Goal: Task Accomplishment & Management: Manage account settings

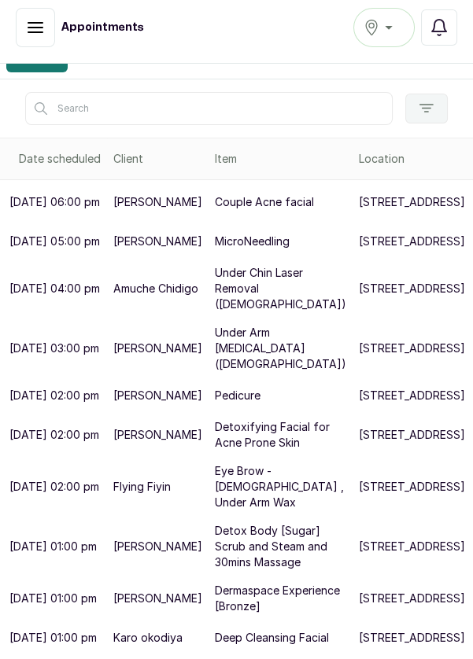
scroll to position [206, 0]
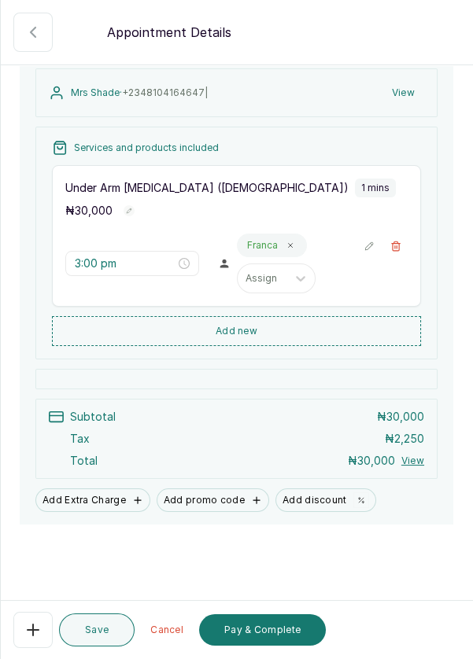
scroll to position [160, 0]
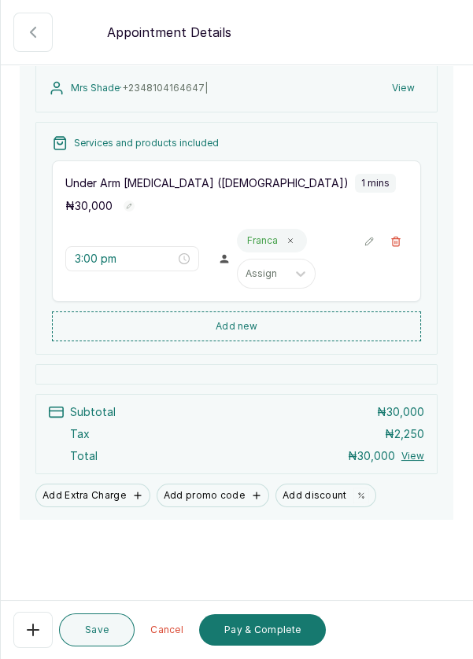
click at [274, 646] on button "Pay & Complete" at bounding box center [262, 629] width 127 height 31
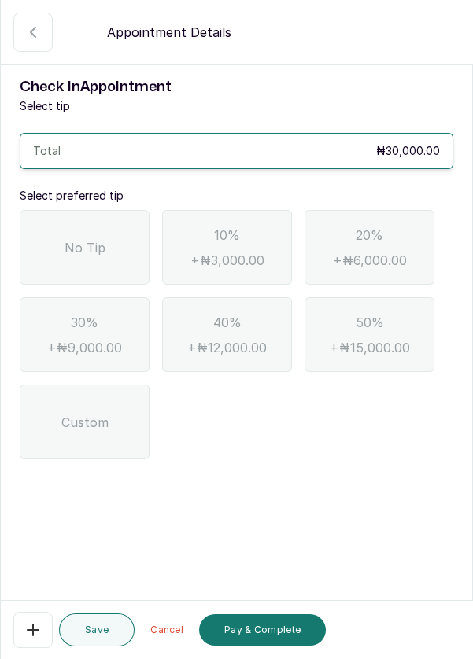
scroll to position [0, 0]
click at [101, 258] on div "No Tip" at bounding box center [85, 247] width 130 height 75
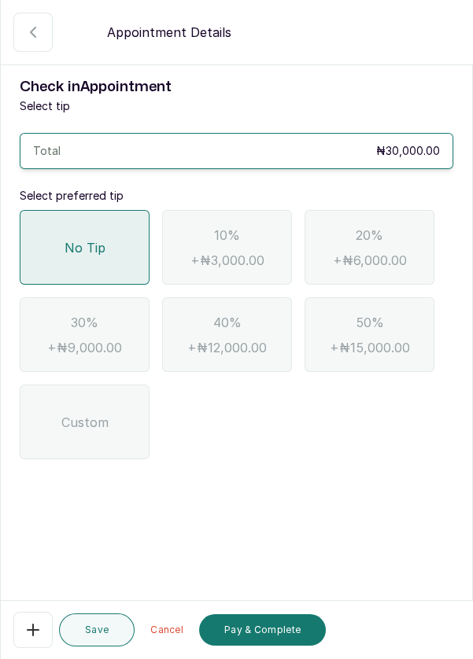
click at [286, 646] on button "Pay & Complete" at bounding box center [262, 629] width 127 height 31
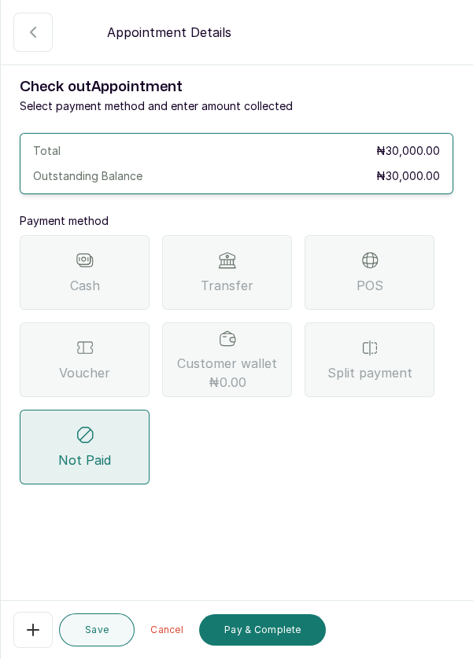
click at [379, 365] on span "Split payment" at bounding box center [369, 372] width 85 height 19
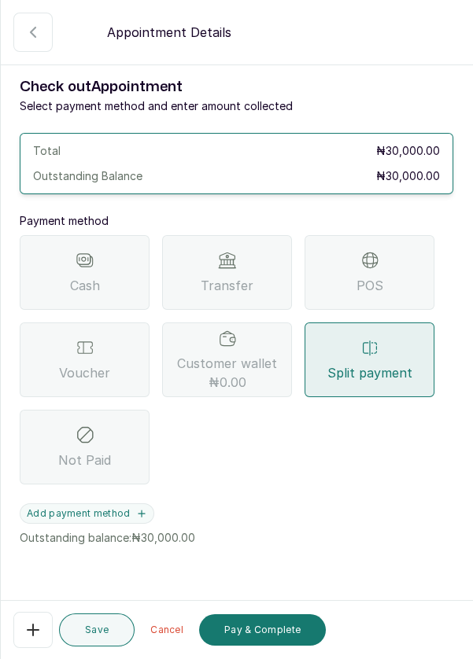
click at [145, 519] on button "Add payment method" at bounding box center [87, 513] width 134 height 20
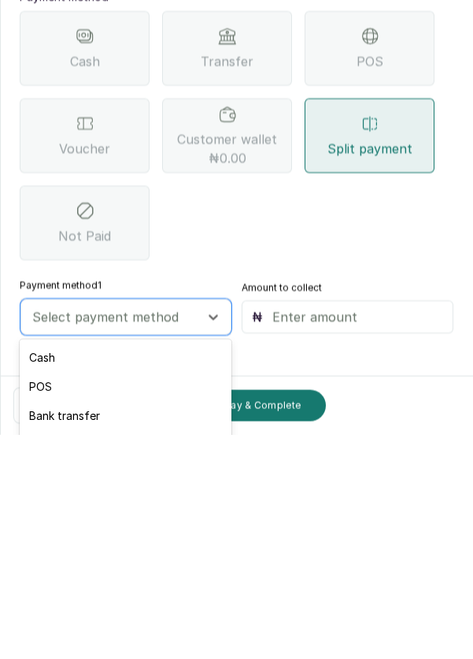
scroll to position [75, 0]
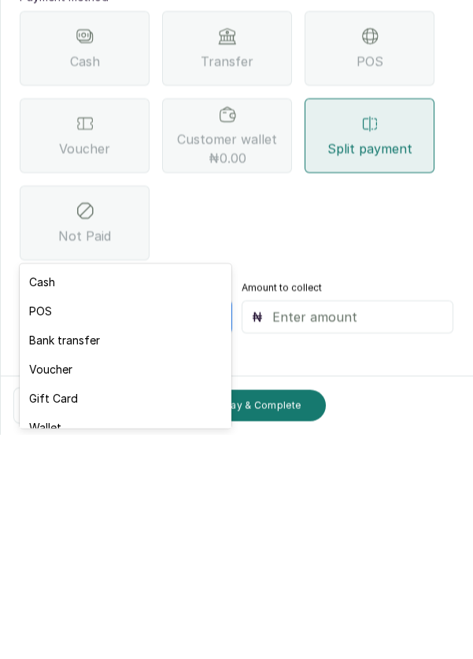
click at [84, 594] on div "Voucher" at bounding box center [125, 593] width 211 height 29
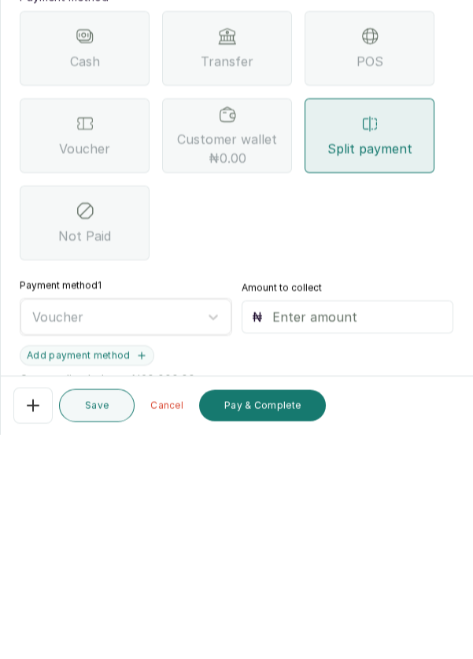
scroll to position [8, 0]
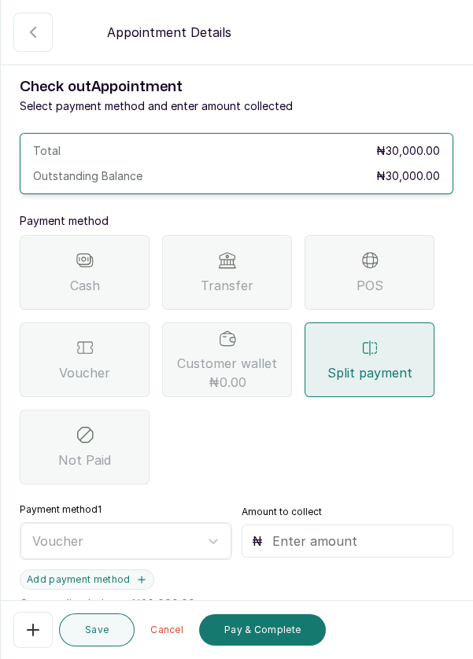
click at [310, 532] on input "text" at bounding box center [357, 541] width 171 height 19
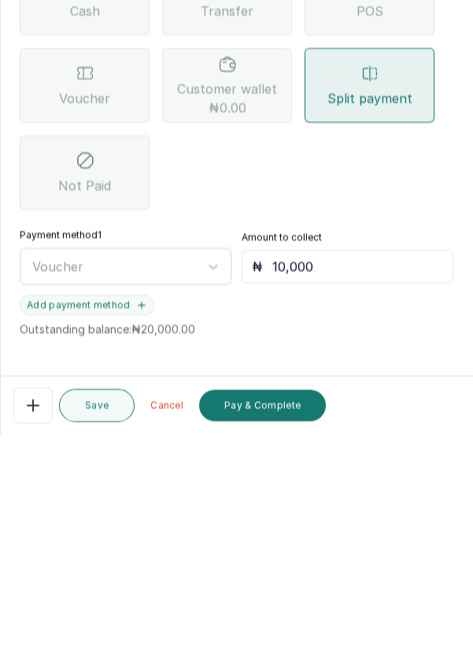
scroll to position [61, 0]
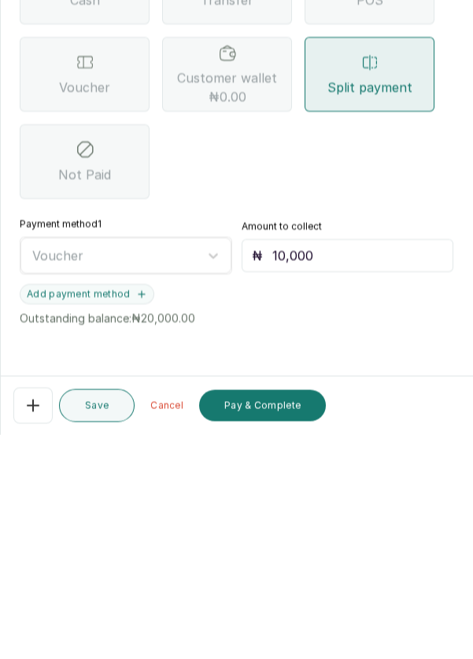
type input "10,000"
click at [143, 513] on icon "button" at bounding box center [141, 518] width 11 height 11
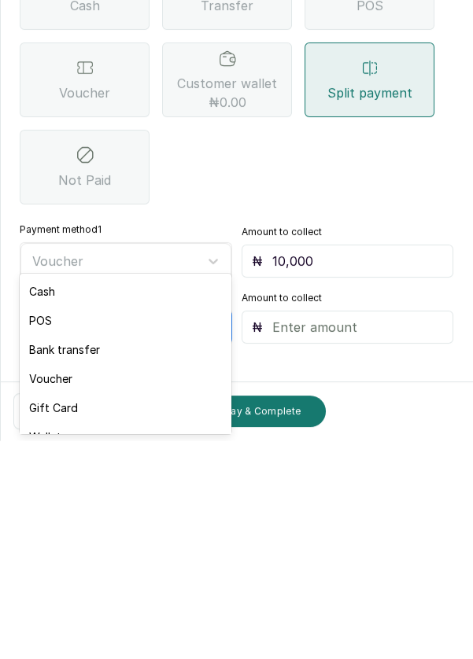
scroll to position [8, 0]
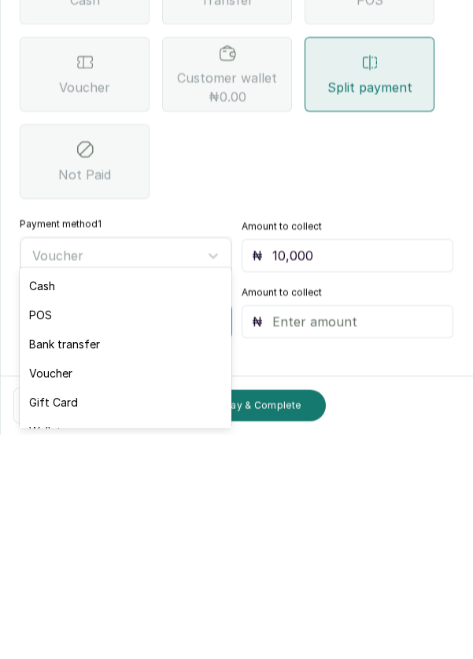
click at [51, 543] on div "POS" at bounding box center [125, 538] width 211 height 29
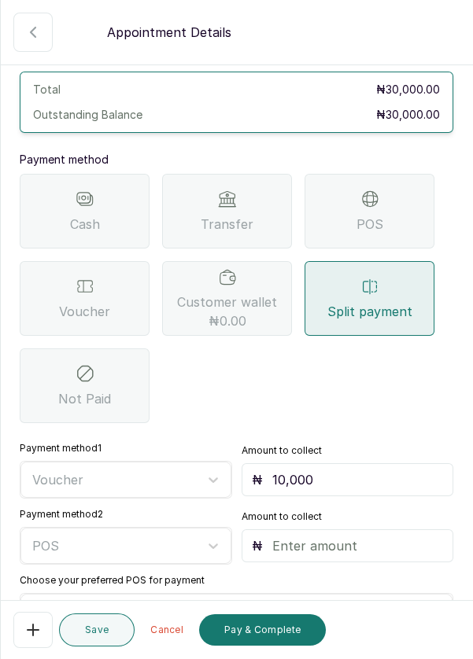
click at [335, 536] on input "text" at bounding box center [357, 545] width 171 height 19
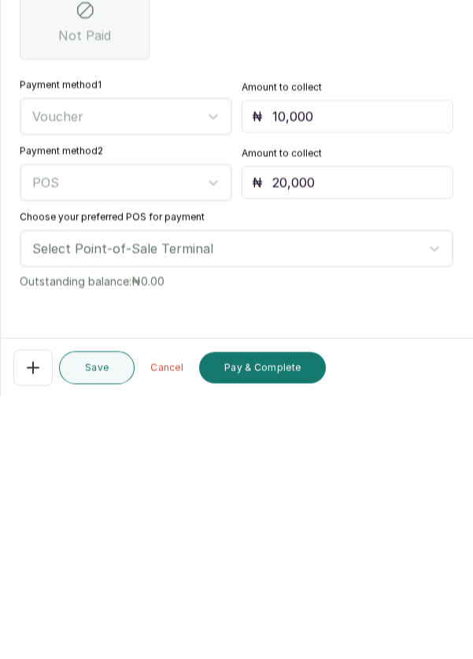
type input "20,000"
click at [195, 473] on label "Choose your preferred POS for payment" at bounding box center [112, 479] width 185 height 13
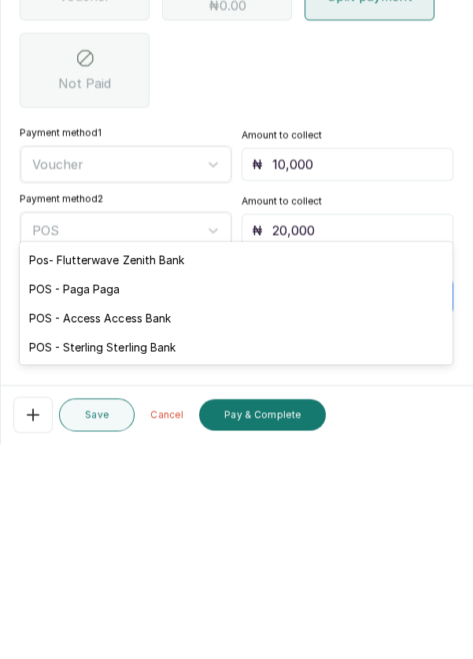
click at [165, 533] on div "POS - Access Access Bank" at bounding box center [236, 532] width 432 height 29
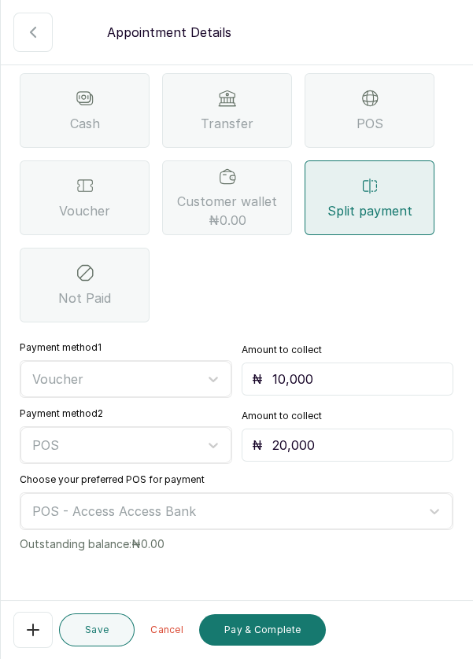
click at [273, 634] on button "Pay & Complete" at bounding box center [262, 629] width 127 height 31
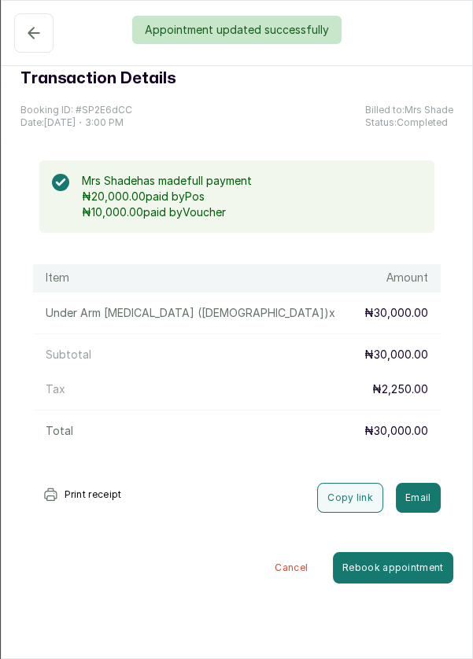
click at [26, 34] on div "Appointment updated successfully" at bounding box center [236, 30] width 473 height 28
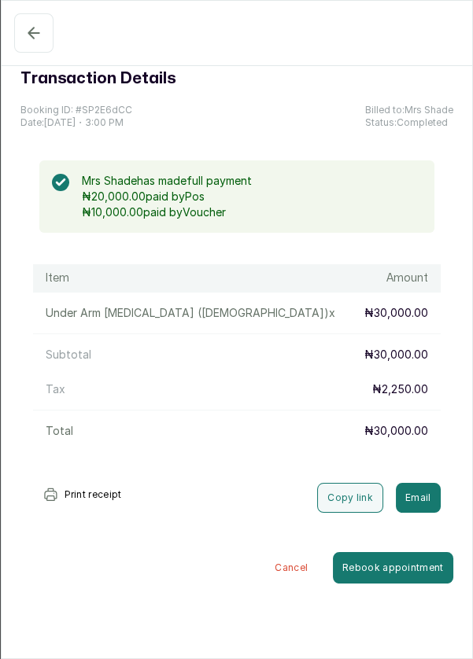
click at [35, 24] on icon "button" at bounding box center [33, 33] width 19 height 19
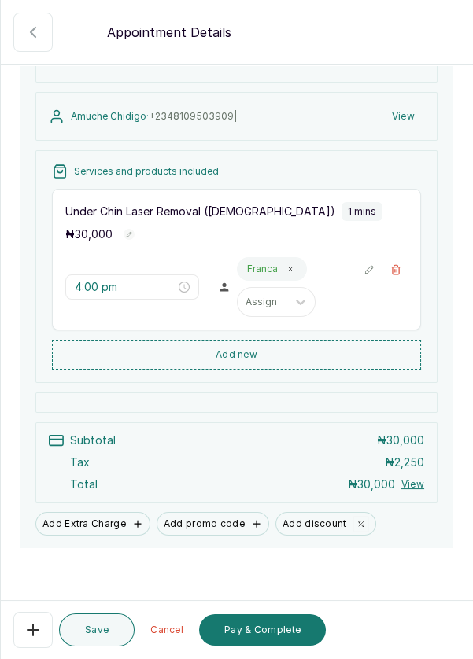
scroll to position [137, 0]
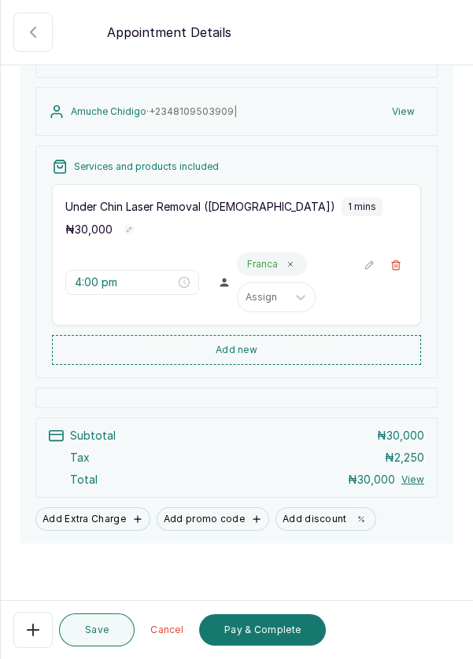
click at [303, 365] on button "Add new" at bounding box center [236, 350] width 369 height 30
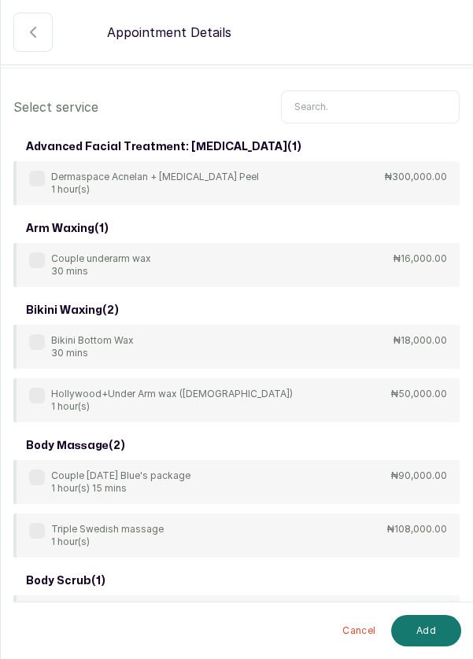
scroll to position [0, 0]
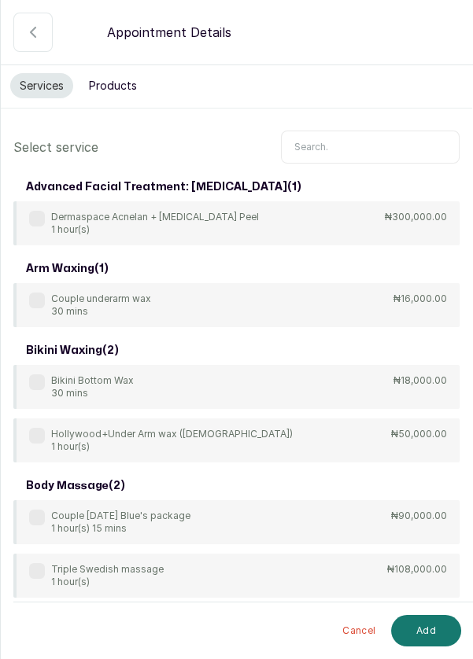
click at [347, 142] on input "text" at bounding box center [370, 147] width 178 height 33
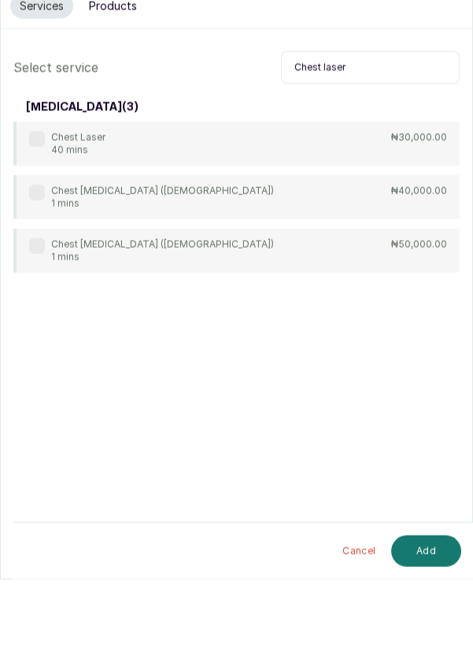
scroll to position [8, 0]
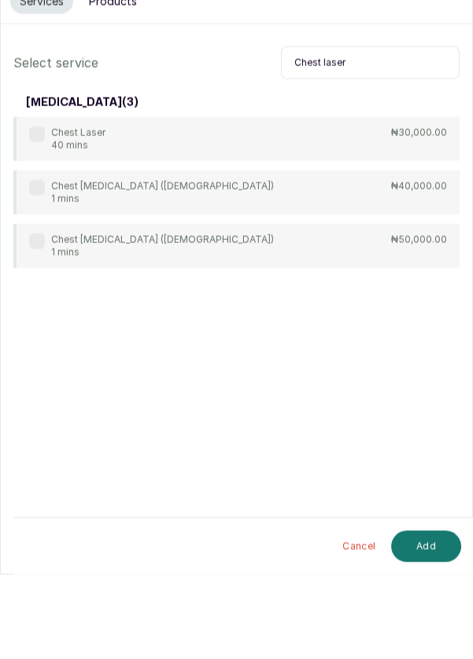
type input "Chest laser"
click at [29, 270] on label at bounding box center [37, 272] width 16 height 16
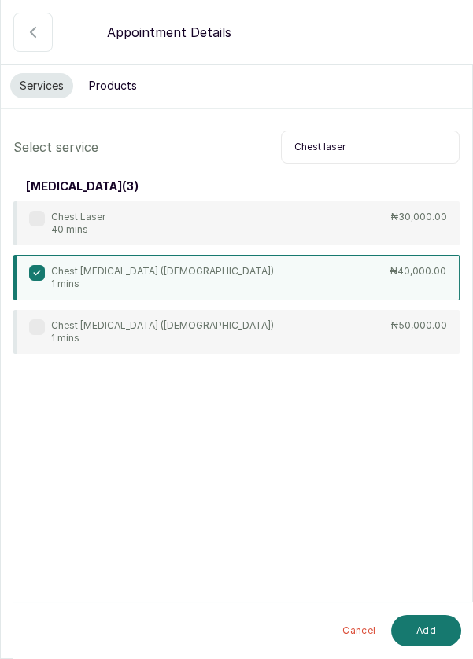
click at [434, 631] on button "Add" at bounding box center [426, 630] width 70 height 31
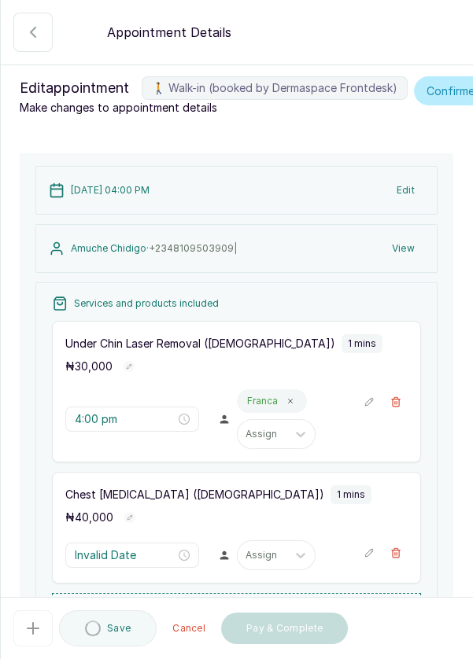
type input "4:01 pm"
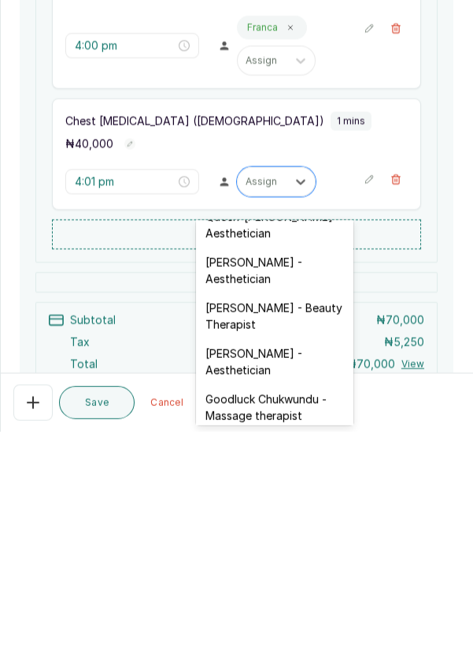
scroll to position [387, 0]
click at [296, 568] on div "[PERSON_NAME] - Aesthetician" at bounding box center [274, 588] width 157 height 46
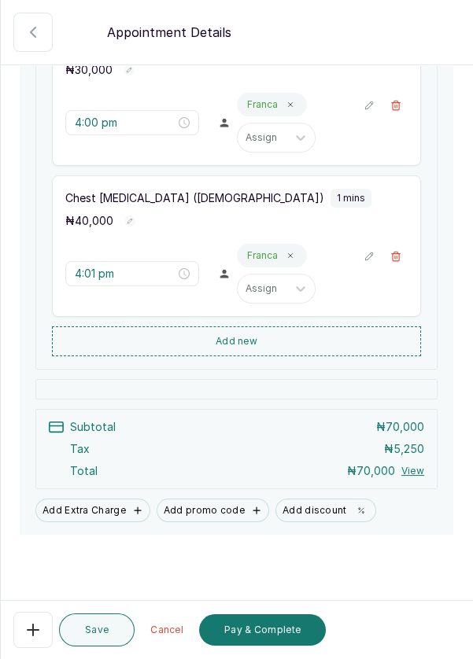
scroll to position [299, 0]
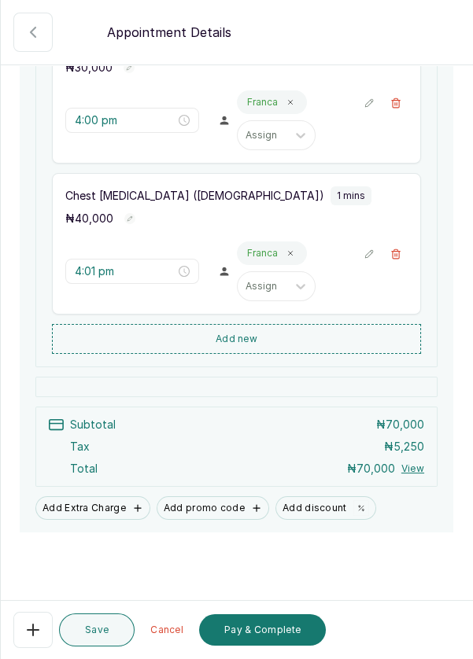
click at [267, 353] on button "Add new" at bounding box center [236, 339] width 369 height 30
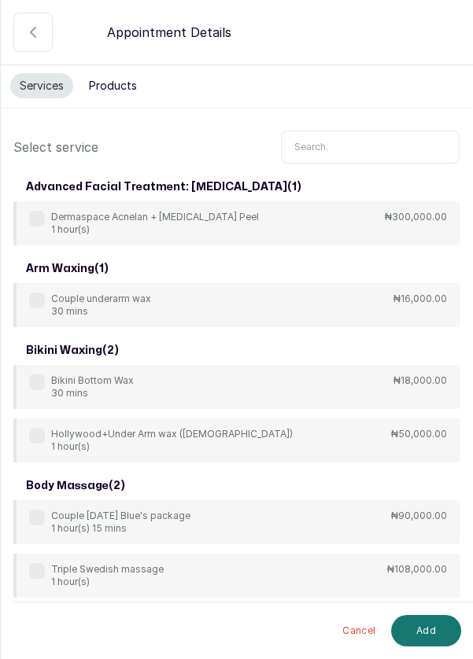
scroll to position [0, 0]
click at [353, 141] on input "text" at bounding box center [370, 147] width 178 height 33
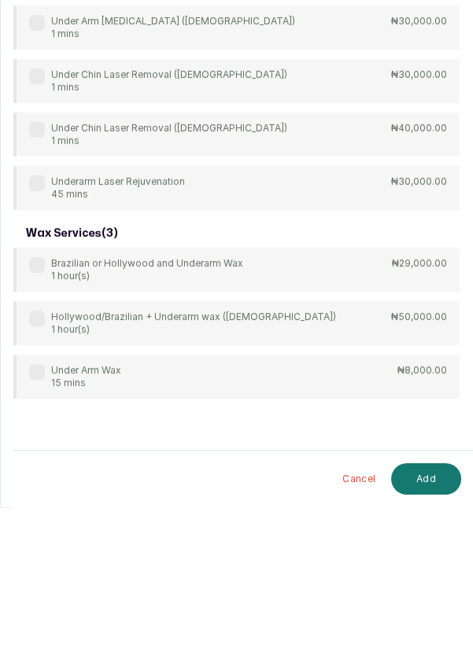
scroll to position [8, 0]
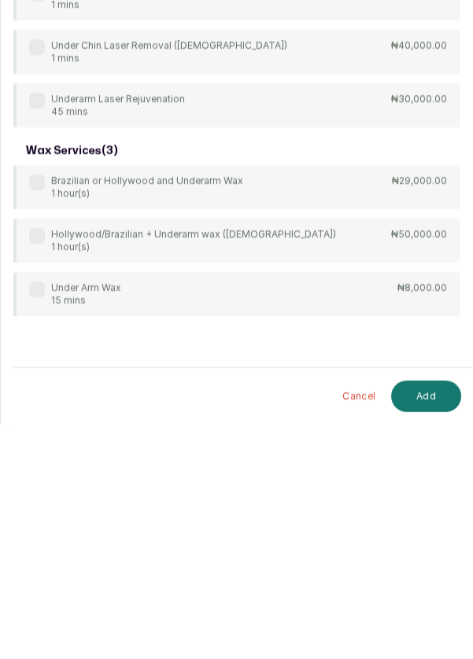
type input "Under"
click at [28, 526] on div "arm waxing ( 1 ) Couple underarm wax 30 mins ₦16,000.00 bikini waxing ( 1 ) Hol…" at bounding box center [236, 110] width 446 height 881
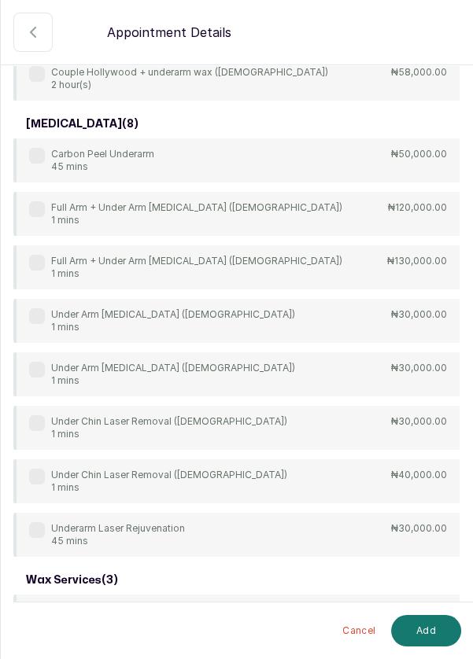
scroll to position [505, 0]
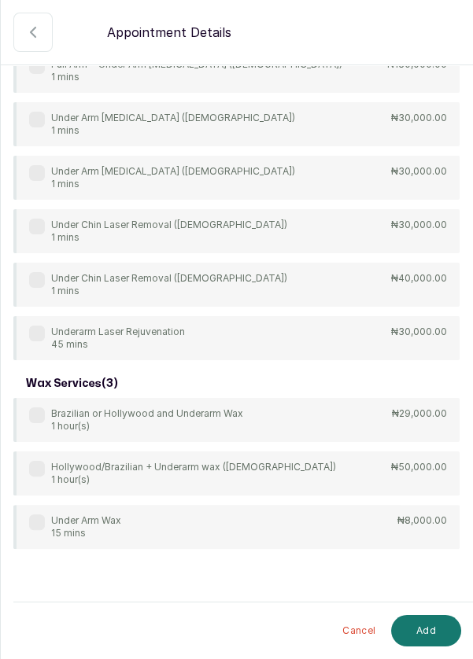
click at [36, 524] on label at bounding box center [37, 522] width 16 height 16
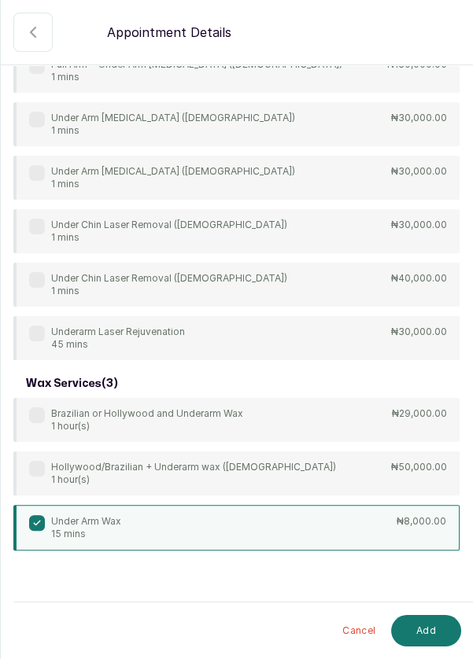
click at [436, 634] on button "Add" at bounding box center [426, 630] width 70 height 31
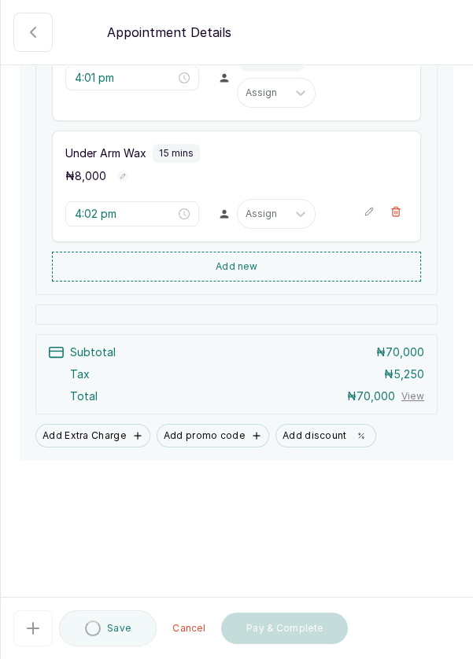
type input "4:02 pm"
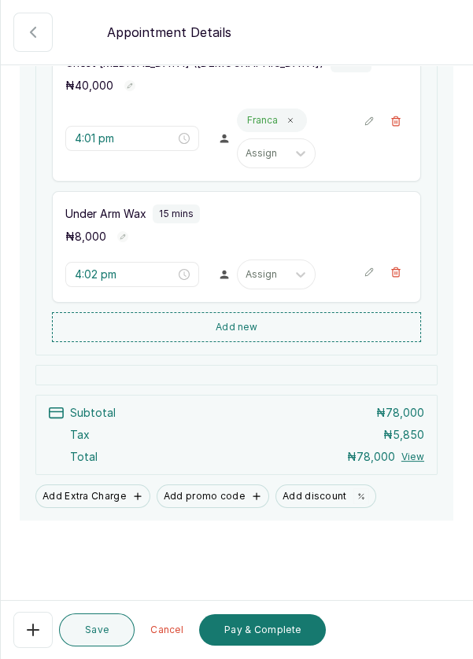
click at [281, 646] on button "Pay & Complete" at bounding box center [262, 629] width 127 height 31
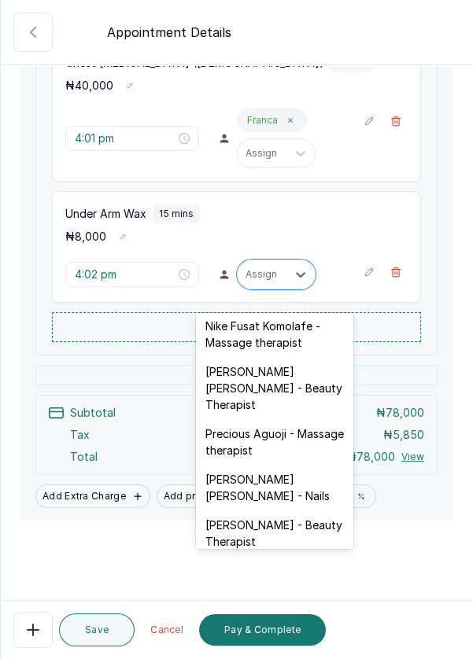
scroll to position [618, 0]
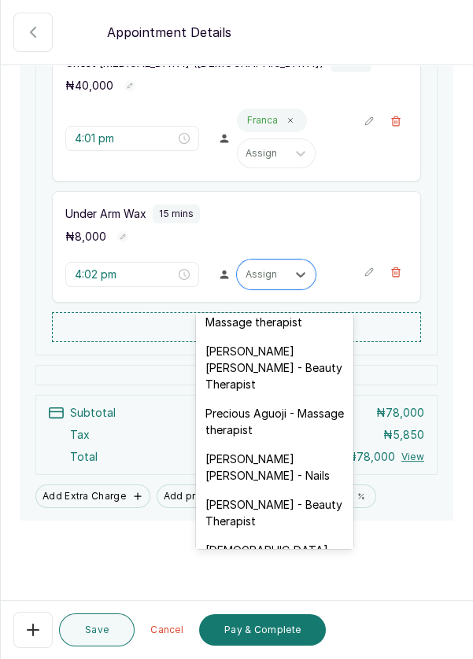
click at [307, 337] on div "[PERSON_NAME] [PERSON_NAME] - Beauty Therapist" at bounding box center [274, 368] width 157 height 62
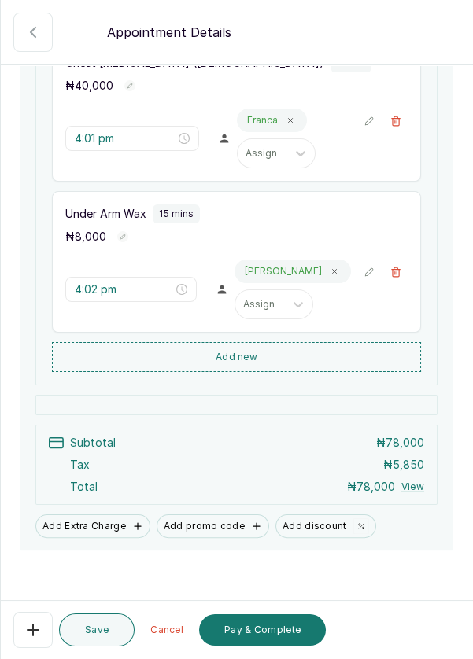
scroll to position [459, 0]
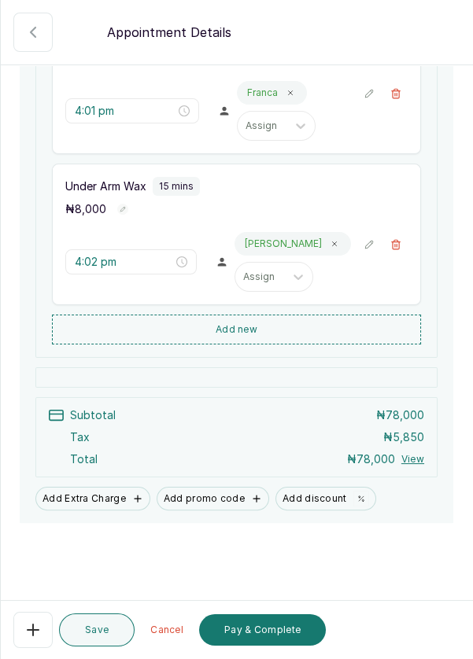
click at [277, 630] on button "Pay & Complete" at bounding box center [262, 629] width 127 height 31
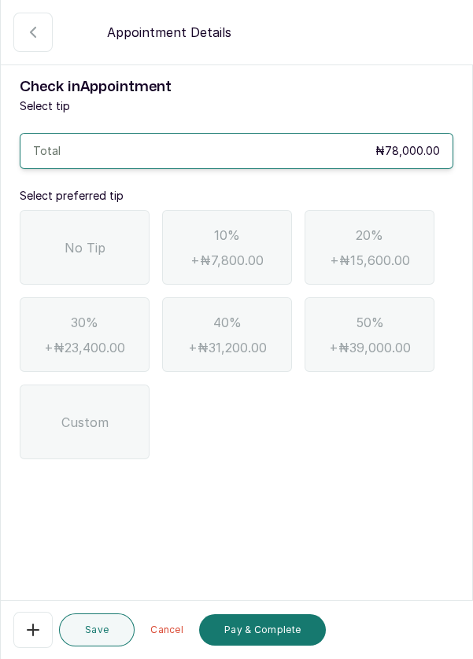
scroll to position [0, 0]
click at [102, 241] on span "No Tip" at bounding box center [84, 247] width 41 height 19
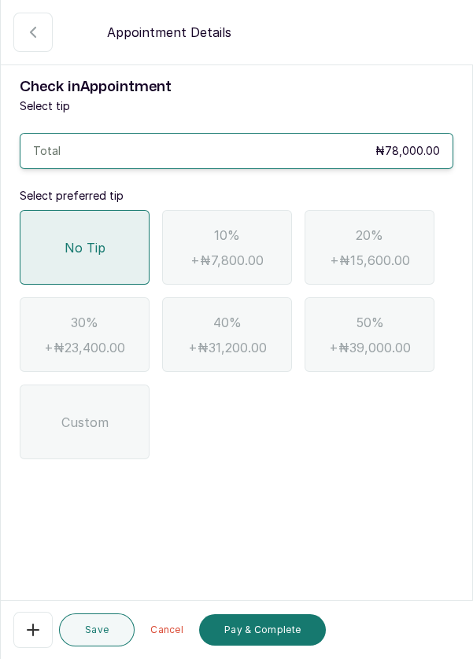
click at [280, 633] on button "Pay & Complete" at bounding box center [262, 629] width 127 height 31
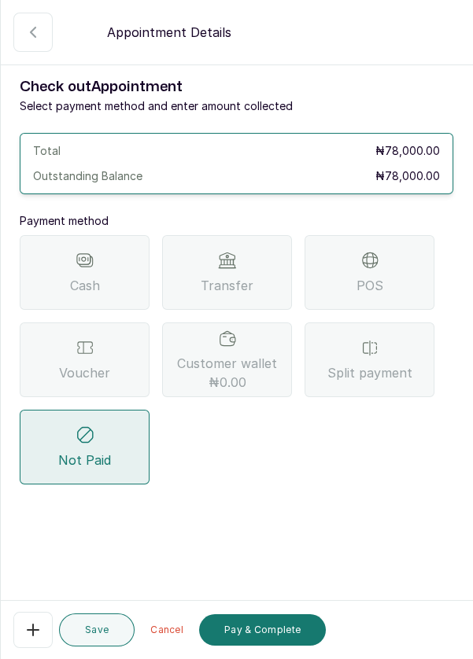
click at [261, 270] on div "Transfer" at bounding box center [227, 272] width 130 height 75
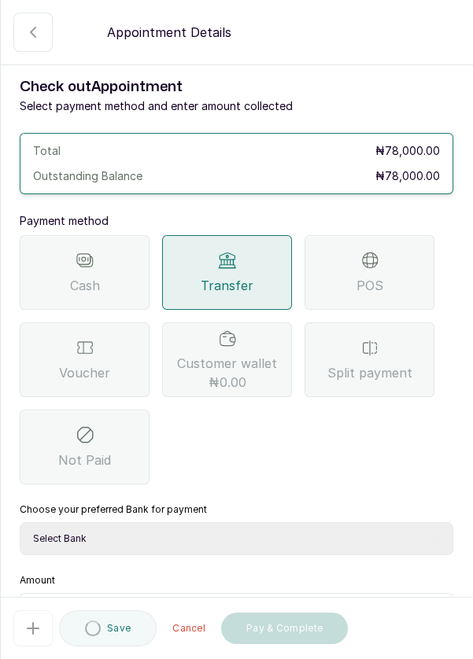
click at [140, 538] on select "Select Bank DERMASPACE ESTHETIC & WELLNESS CENT Sterling Bank DERMASPACEEST/DER…" at bounding box center [236, 538] width 433 height 33
select select "818ea5c0-5b47-4751-8f35-6fc14409c533"
click at [20, 522] on select "Select Bank DERMASPACE ESTHETIC & WELLNESS CENT Sterling Bank DERMASPACEEST/DER…" at bounding box center [236, 538] width 433 height 33
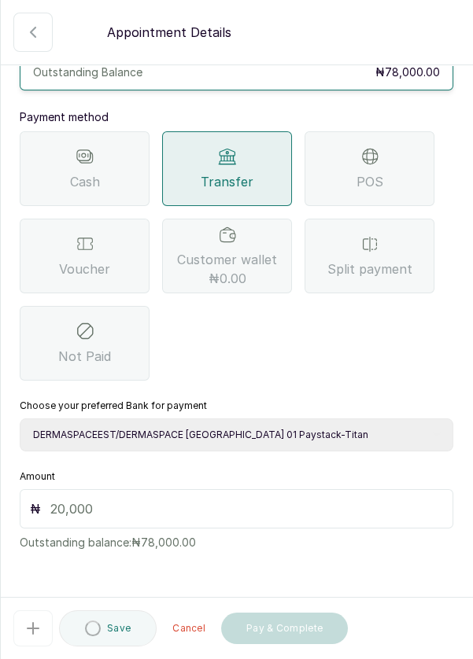
scroll to position [100, 0]
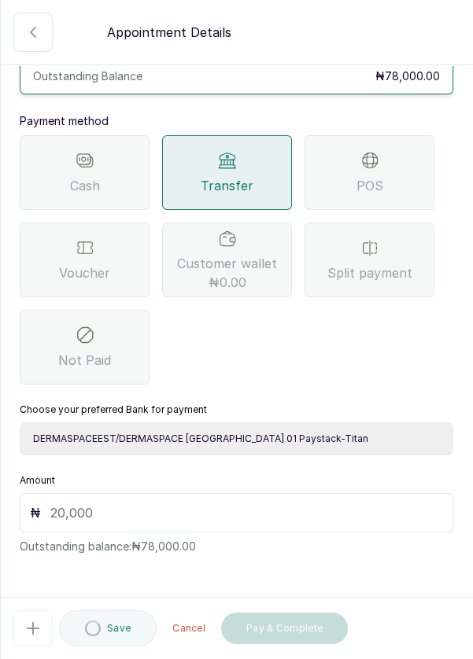
click at [97, 510] on input "text" at bounding box center [246, 512] width 392 height 19
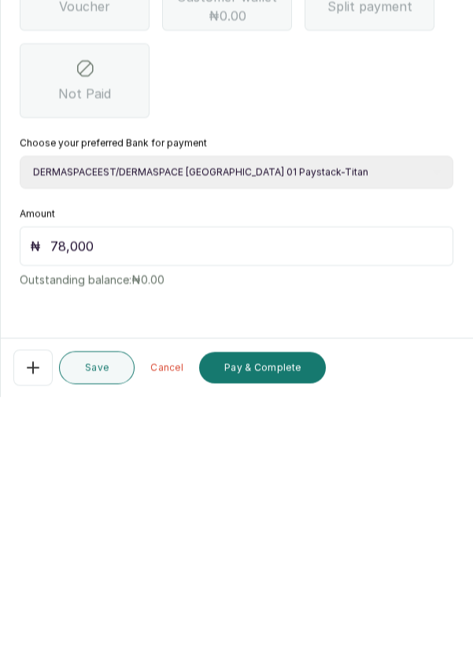
scroll to position [75, 0]
type input "78,000"
click at [282, 631] on button "Pay & Complete" at bounding box center [262, 629] width 127 height 31
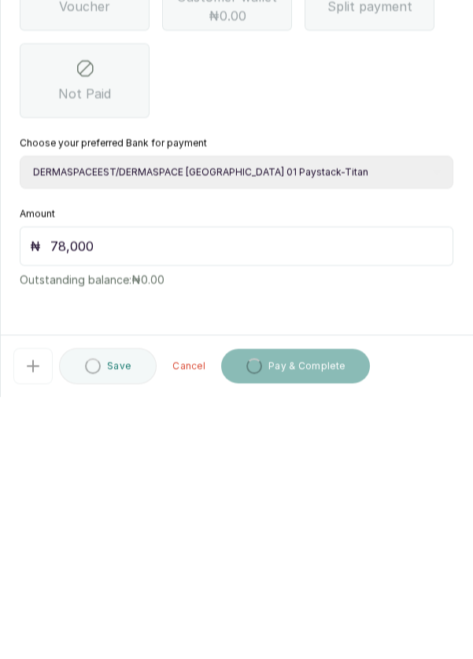
scroll to position [8, 0]
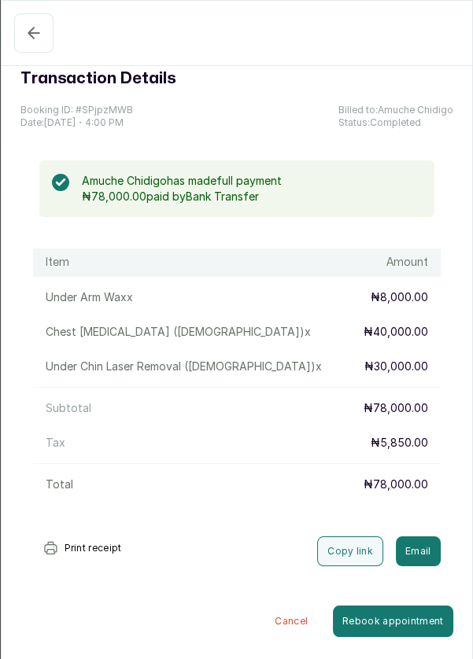
click at [28, 43] on button "Confirmed" at bounding box center [33, 32] width 39 height 39
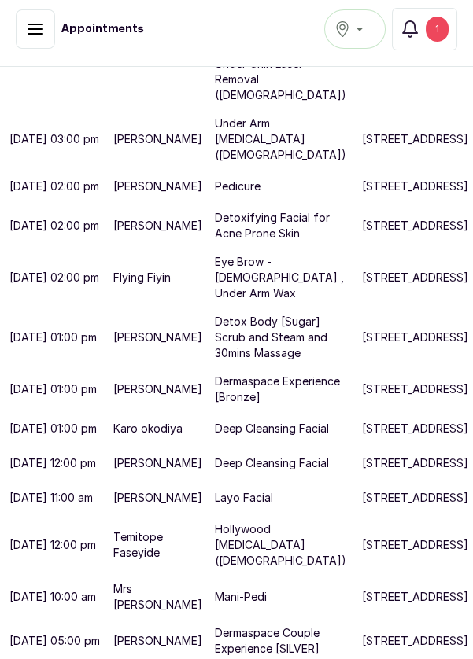
scroll to position [11, 0]
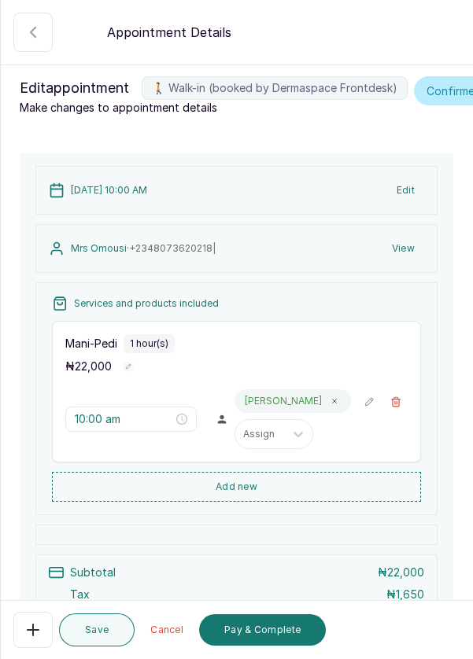
scroll to position [148, 0]
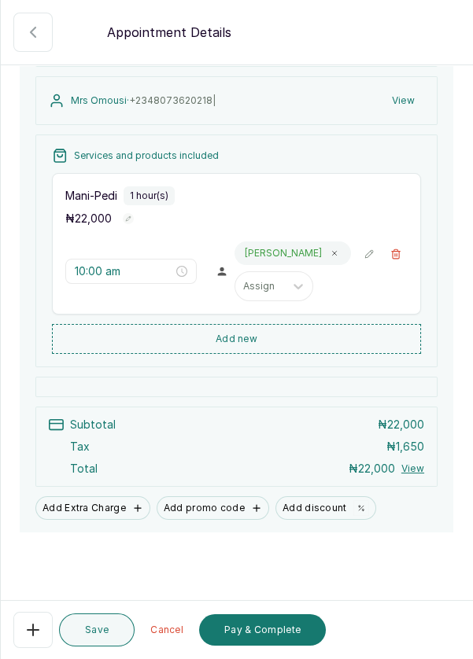
click at [109, 520] on button "Add Extra Charge" at bounding box center [92, 508] width 115 height 24
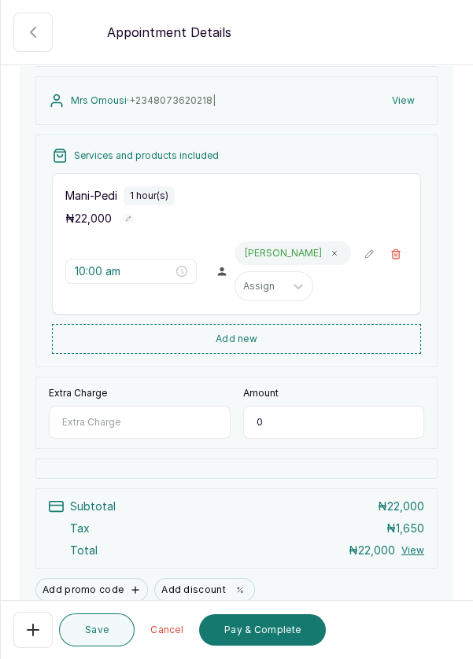
click at [140, 439] on input "Extra Charge" at bounding box center [140, 422] width 182 height 33
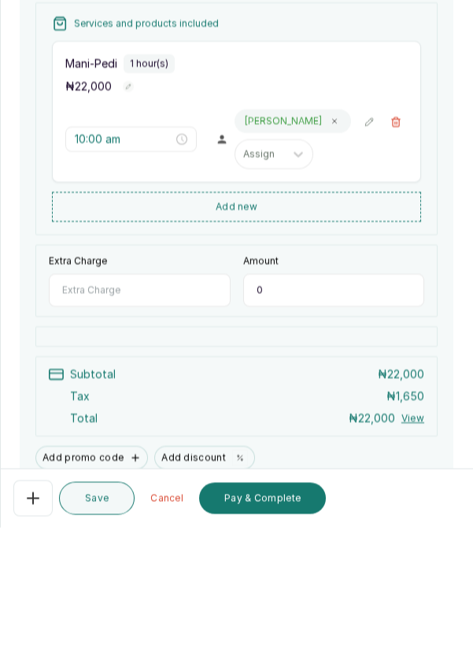
scroll to position [11, 0]
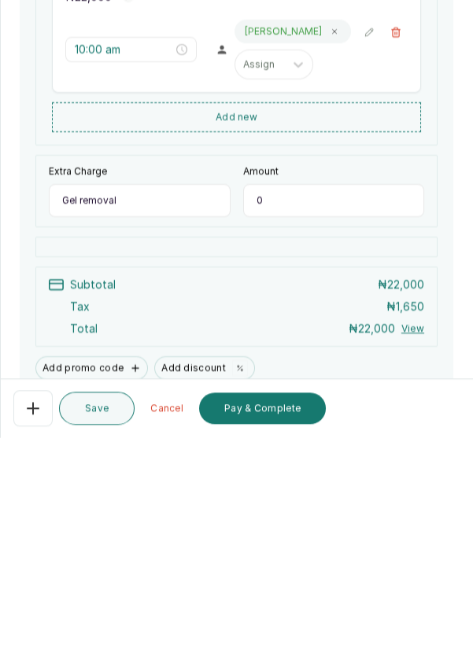
type input "Gel removal"
click at [301, 437] on input "0" at bounding box center [334, 422] width 182 height 33
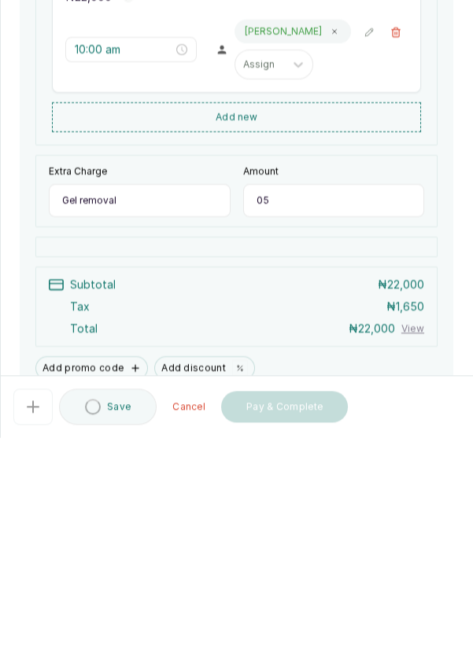
type input "0"
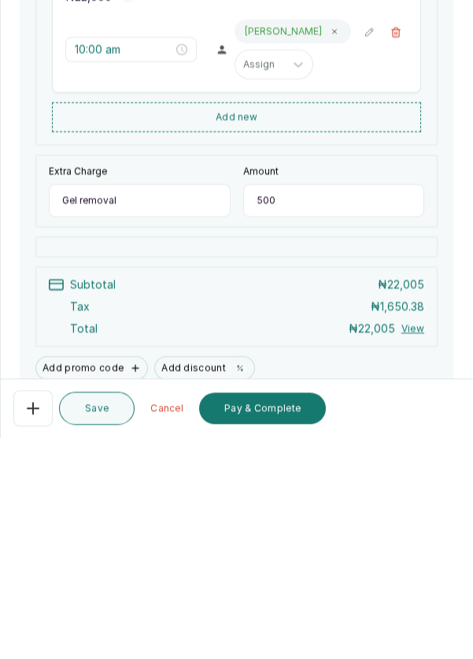
type input "5,000"
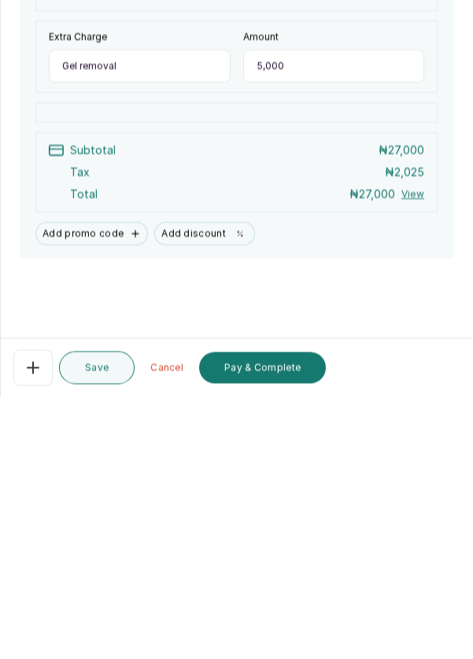
scroll to position [75, 0]
click at [291, 632] on button "Pay & Complete" at bounding box center [262, 629] width 127 height 31
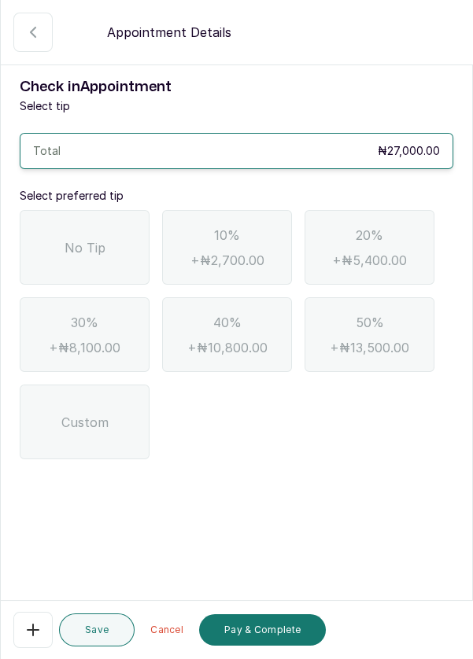
scroll to position [0, 0]
click at [83, 238] on span "No Tip" at bounding box center [84, 247] width 41 height 19
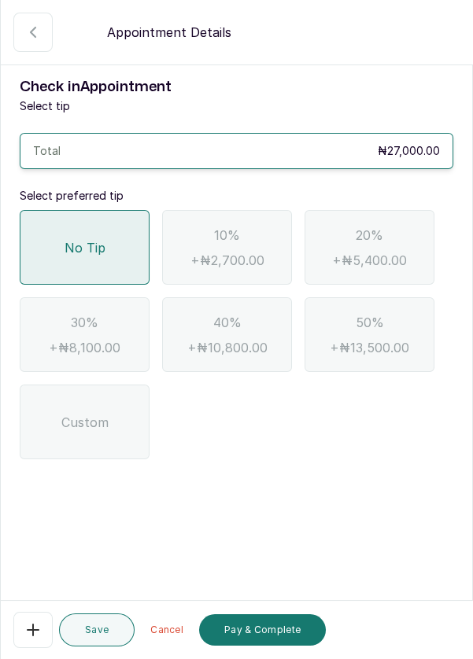
click at [282, 631] on button "Pay & Complete" at bounding box center [262, 629] width 127 height 31
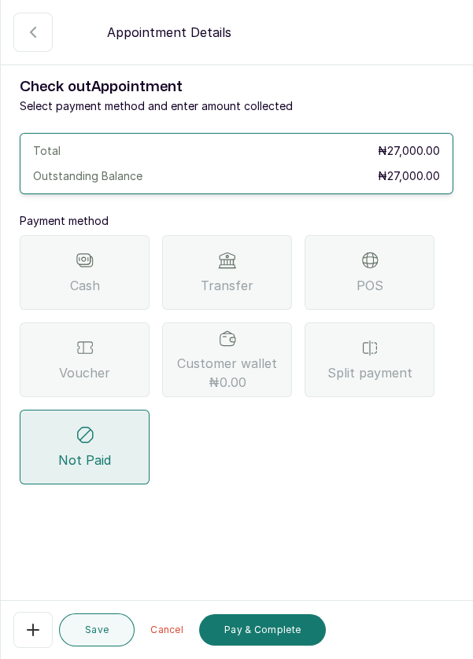
click at [101, 322] on div "Voucher" at bounding box center [85, 359] width 130 height 75
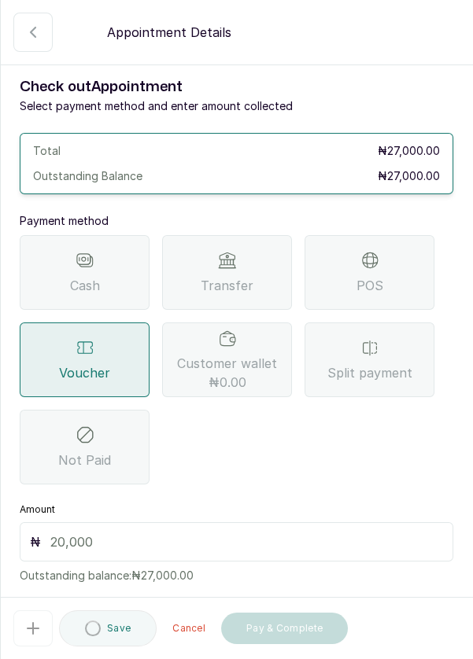
click at [97, 532] on input "text" at bounding box center [246, 541] width 392 height 19
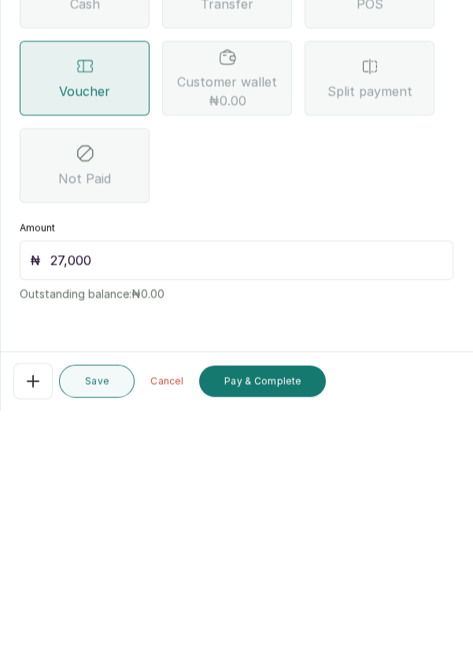
scroll to position [11, 0]
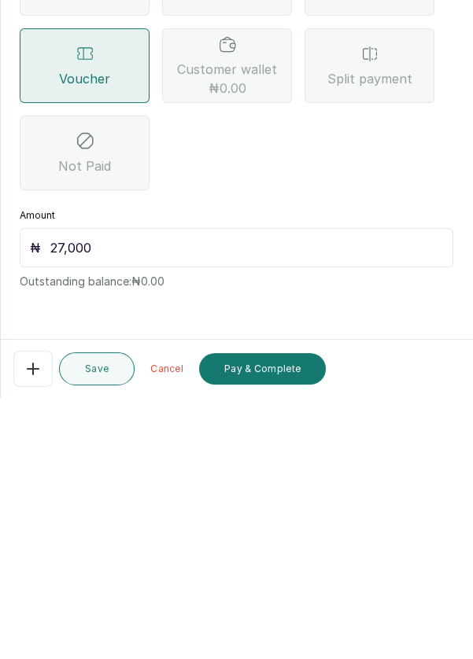
type input "27,000"
click at [274, 635] on button "Pay & Complete" at bounding box center [262, 629] width 127 height 31
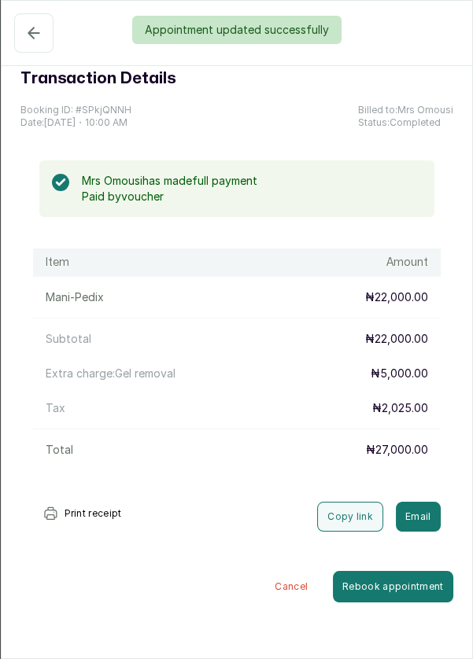
click at [19, 42] on div "Appointment updated successfully" at bounding box center [236, 30] width 473 height 28
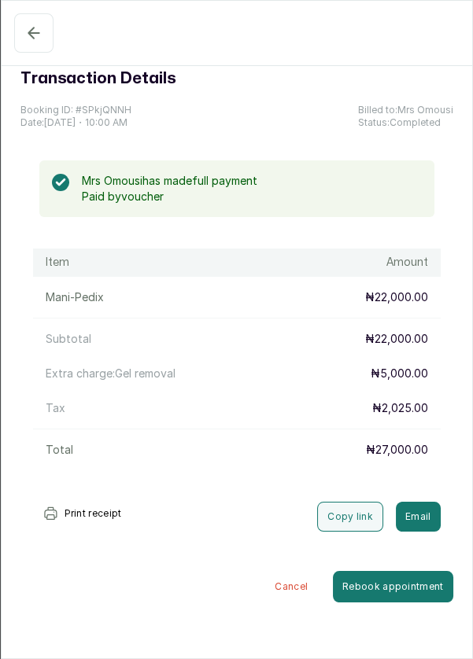
click at [35, 27] on icon "button" at bounding box center [33, 33] width 19 height 19
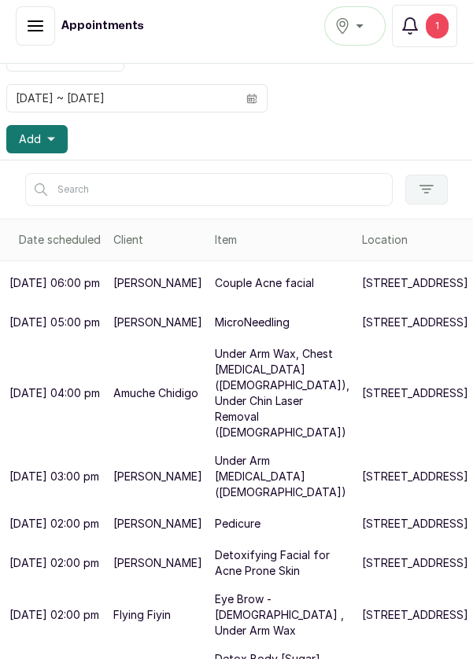
scroll to position [129, 0]
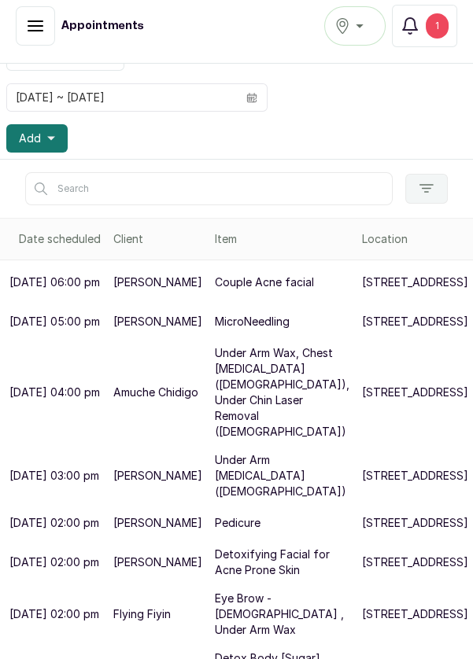
click at [59, 142] on button "Add" at bounding box center [36, 138] width 61 height 28
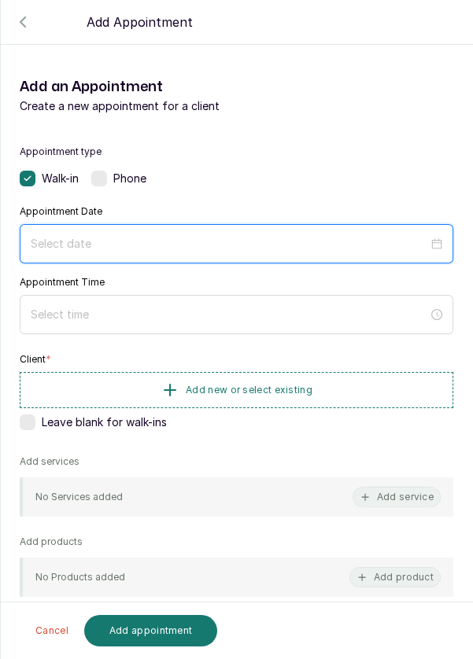
click at [142, 245] on input at bounding box center [229, 243] width 397 height 17
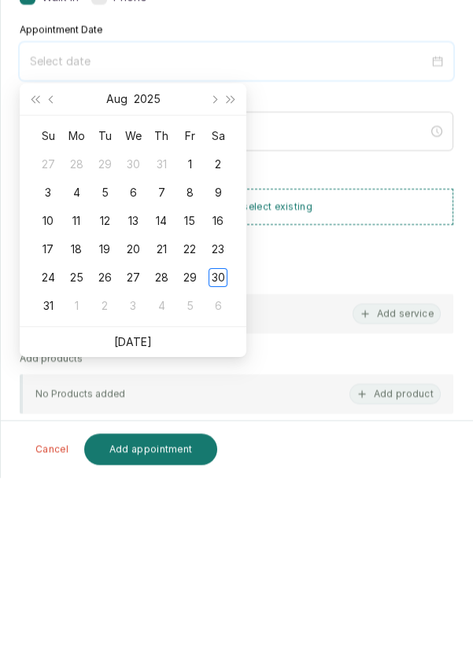
scroll to position [11, 0]
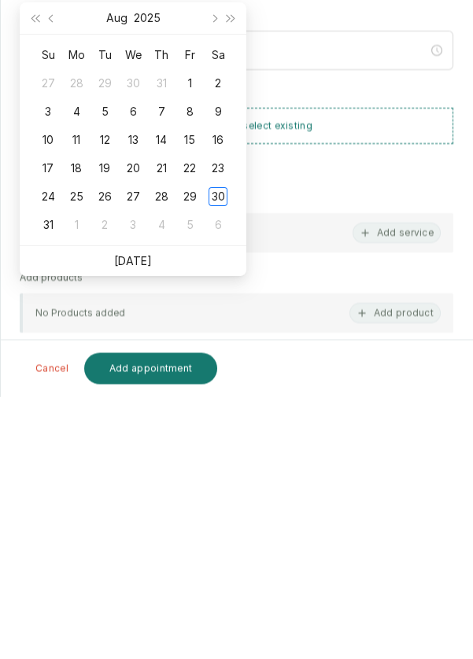
click at [145, 523] on link "[DATE]" at bounding box center [133, 523] width 38 height 13
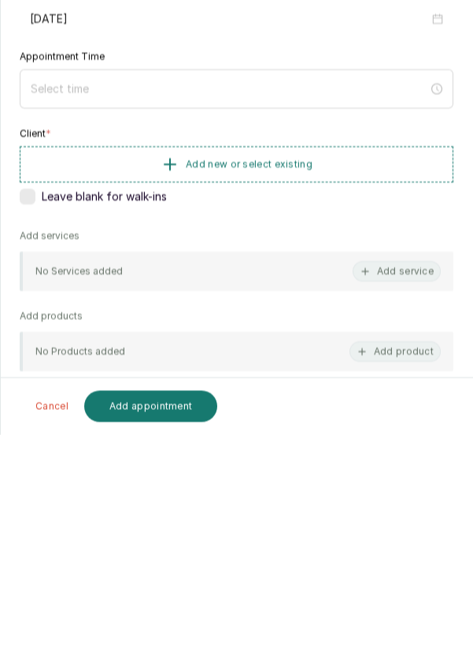
type input "[DATE]"
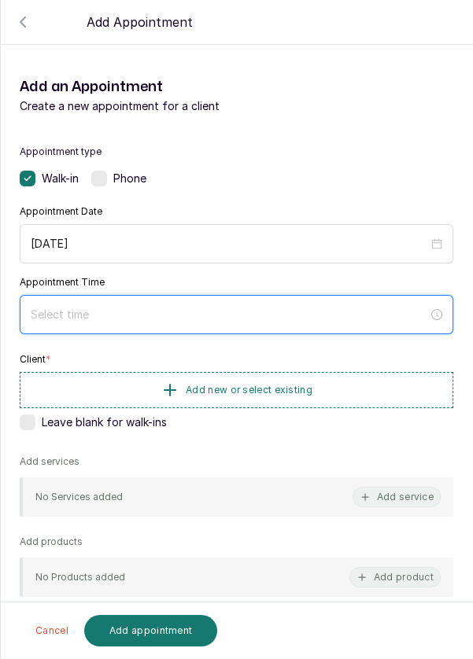
click at [101, 318] on input at bounding box center [229, 314] width 397 height 17
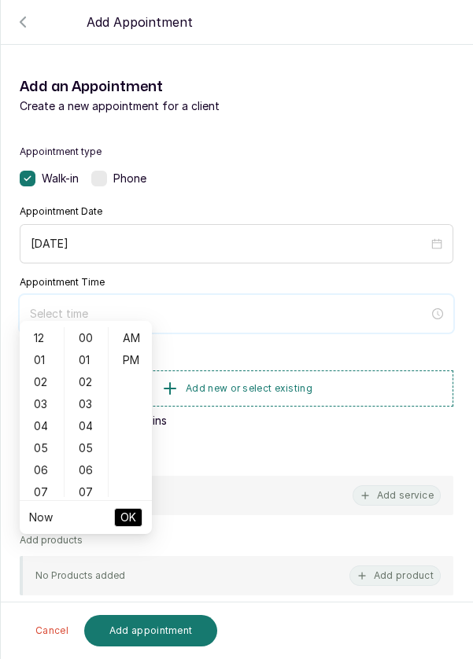
scroll to position [127, 0]
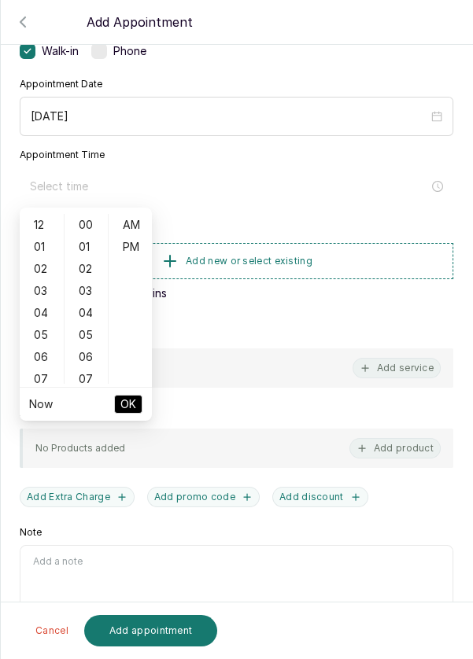
click at [45, 317] on div "04" at bounding box center [42, 313] width 38 height 22
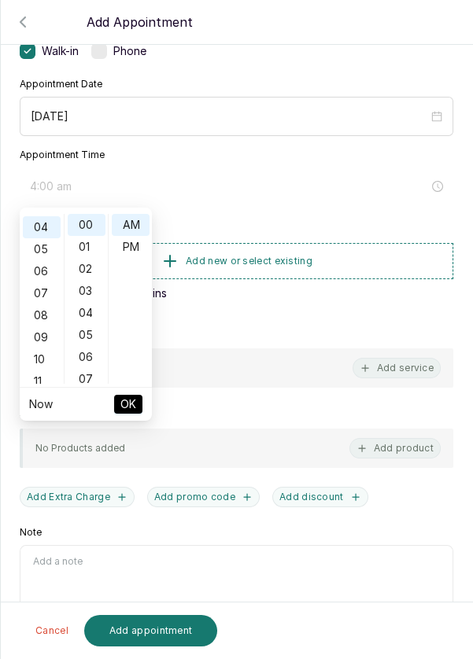
scroll to position [87, 0]
click at [90, 334] on div "05" at bounding box center [87, 335] width 38 height 22
click at [83, 337] on div "10" at bounding box center [87, 336] width 38 height 22
click at [87, 335] on div "15" at bounding box center [87, 335] width 38 height 22
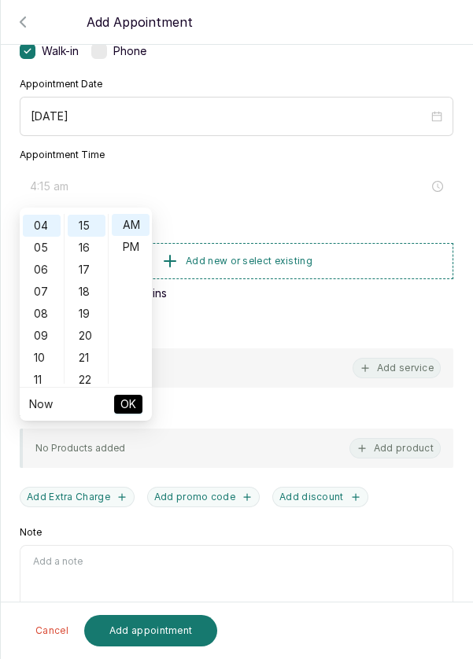
click at [93, 339] on div "20" at bounding box center [87, 336] width 38 height 22
click at [90, 359] on div "26" at bounding box center [87, 357] width 38 height 22
click at [87, 318] on div "30" at bounding box center [87, 314] width 38 height 22
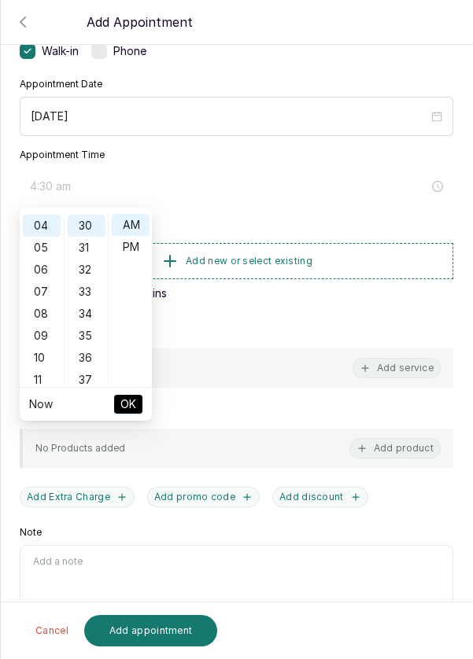
click at [140, 249] on div "PM" at bounding box center [131, 247] width 38 height 22
type input "4:30 pm"
click at [131, 411] on span "OK" at bounding box center [128, 404] width 16 height 30
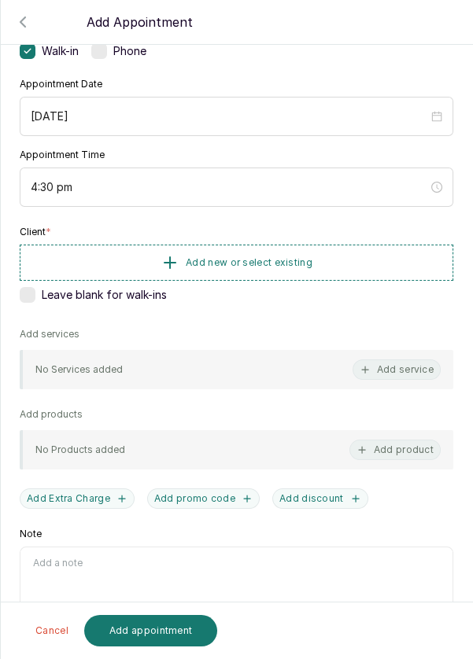
click at [346, 253] on button "Add new or select existing" at bounding box center [236, 263] width 433 height 36
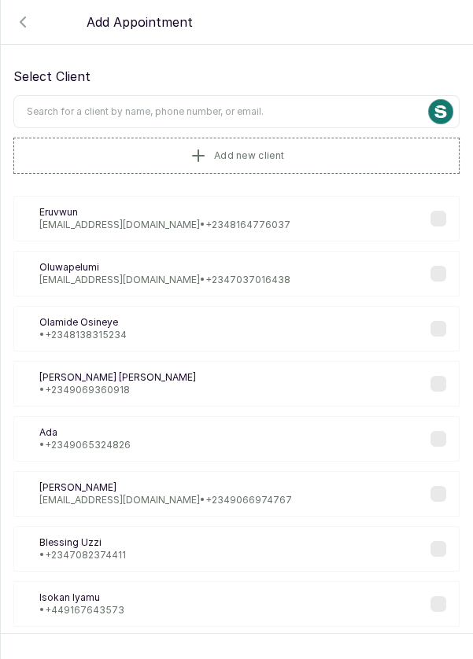
scroll to position [0, 0]
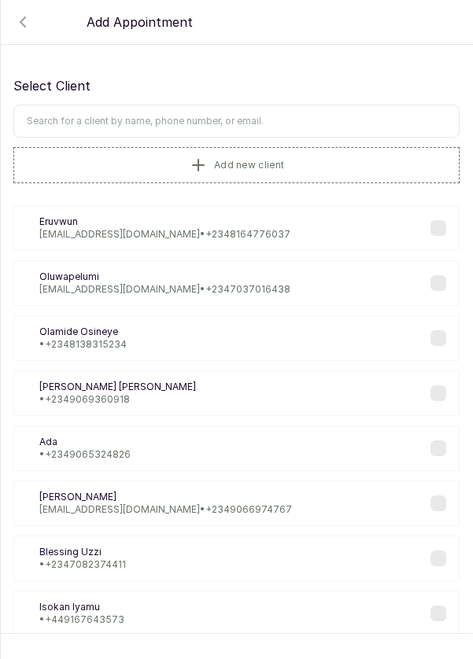
click at [278, 121] on input "text" at bounding box center [236, 121] width 446 height 33
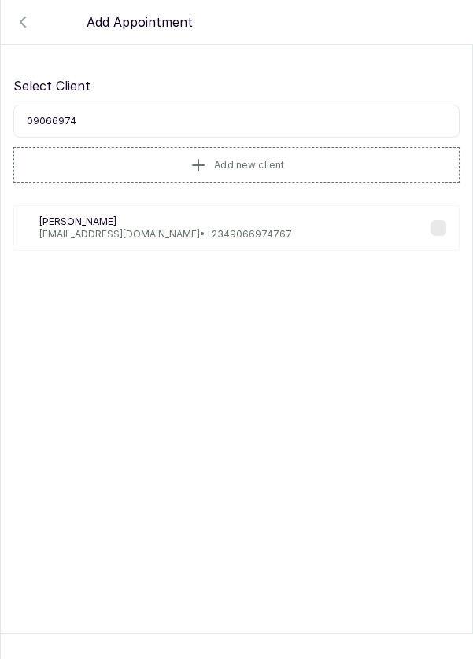
type input "090669747"
click at [223, 233] on p "[EMAIL_ADDRESS][DOMAIN_NAME] • [PHONE_NUMBER]" at bounding box center [165, 234] width 252 height 13
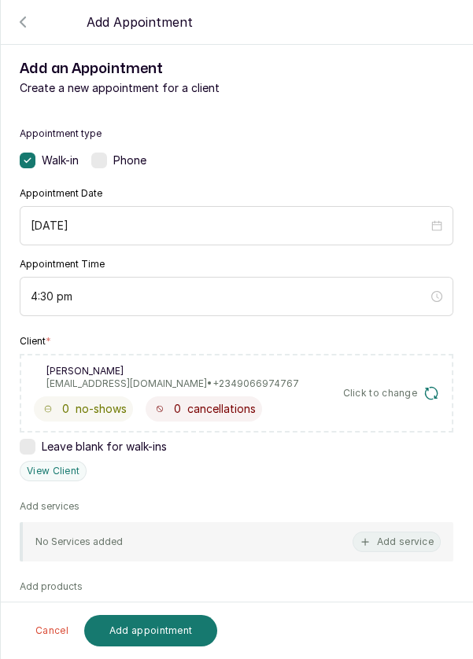
scroll to position [21, 0]
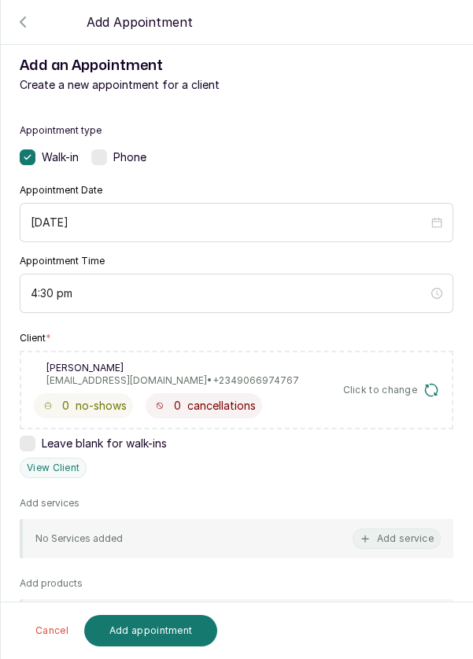
click at [405, 532] on button "Add service" at bounding box center [396, 538] width 88 height 20
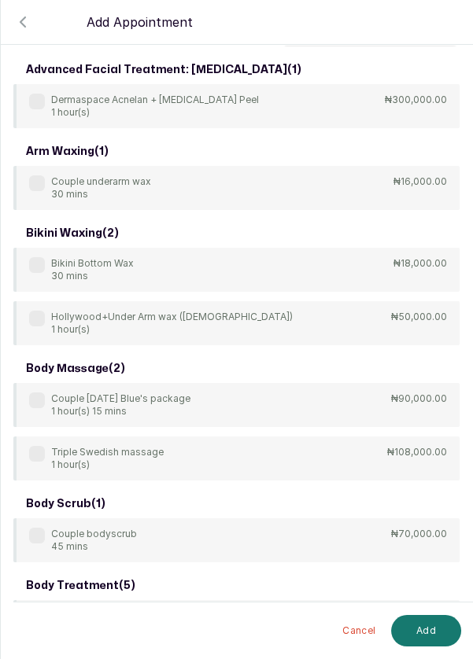
scroll to position [0, 0]
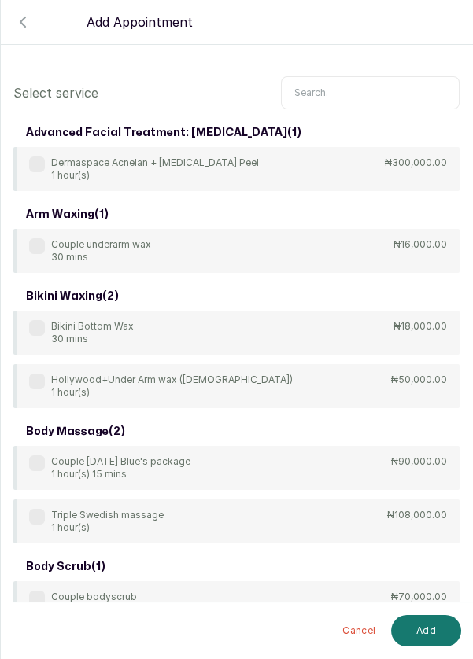
click at [355, 90] on input "text" at bounding box center [370, 92] width 178 height 33
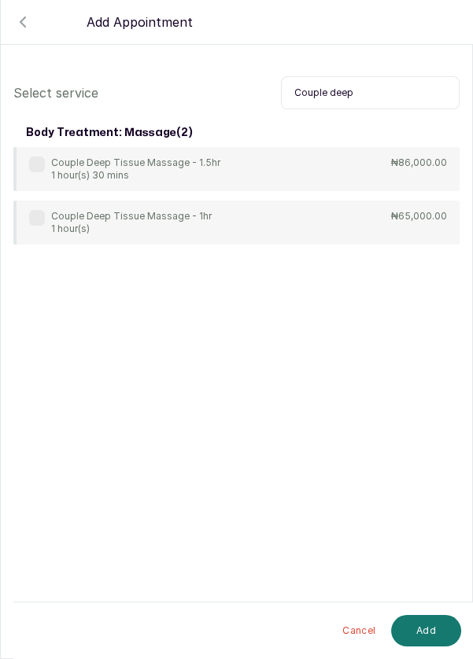
type input "Couple deep"
click at [35, 218] on label at bounding box center [37, 218] width 16 height 16
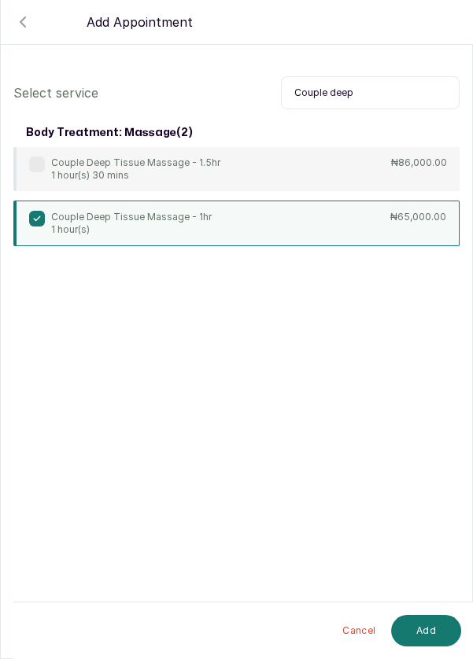
click at [432, 626] on button "Add" at bounding box center [426, 630] width 70 height 31
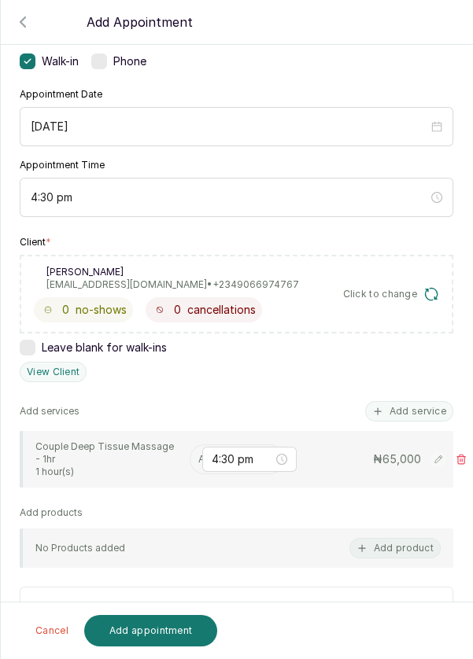
scroll to position [125, 0]
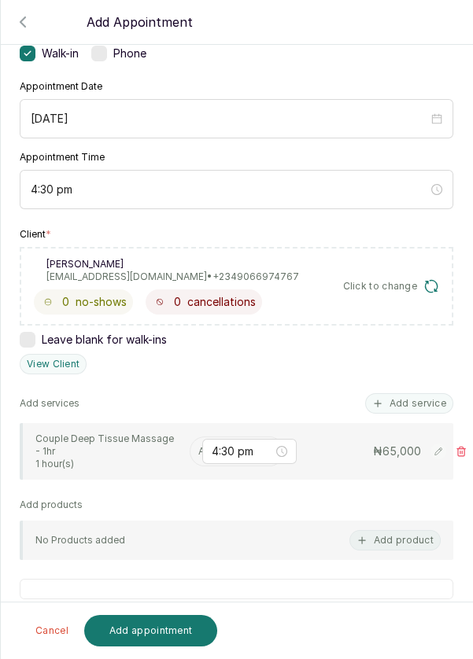
click at [198, 448] on input "text" at bounding box center [199, 451] width 2 height 11
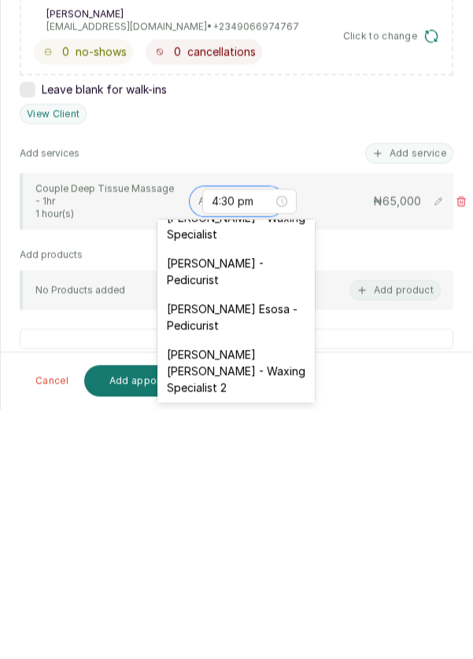
scroll to position [166, 0]
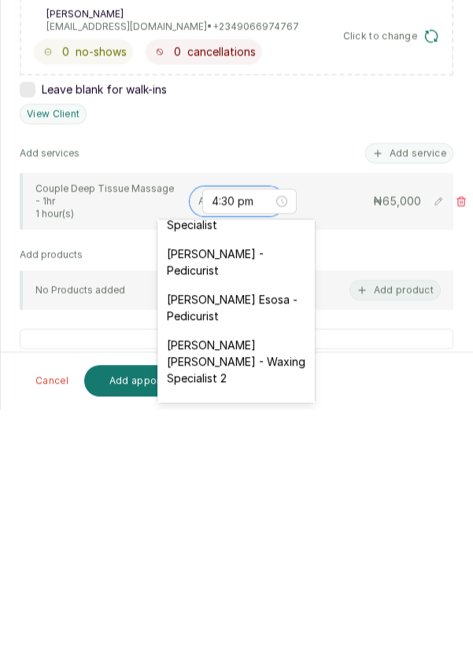
click at [257, 502] on div "[PERSON_NAME] - Pedicurist" at bounding box center [235, 512] width 157 height 46
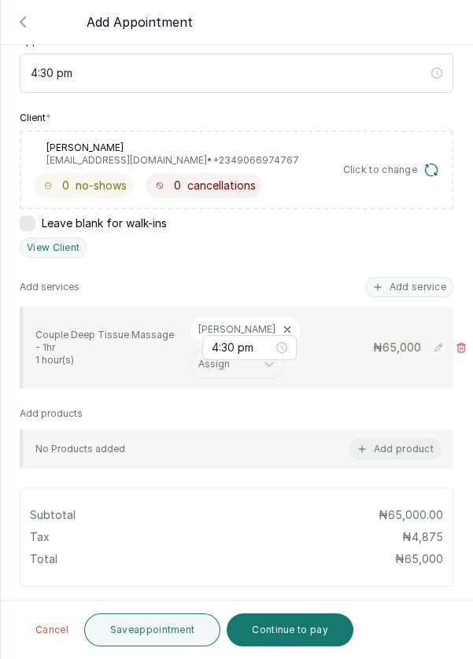
scroll to position [244, 0]
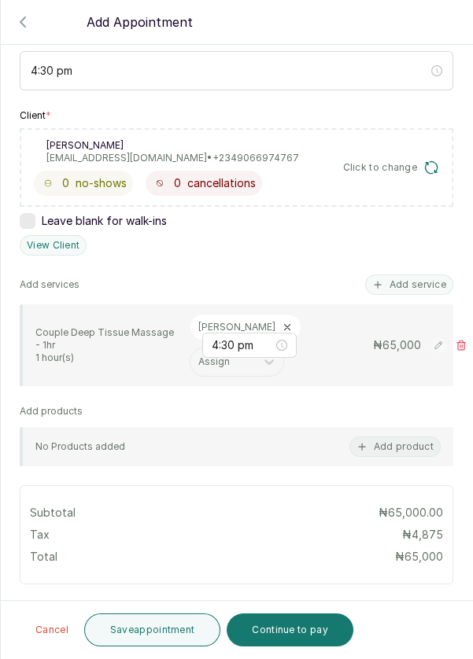
click at [415, 280] on button "Add service" at bounding box center [409, 284] width 88 height 20
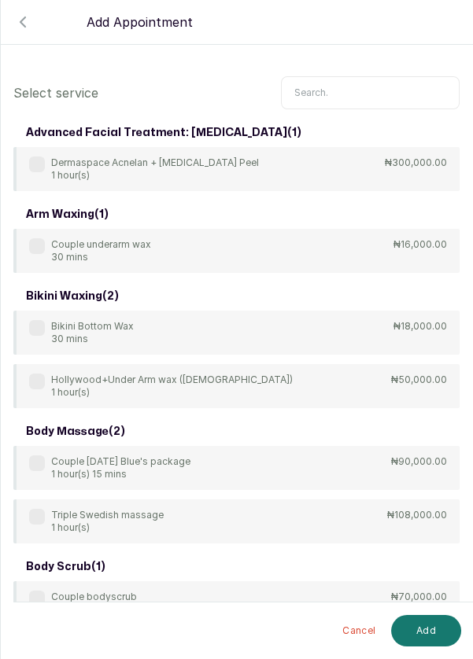
scroll to position [0, 0]
click at [351, 89] on input "text" at bounding box center [370, 92] width 178 height 33
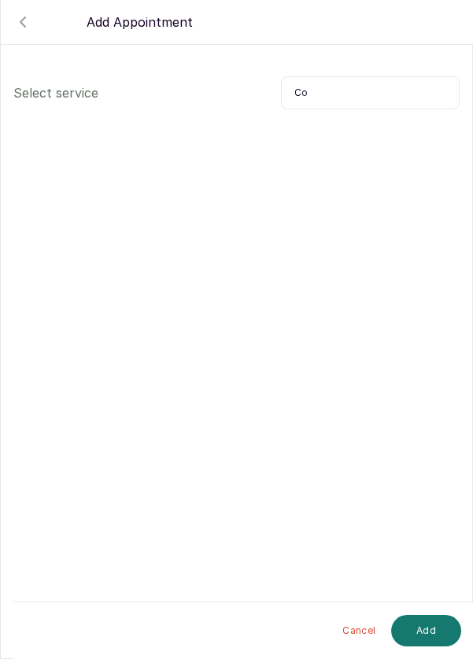
type input "C"
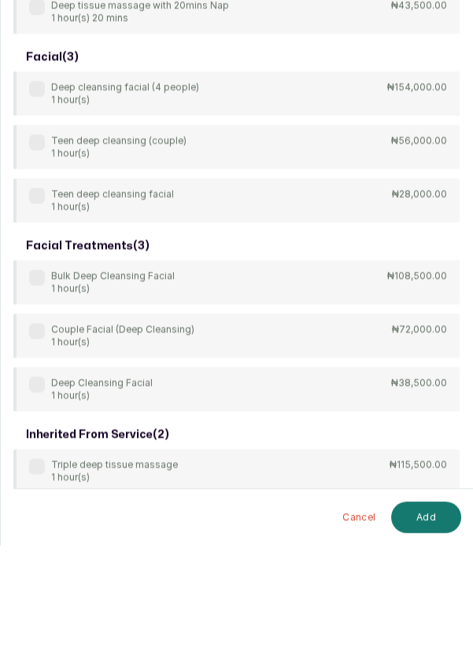
scroll to position [11, 0]
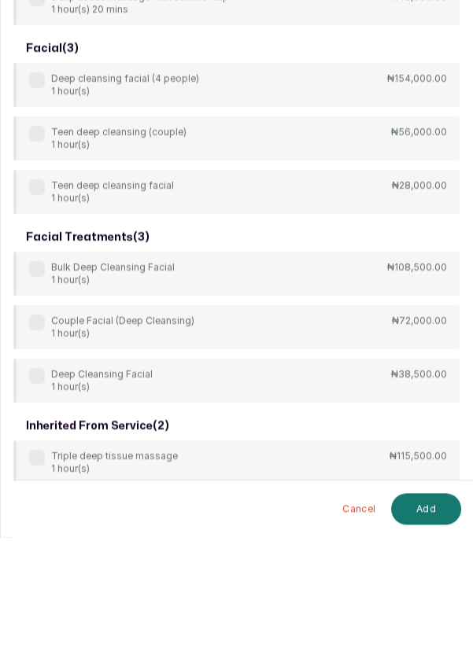
type input "Deep"
click at [26, 454] on div "body treatment: massage ( 9 ) 4Hands Deep Tissue Massage 45 mins ₦55,000.00 Bul…" at bounding box center [236, 153] width 446 height 1013
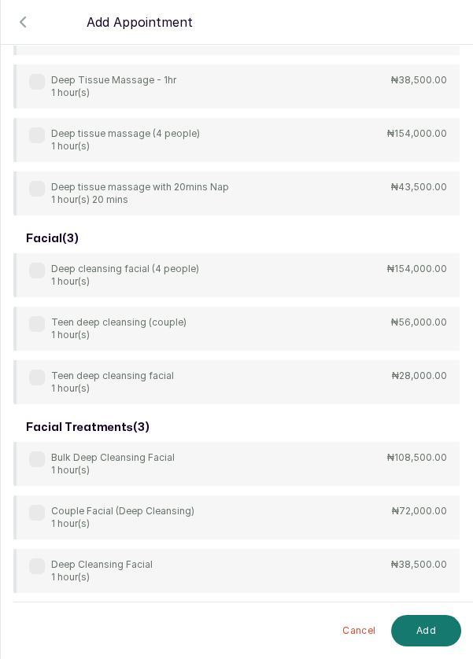
scroll to position [410, 0]
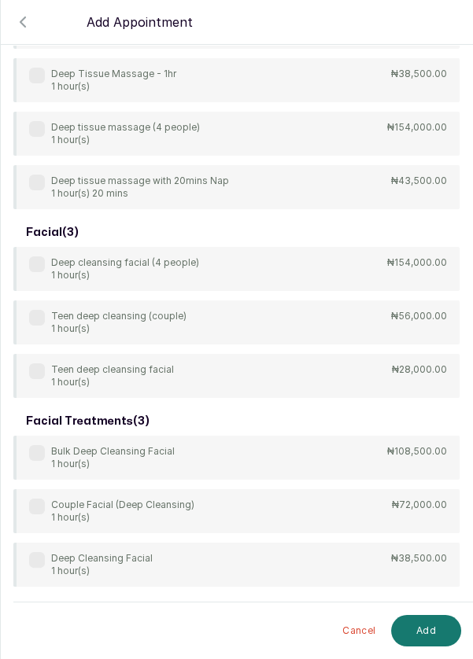
click at [33, 507] on label at bounding box center [37, 506] width 16 height 16
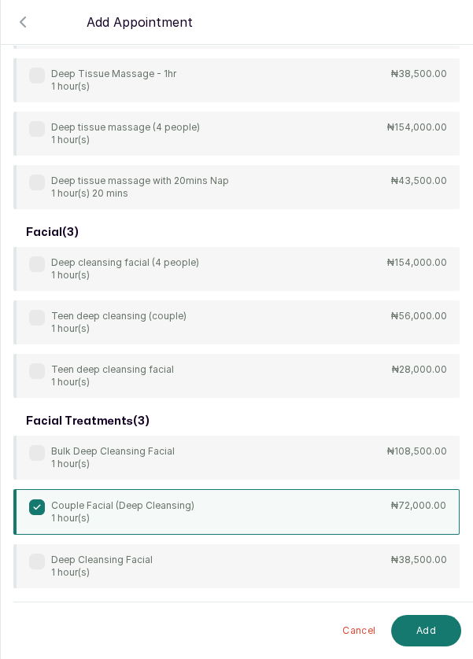
click at [436, 631] on button "Add" at bounding box center [426, 630] width 70 height 31
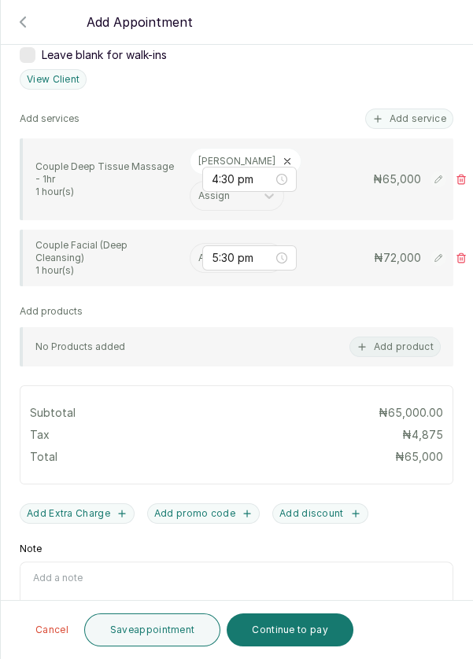
scroll to position [429, 0]
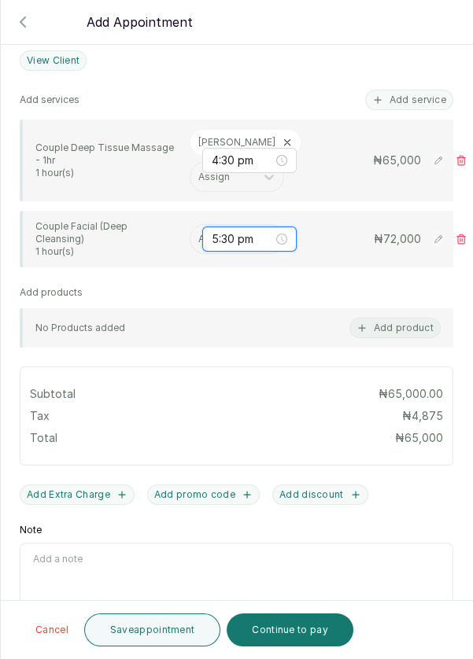
click at [213, 241] on input "5:30 pm" at bounding box center [242, 238] width 61 height 17
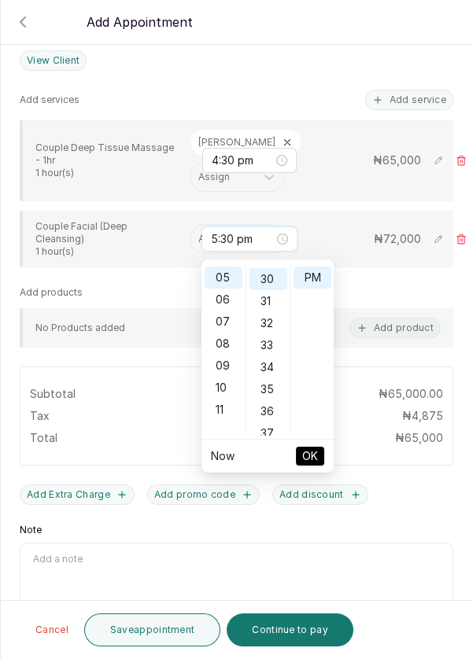
scroll to position [660, 0]
click at [285, 64] on div at bounding box center [236, 64] width 473 height 79
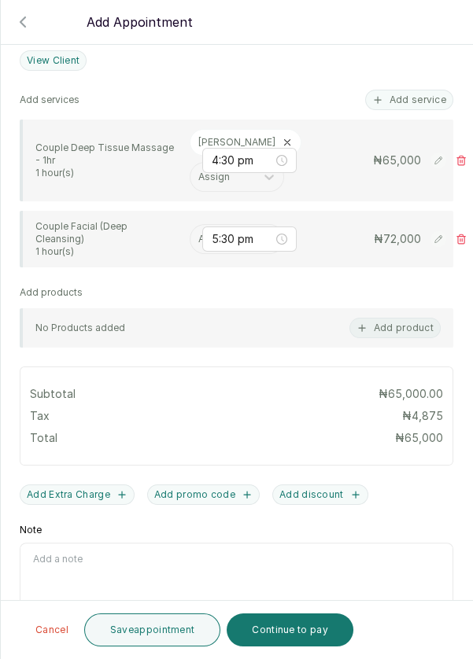
click at [458, 240] on icon at bounding box center [460, 239] width 11 height 11
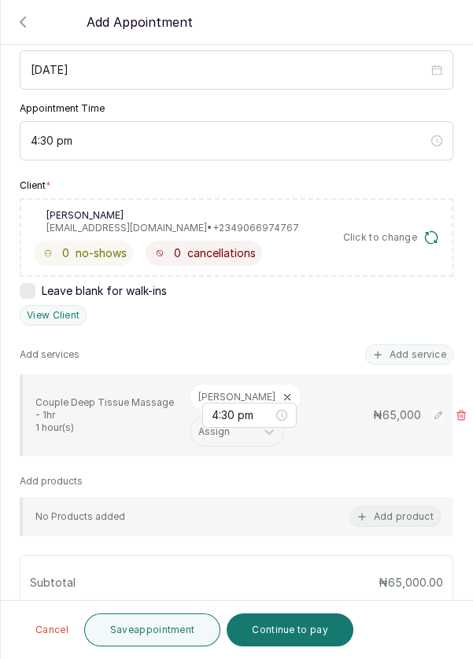
scroll to position [171, 0]
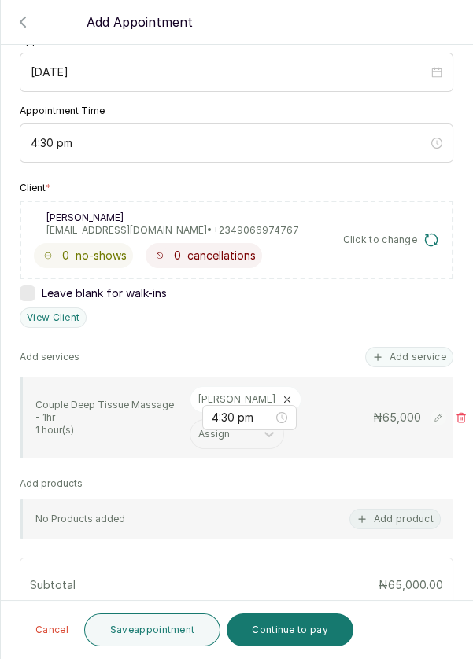
click at [418, 351] on button "Add service" at bounding box center [409, 357] width 88 height 20
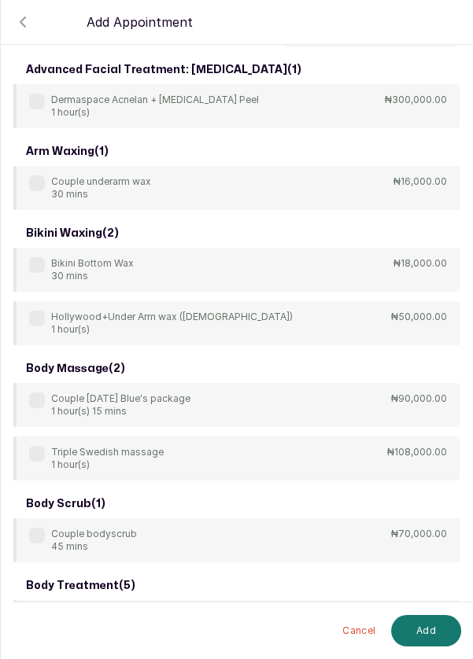
scroll to position [0, 0]
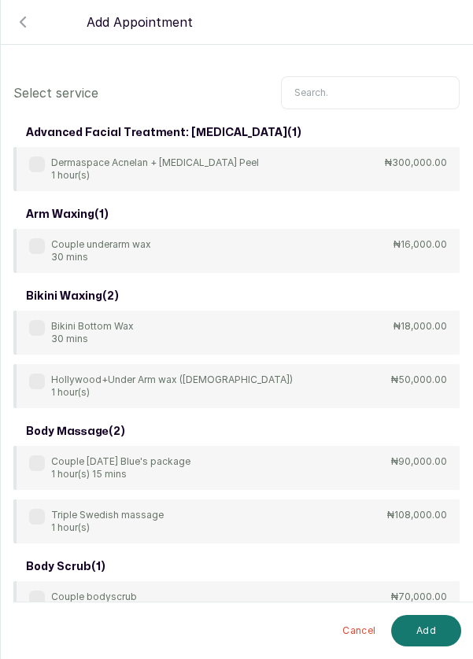
click at [347, 87] on input "text" at bounding box center [370, 92] width 178 height 33
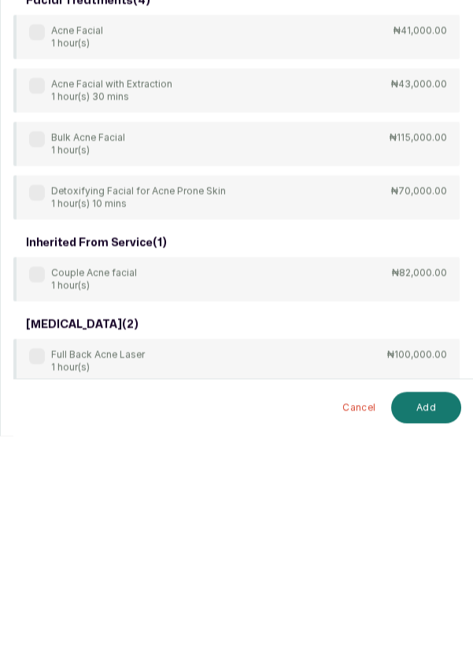
scroll to position [11, 0]
type input "Acne"
click at [35, 503] on label at bounding box center [37, 498] width 16 height 16
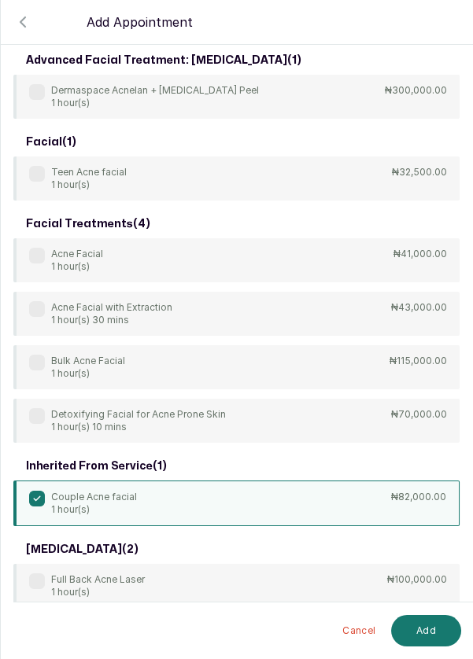
click at [427, 635] on button "Add" at bounding box center [426, 630] width 70 height 31
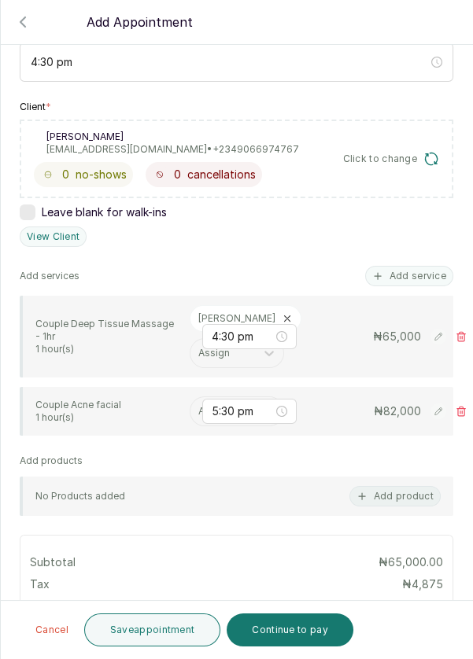
scroll to position [255, 0]
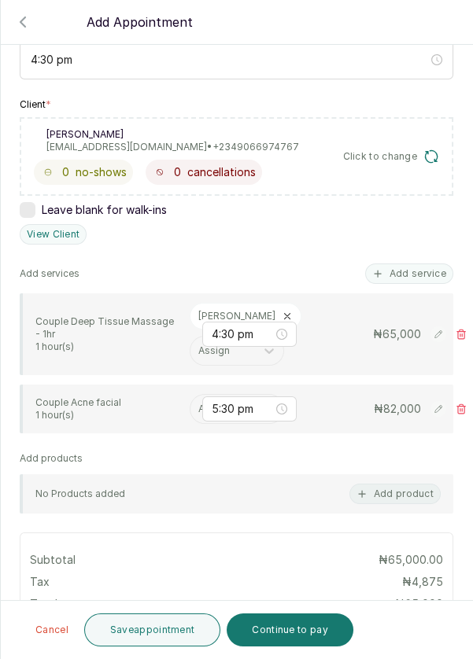
click at [198, 414] on input "text" at bounding box center [199, 408] width 2 height 11
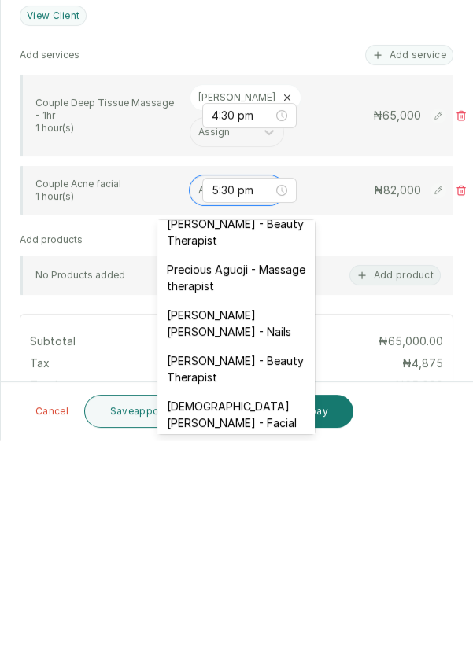
scroll to position [671, 0]
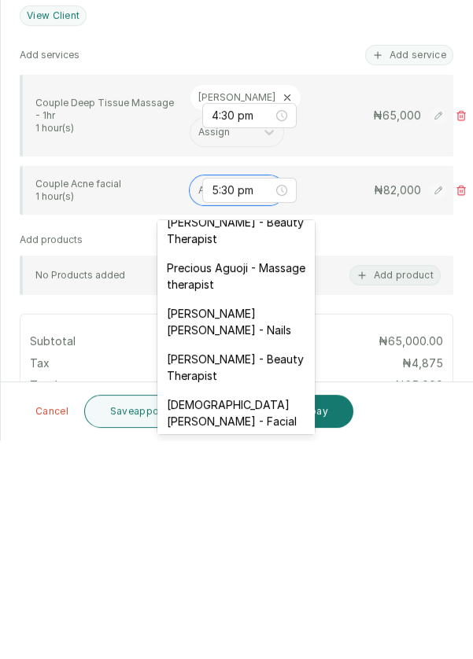
click at [275, 609] on div "[DEMOGRAPHIC_DATA][PERSON_NAME] - Facial" at bounding box center [235, 632] width 157 height 46
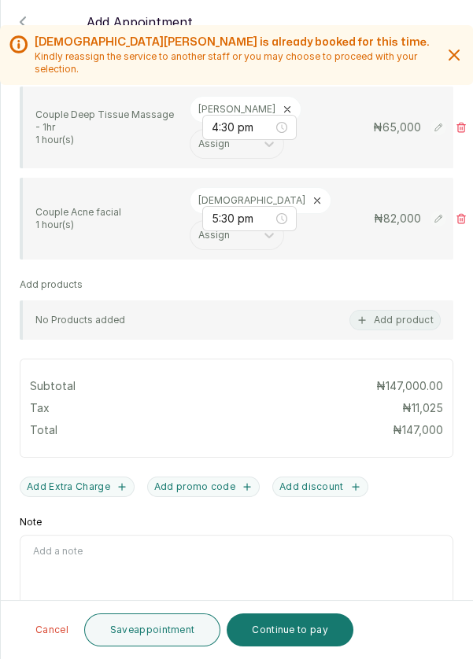
scroll to position [0, 0]
click at [164, 646] on button "Save appointment" at bounding box center [152, 629] width 137 height 33
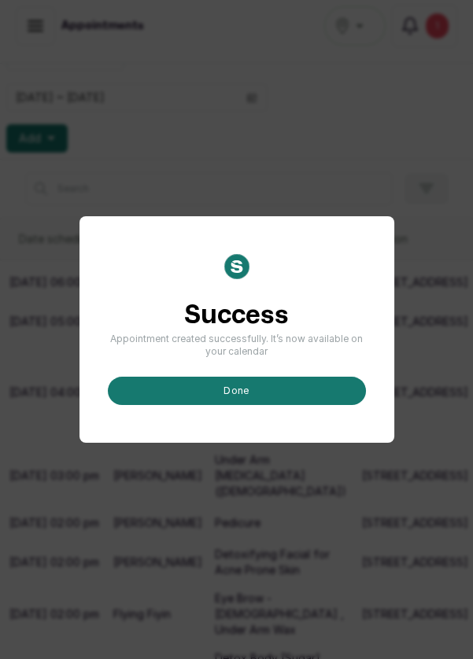
click at [270, 405] on button "done" at bounding box center [237, 391] width 258 height 28
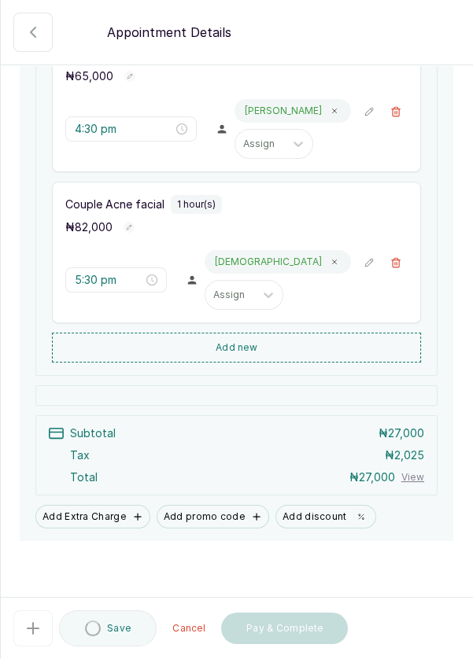
scroll to position [311, 0]
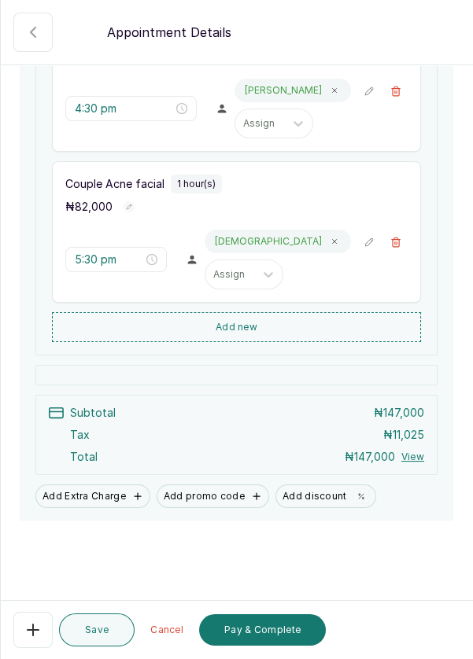
click at [272, 646] on button "Pay & Complete" at bounding box center [262, 629] width 127 height 31
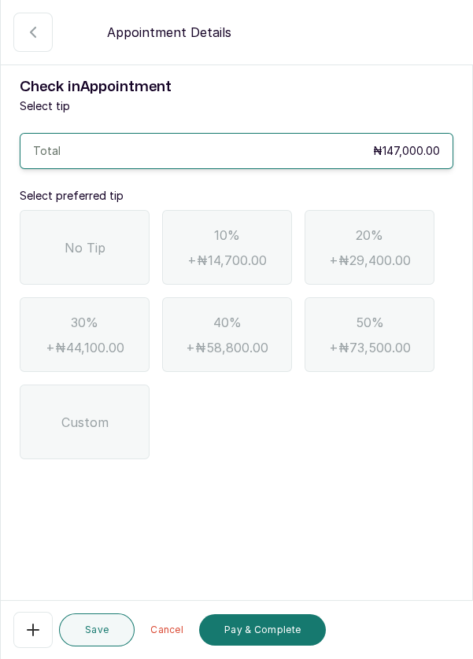
scroll to position [0, 0]
click at [75, 238] on span "No Tip" at bounding box center [84, 247] width 41 height 19
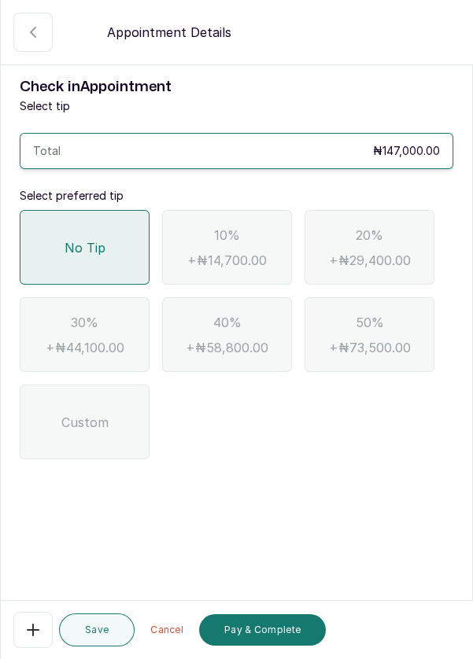
click at [278, 646] on button "Pay & Complete" at bounding box center [262, 629] width 127 height 31
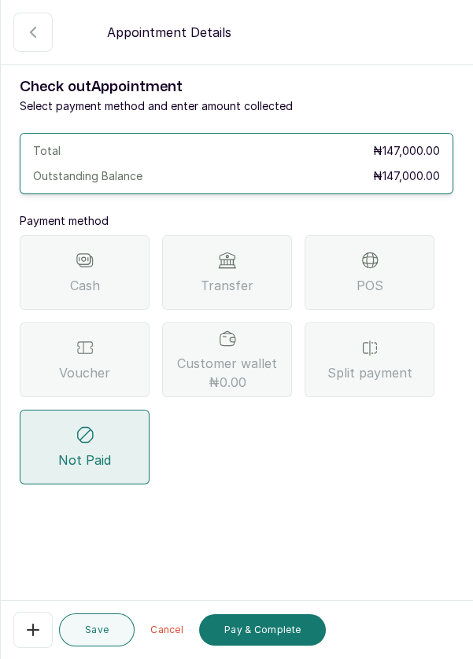
click at [382, 357] on div "Split payment" at bounding box center [369, 359] width 130 height 75
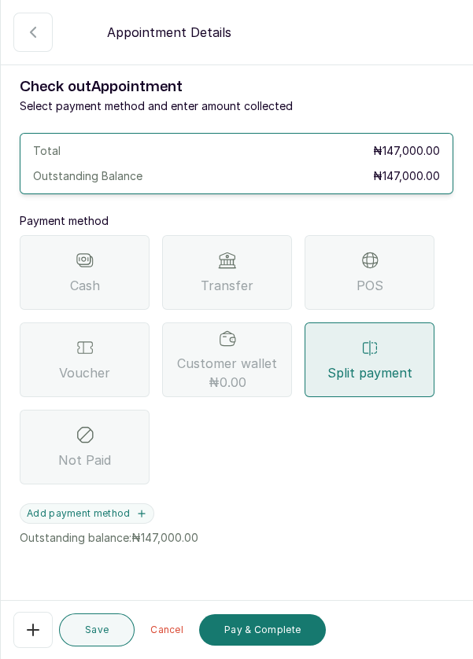
click at [148, 508] on button "Add payment method" at bounding box center [87, 513] width 134 height 20
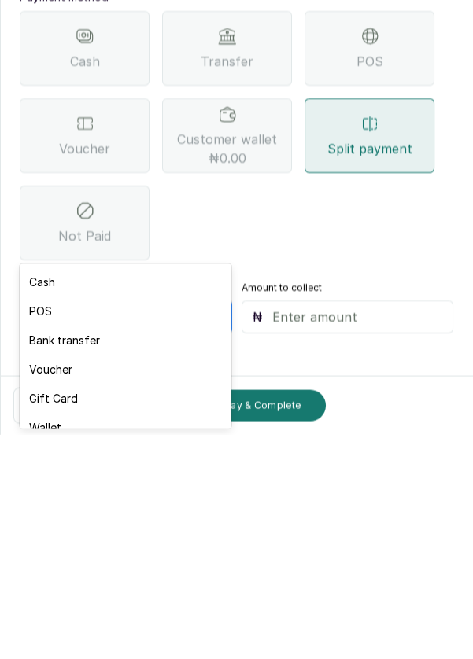
scroll to position [17, 0]
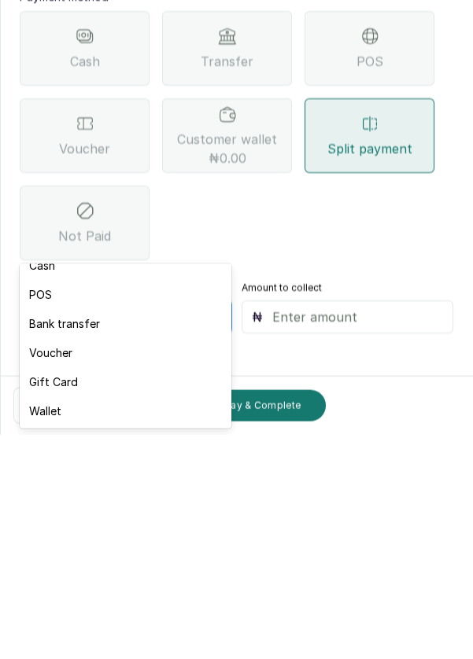
click at [62, 577] on div "Voucher" at bounding box center [125, 576] width 211 height 29
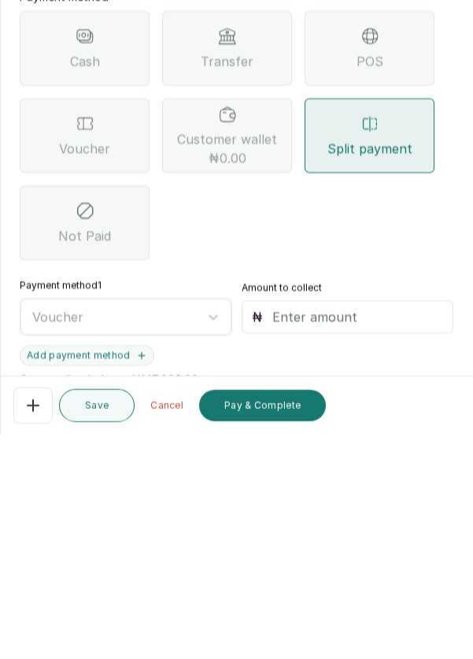
scroll to position [11, 0]
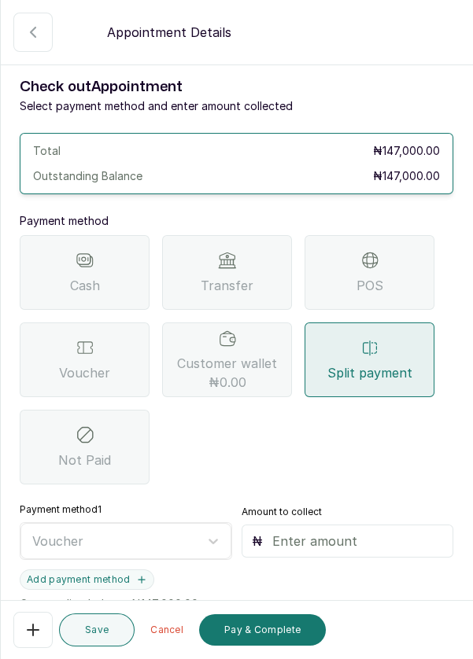
click at [304, 532] on input "text" at bounding box center [357, 541] width 171 height 19
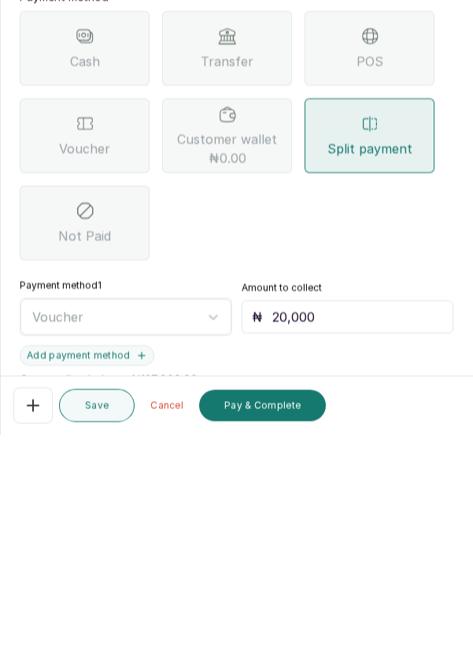
type input "20,000"
click at [145, 569] on button "Add payment method" at bounding box center [87, 579] width 134 height 20
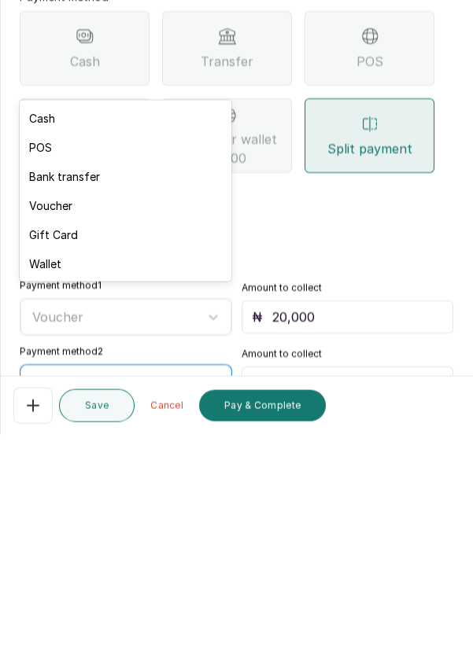
click at [106, 395] on div "Bank transfer" at bounding box center [125, 400] width 211 height 29
click at [403, 392] on div "Cash Transfer POS Voucher Customer wallet ₦0.00 Split payment Not Paid" at bounding box center [236, 359] width 433 height 249
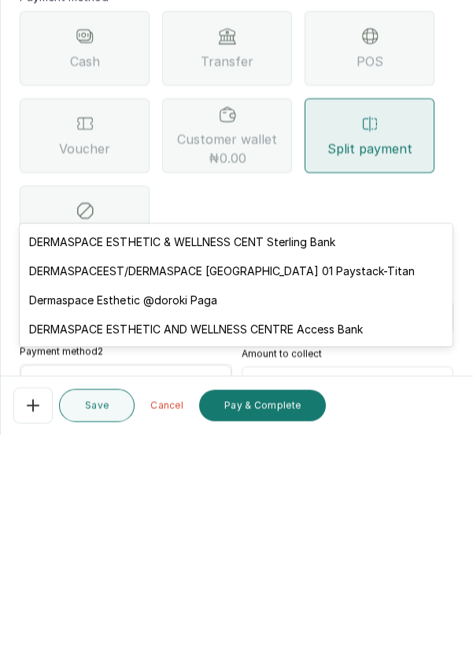
click at [366, 495] on div "DERMASPACEEST/DERMASPACE [GEOGRAPHIC_DATA] 01 Paystack-Titan" at bounding box center [236, 494] width 432 height 29
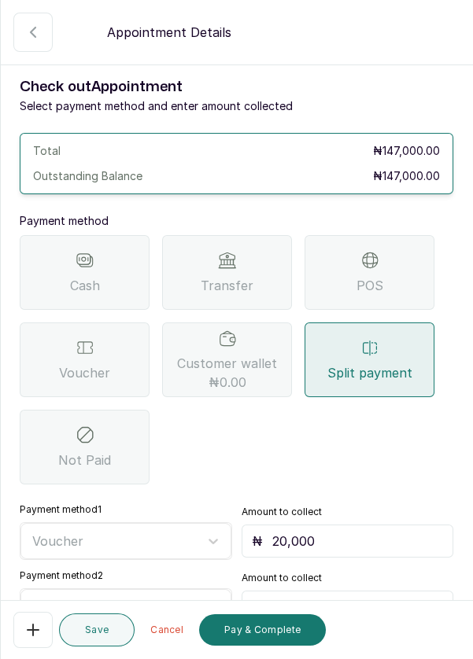
click at [351, 598] on input "text" at bounding box center [357, 607] width 171 height 19
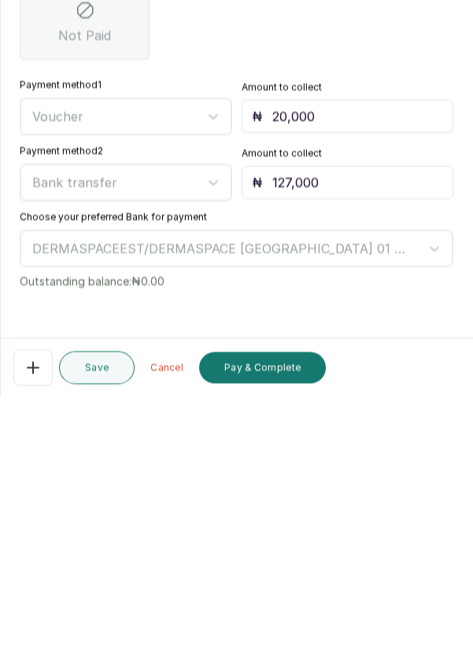
type input "127,000"
click at [283, 631] on button "Pay & Complete" at bounding box center [262, 629] width 127 height 31
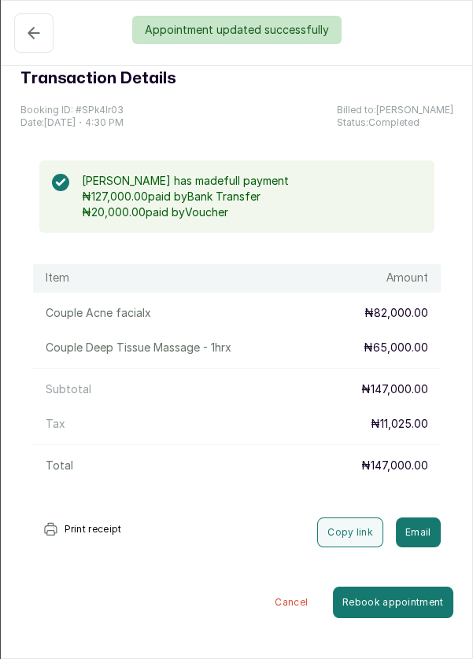
click at [28, 29] on div "Appointment updated successfully" at bounding box center [236, 30] width 473 height 28
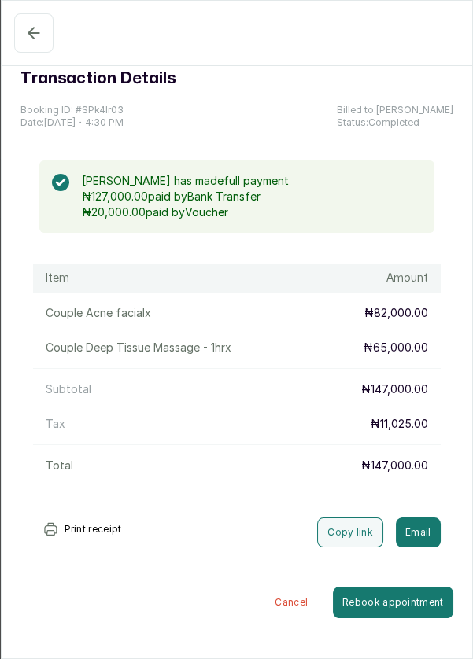
click at [28, 33] on icon "button" at bounding box center [33, 33] width 10 height 10
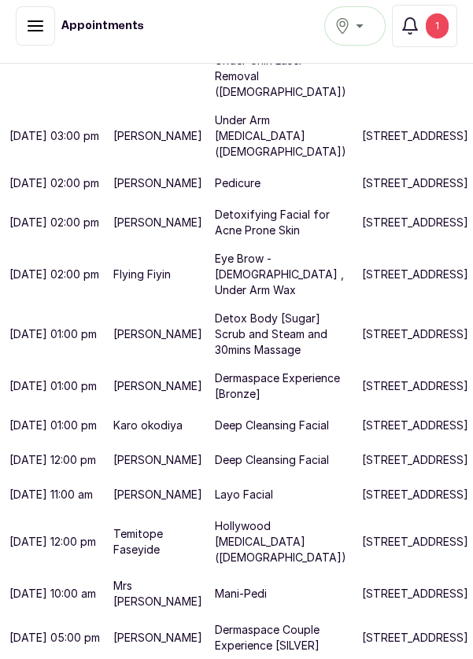
scroll to position [953, 0]
click at [88, 477] on td "[DATE] 11:00 am" at bounding box center [53, 494] width 107 height 35
click at [231, 653] on p "Dermaspace Couple Experience [SILVER]" at bounding box center [282, 637] width 134 height 31
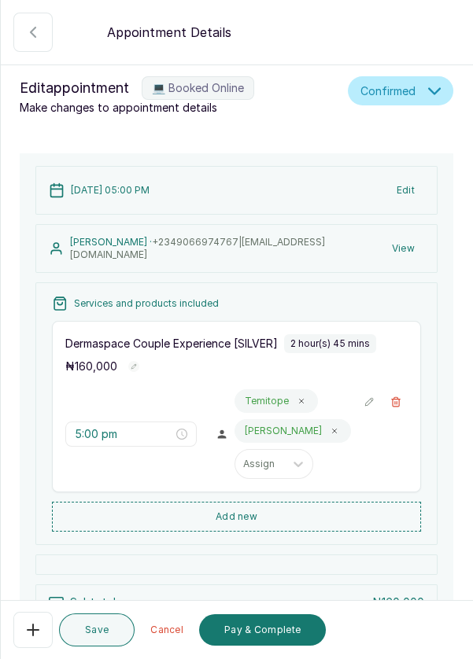
click at [28, 635] on icon "button" at bounding box center [33, 629] width 11 height 11
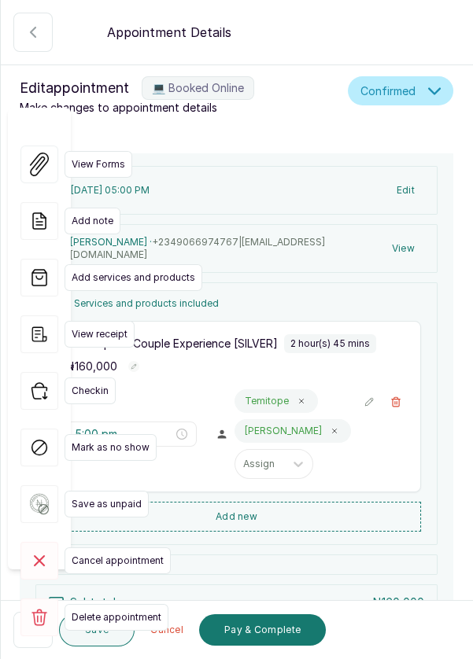
click at [28, 598] on rect at bounding box center [39, 617] width 38 height 38
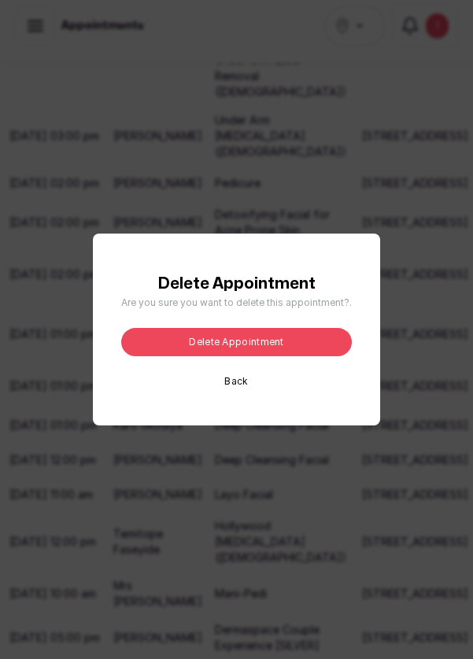
click at [299, 356] on button "Delete appointment" at bounding box center [236, 342] width 230 height 28
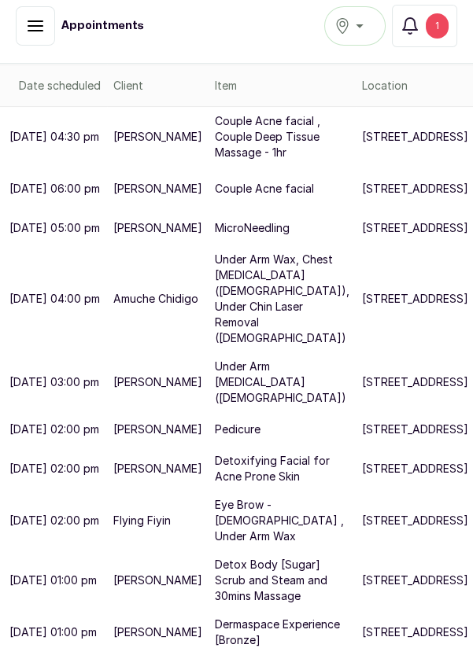
scroll to position [0, 0]
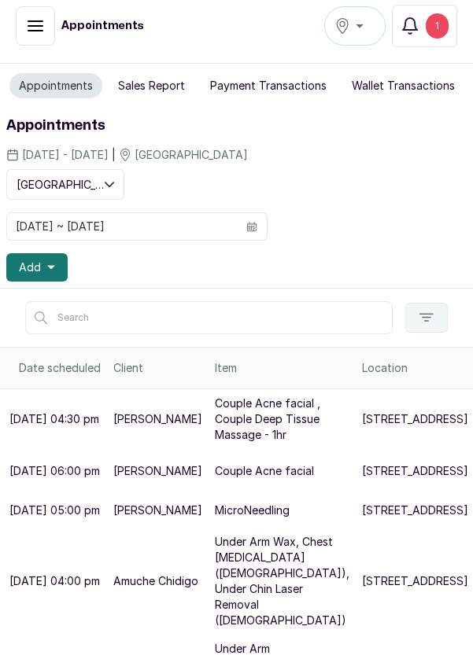
click at [257, 230] on span at bounding box center [252, 226] width 30 height 27
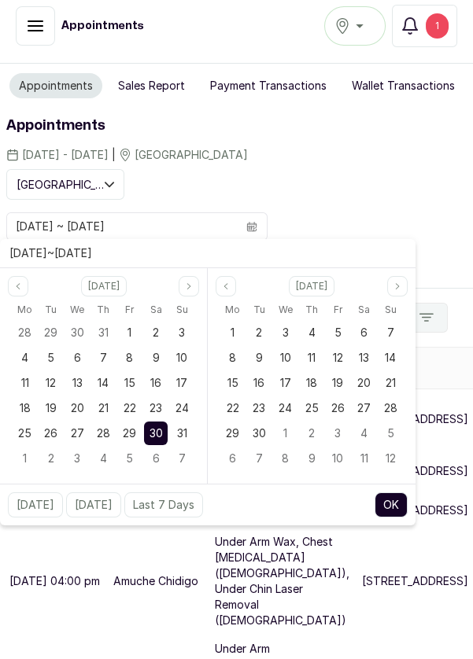
click at [383, 175] on div "Showing: [GEOGRAPHIC_DATA] [DATE] ~ [DATE] Add" at bounding box center [236, 225] width 460 height 112
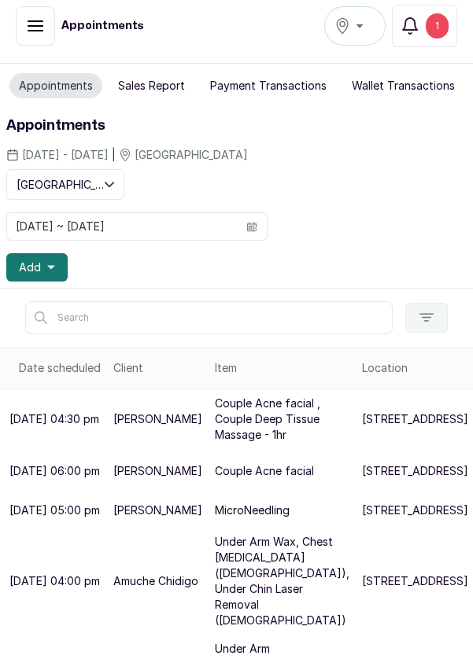
click at [50, 271] on button "Add" at bounding box center [36, 267] width 61 height 28
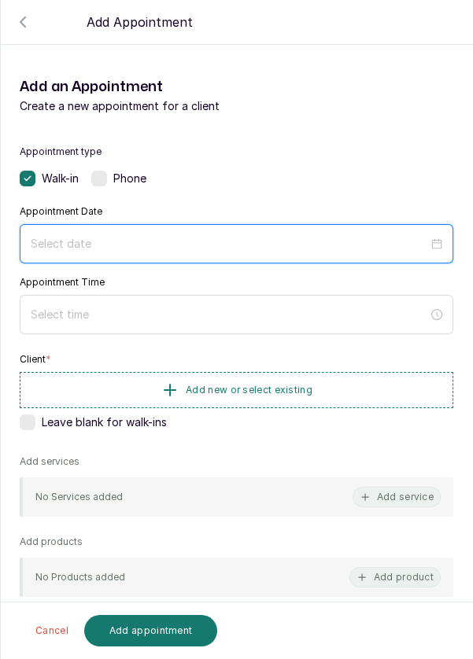
click at [113, 247] on input at bounding box center [229, 243] width 397 height 17
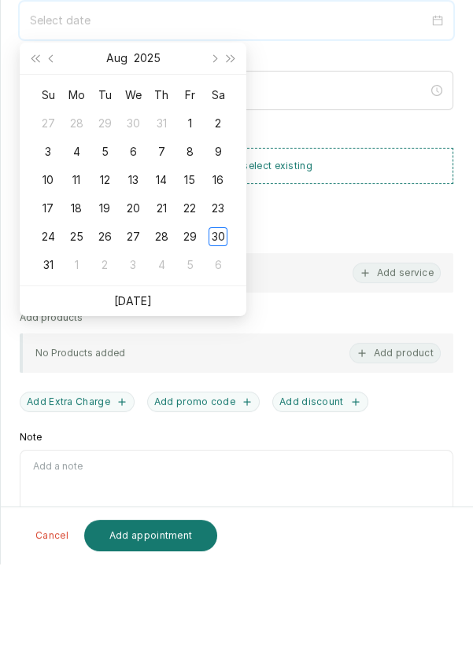
scroll to position [11, 0]
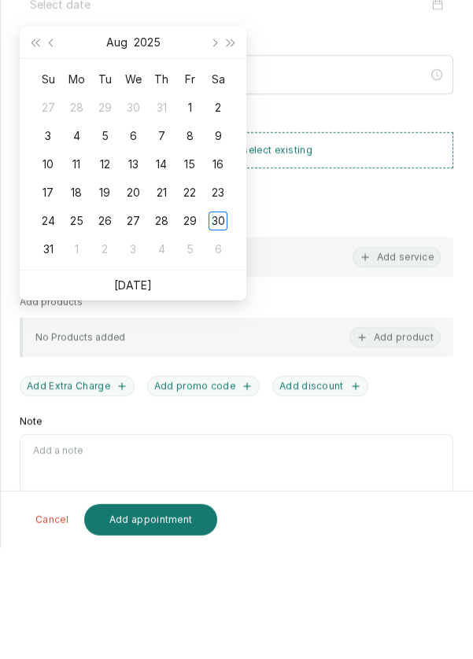
click at [138, 401] on link "[DATE]" at bounding box center [133, 395] width 38 height 13
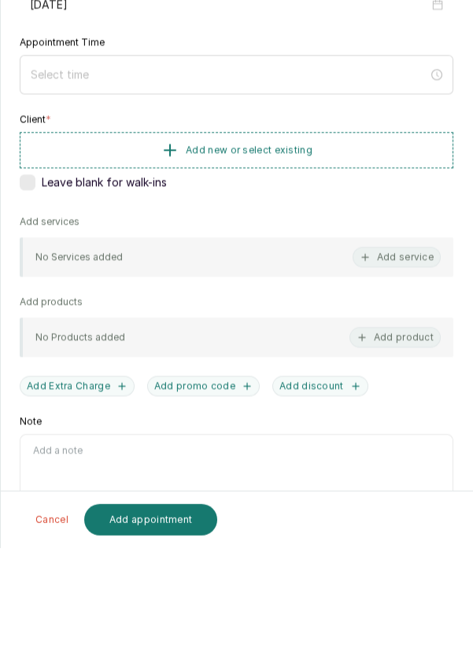
type input "[DATE]"
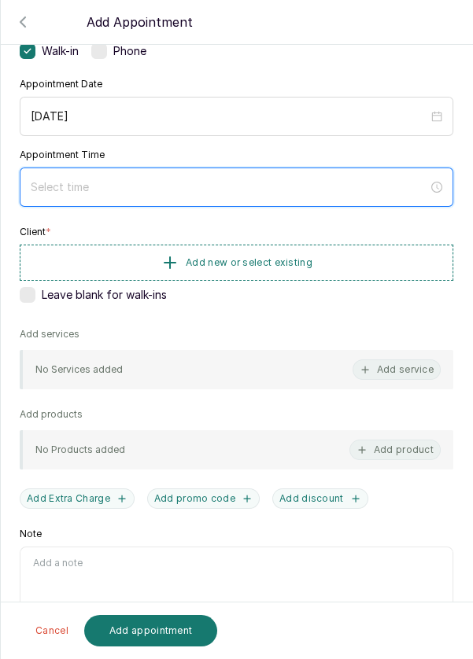
click at [116, 188] on input at bounding box center [229, 186] width 397 height 17
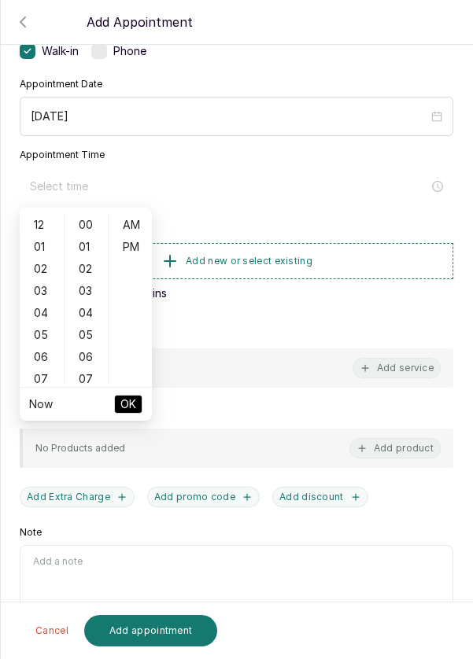
click at [36, 343] on div "05" at bounding box center [42, 335] width 38 height 22
click at [91, 360] on div "06" at bounding box center [87, 357] width 38 height 22
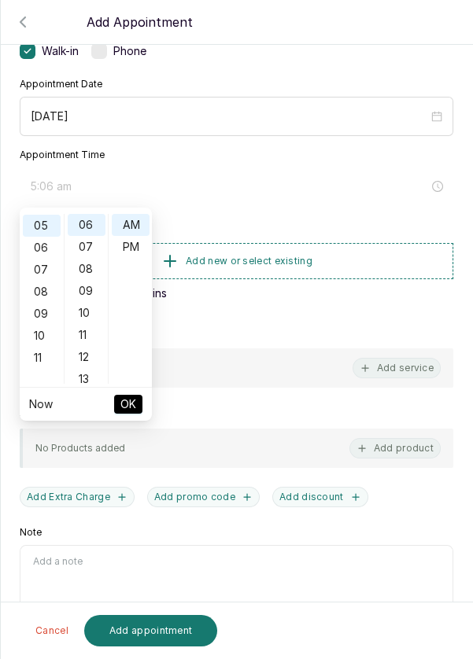
click at [86, 360] on div "12" at bounding box center [87, 357] width 38 height 22
click at [86, 361] on div "18" at bounding box center [87, 358] width 38 height 22
click at [91, 361] on div "24" at bounding box center [87, 357] width 38 height 22
click at [90, 359] on div "30" at bounding box center [87, 357] width 38 height 22
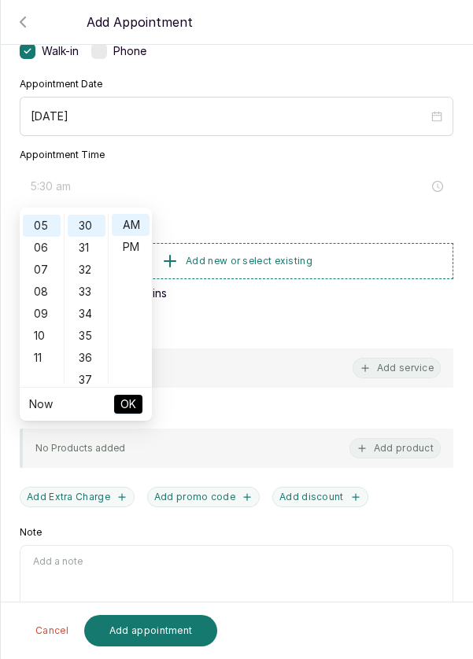
click at [133, 253] on div "PM" at bounding box center [131, 247] width 38 height 22
type input "5:30 pm"
click at [138, 408] on button "OK" at bounding box center [128, 404] width 28 height 19
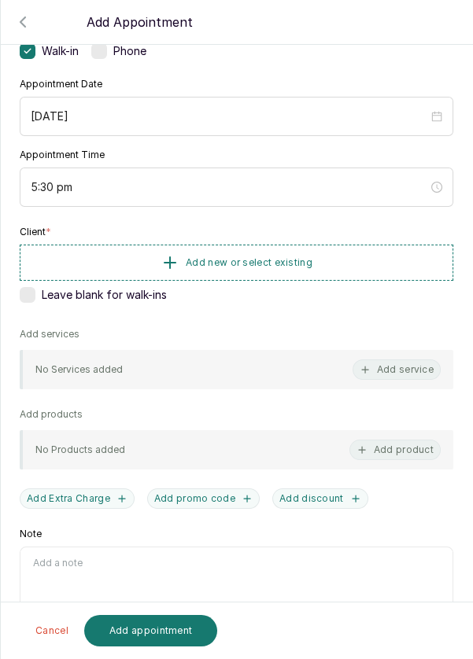
click at [368, 255] on button "Add new or select existing" at bounding box center [236, 263] width 433 height 36
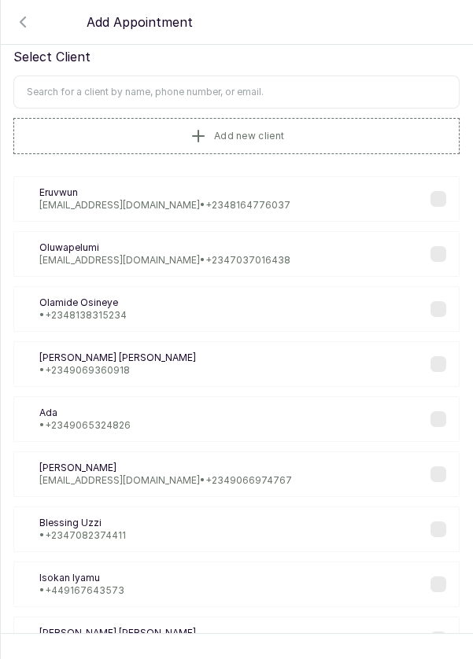
scroll to position [0, 0]
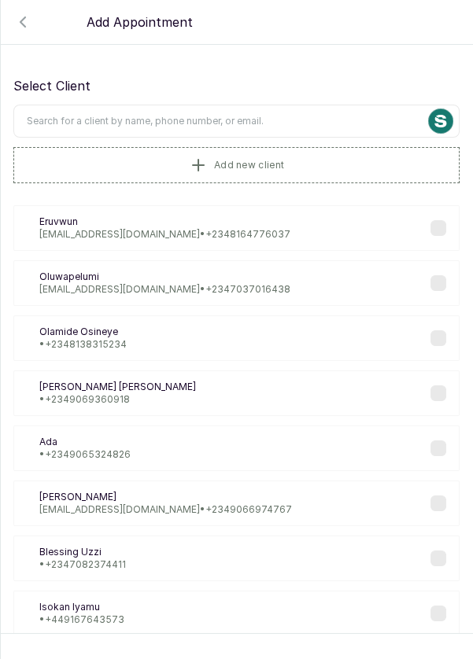
click at [267, 116] on input "text" at bounding box center [236, 121] width 446 height 33
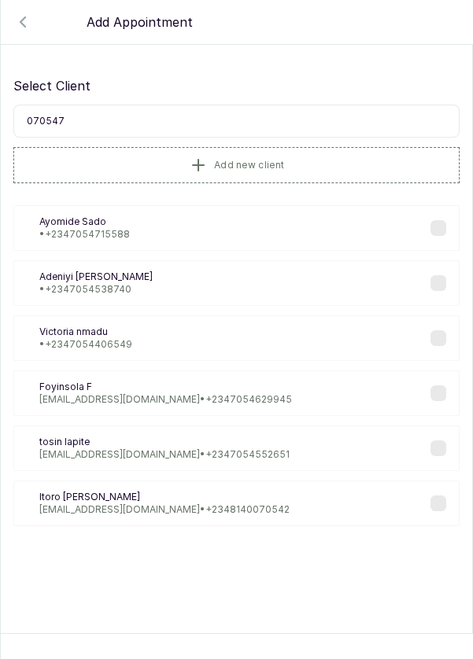
type input "0705471"
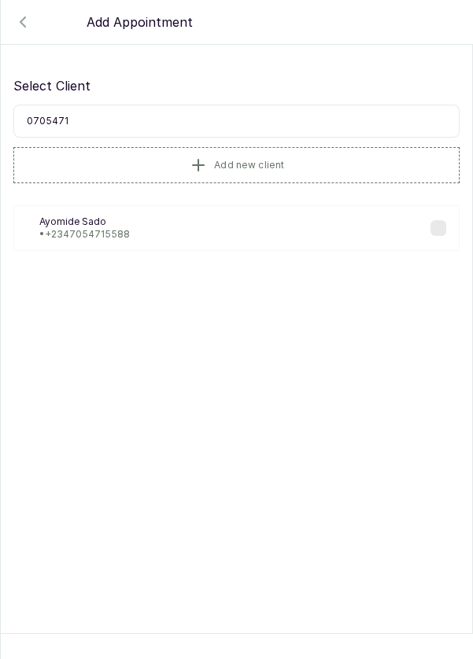
click at [137, 215] on div "AS [PERSON_NAME] • [PHONE_NUMBER]" at bounding box center [236, 228] width 446 height 46
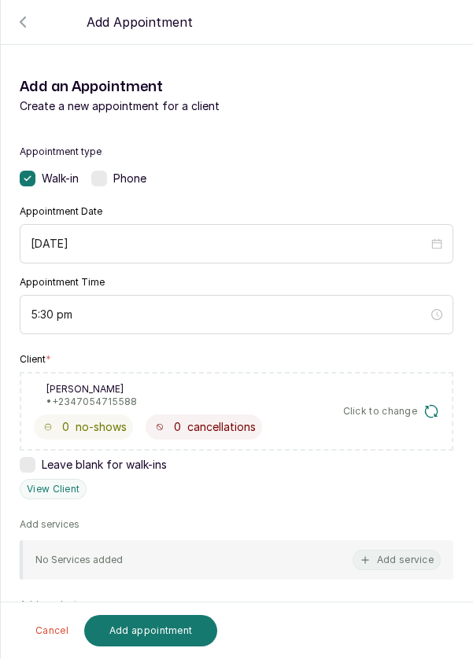
scroll to position [178, 0]
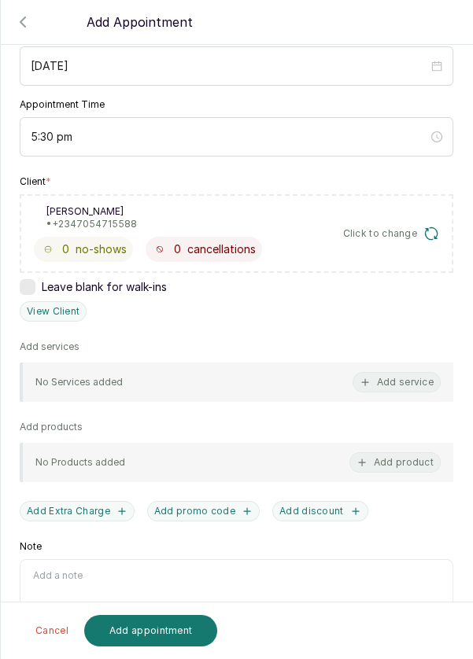
click at [410, 381] on button "Add service" at bounding box center [396, 382] width 88 height 20
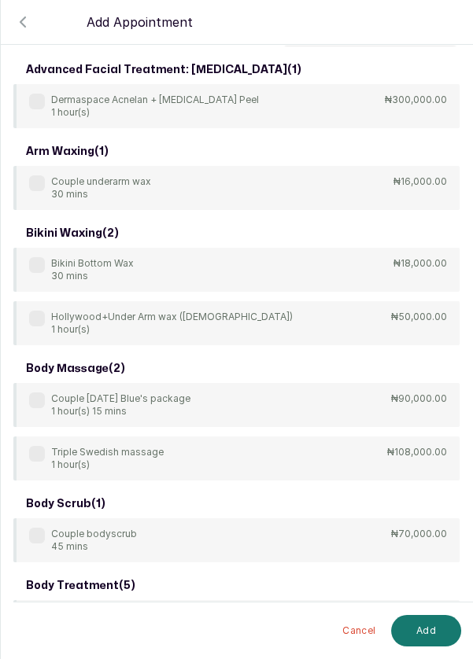
scroll to position [0, 0]
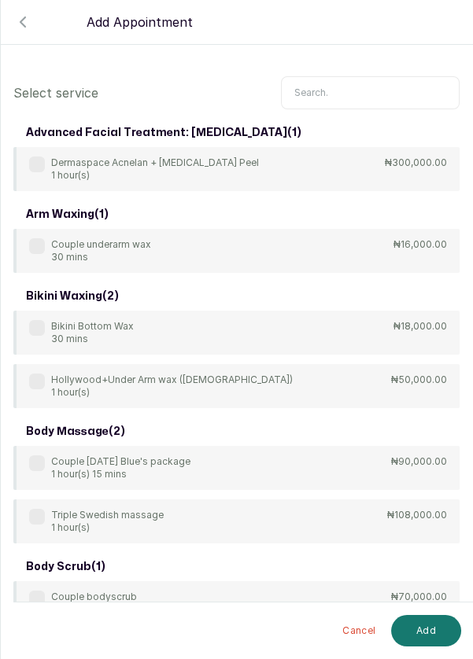
click at [318, 86] on input "text" at bounding box center [370, 92] width 178 height 33
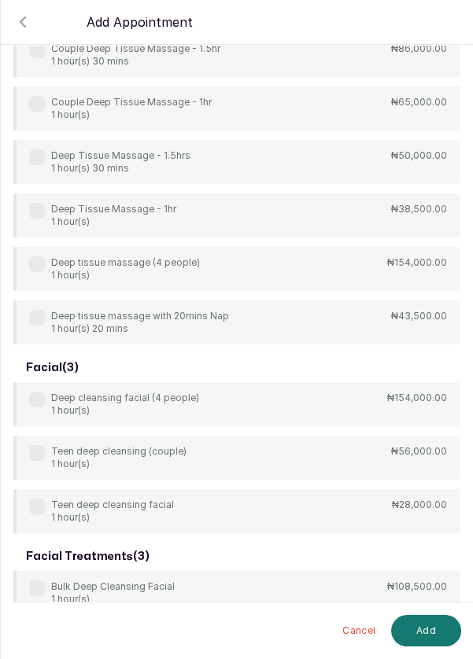
scroll to position [275, 0]
type input "Deep"
click at [32, 208] on div "4Hands Deep Tissue Massage 45 mins ₦55,000.00 Bulk 4hands Deep Tissue Massage (…" at bounding box center [236, 108] width 446 height 472
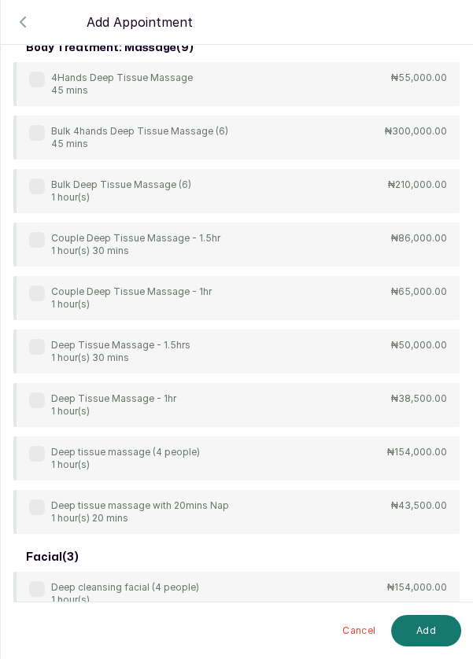
click at [46, 388] on div "Deep Tissue Massage - 1hr 1 hour(s) ₦38,500.00" at bounding box center [236, 405] width 446 height 44
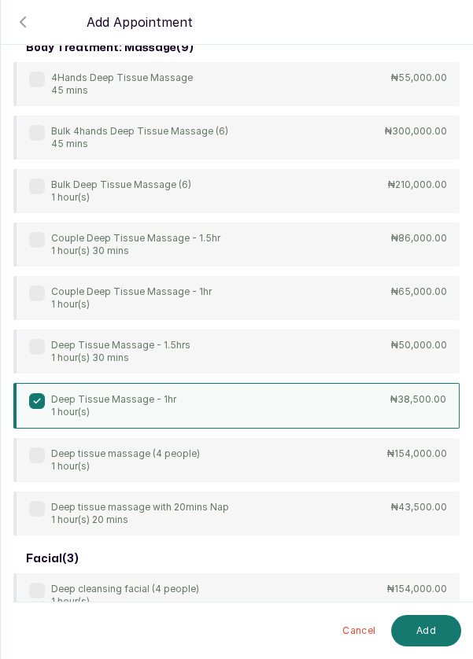
click at [436, 633] on button "Add" at bounding box center [426, 630] width 70 height 31
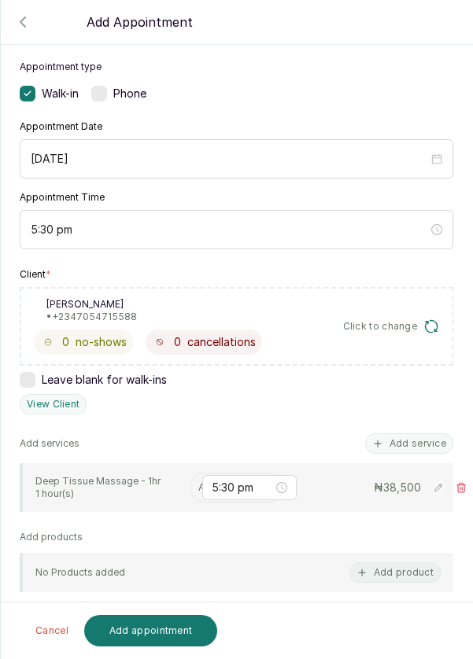
click at [198, 483] on input "text" at bounding box center [199, 487] width 2 height 11
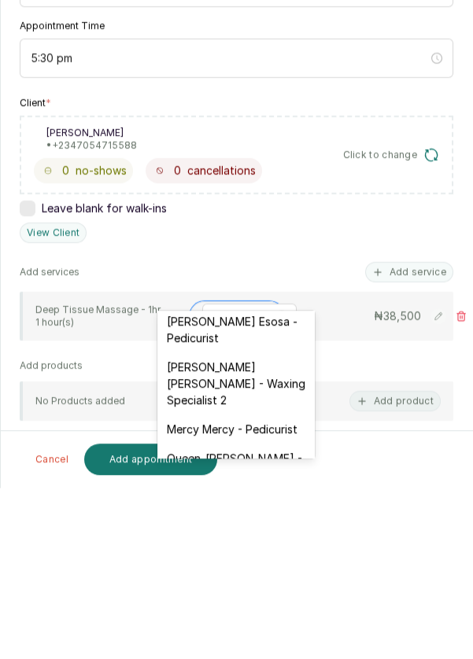
scroll to position [236, 0]
click at [242, 506] on div "[PERSON_NAME] Esosa - Pedicurist" at bounding box center [235, 500] width 157 height 46
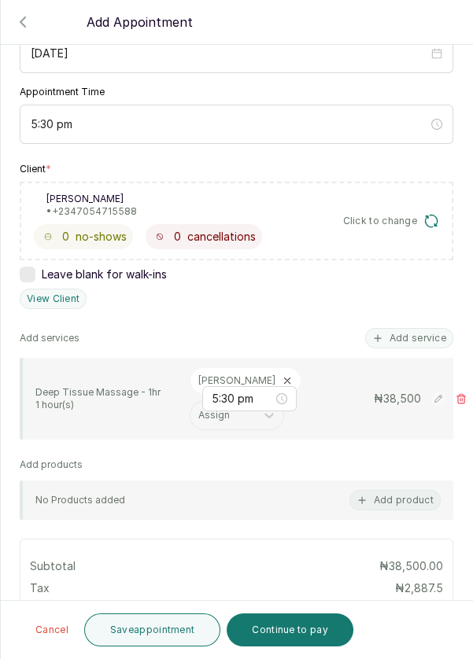
scroll to position [191, 0]
click at [171, 636] on button "Save appointment" at bounding box center [152, 629] width 137 height 33
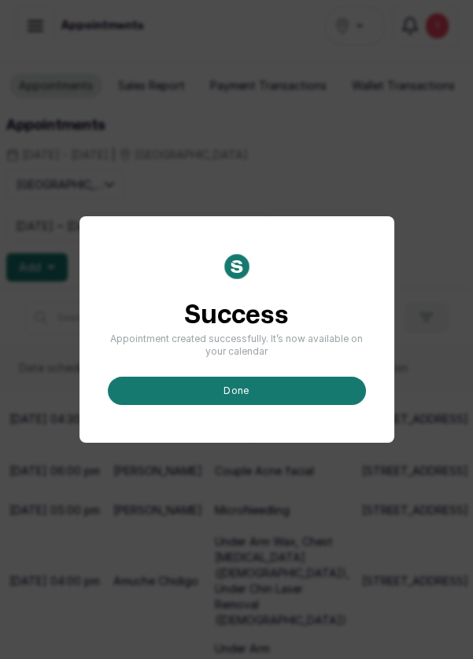
click at [261, 405] on button "done" at bounding box center [237, 391] width 258 height 28
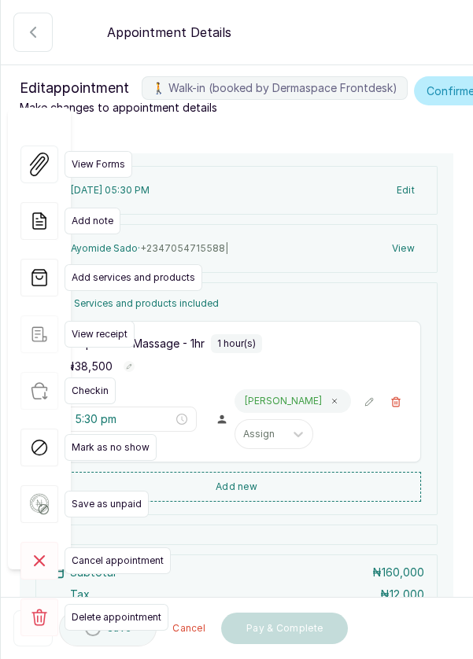
type input "5:30 pm"
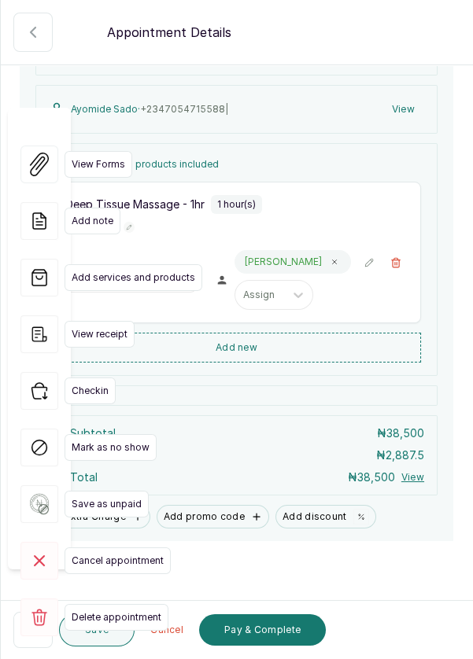
scroll to position [140, 0]
click at [21, 634] on button "🚶 Walk-in (booked by Dermaspace Frontdesk)" at bounding box center [32, 630] width 39 height 36
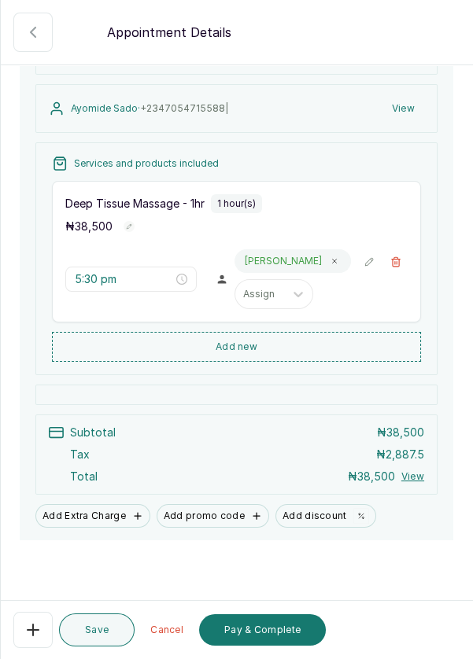
click at [266, 637] on button "Pay & Complete" at bounding box center [262, 629] width 127 height 31
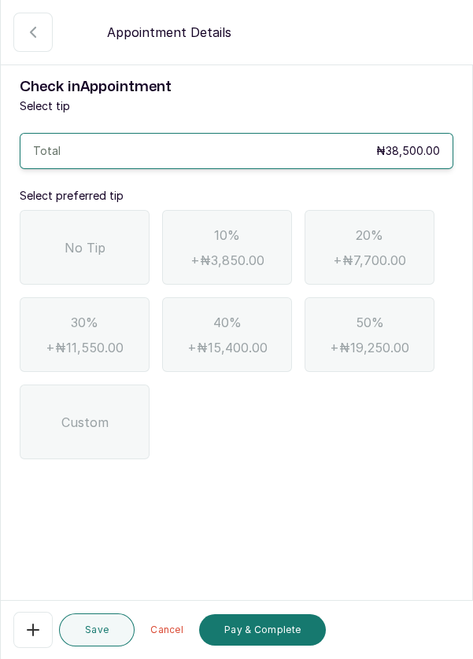
scroll to position [0, 0]
click at [78, 256] on span "No Tip" at bounding box center [84, 247] width 41 height 19
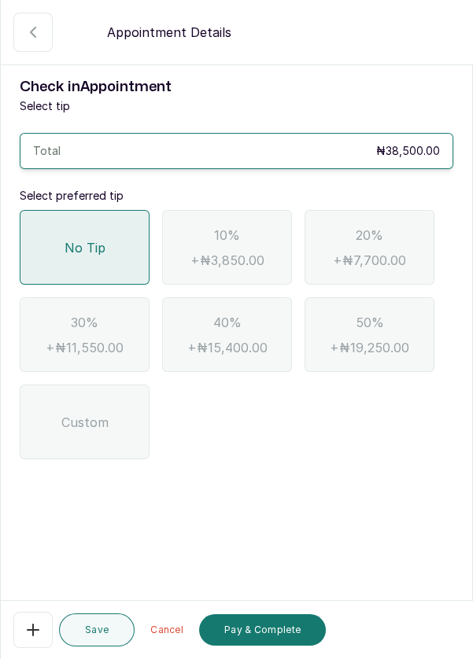
click at [256, 631] on button "Pay & Complete" at bounding box center [262, 629] width 127 height 31
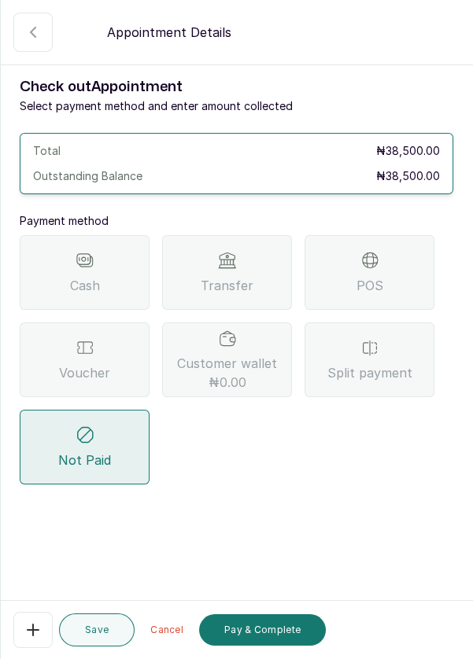
click at [384, 276] on div "POS" at bounding box center [369, 272] width 130 height 75
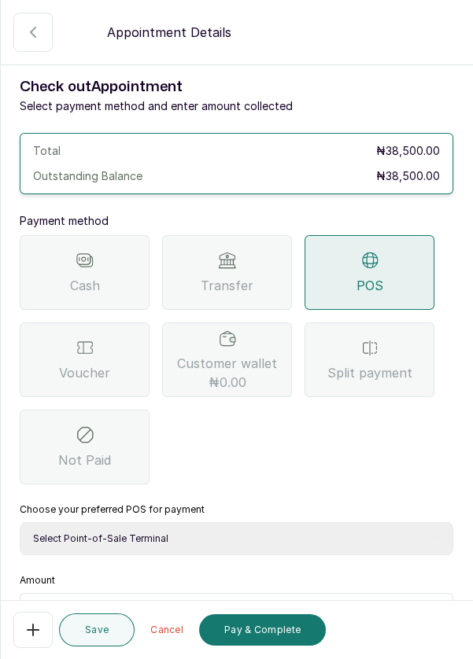
click at [182, 543] on select "Select Point-of-Sale Terminal Pos- Flutterwave Zenith Bank POS - Paga Paga POS …" at bounding box center [236, 538] width 433 height 33
select select "ea021b39-a6bc-4e4d-b5d1-02cb72451b32"
click at [20, 522] on select "Select Point-of-Sale Terminal Pos- Flutterwave Zenith Bank POS - Paga Paga POS …" at bounding box center [236, 538] width 433 height 33
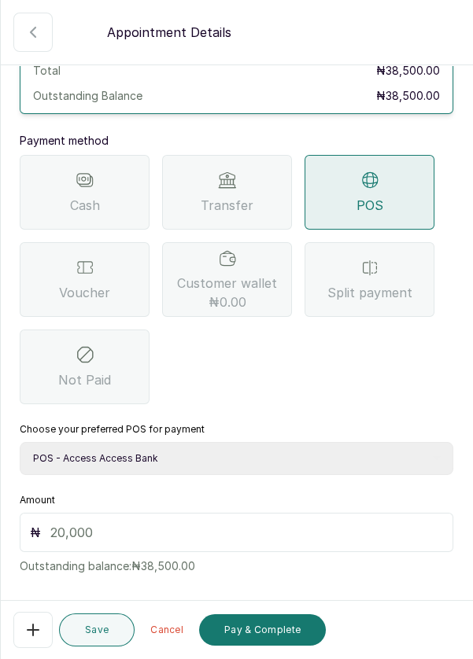
scroll to position [104, 0]
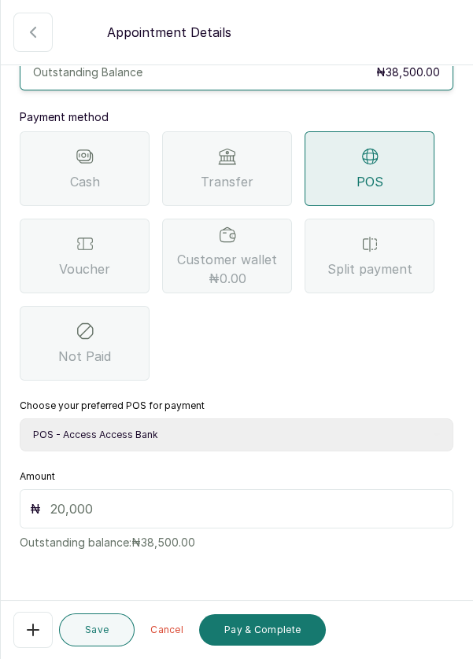
click at [93, 505] on input "text" at bounding box center [246, 508] width 392 height 19
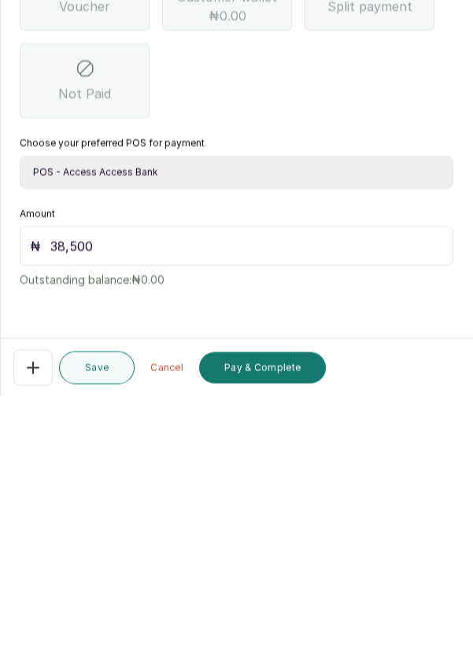
scroll to position [75, 0]
type input "38,500"
click at [275, 631] on button "Pay & Complete" at bounding box center [262, 629] width 127 height 31
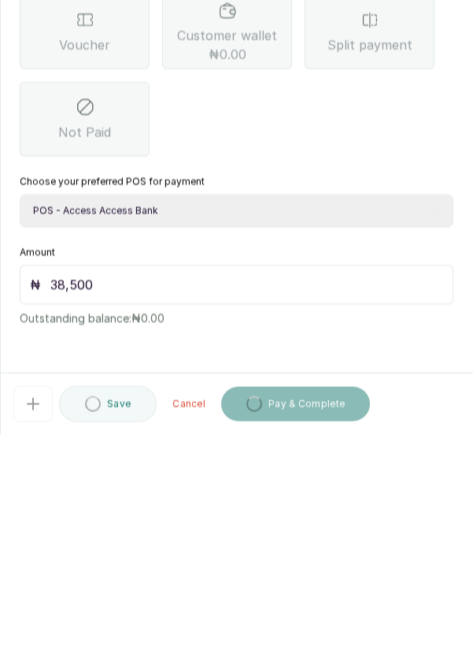
scroll to position [11, 0]
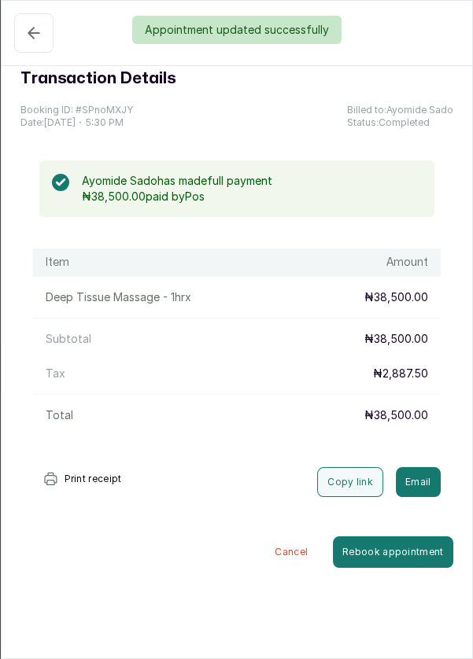
click at [28, 36] on div "Appointment updated successfully" at bounding box center [236, 30] width 473 height 28
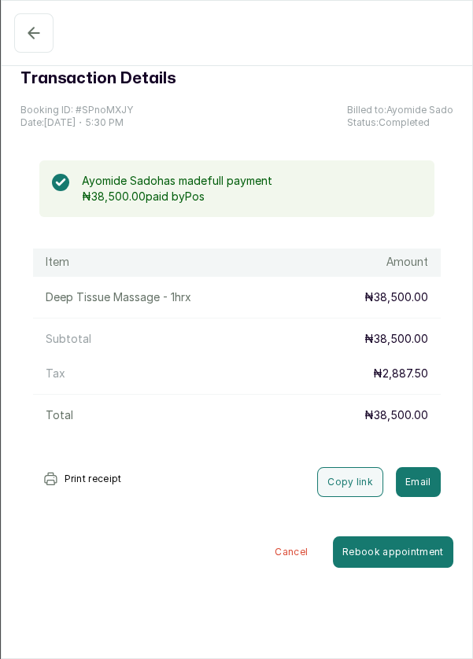
click at [26, 36] on icon "button" at bounding box center [33, 33] width 19 height 19
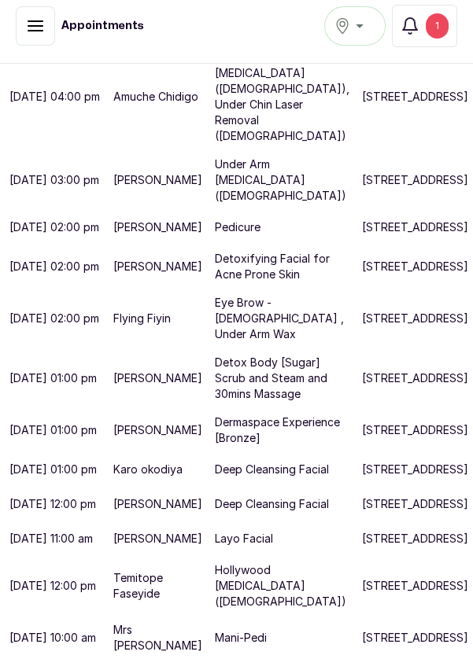
scroll to position [953, 0]
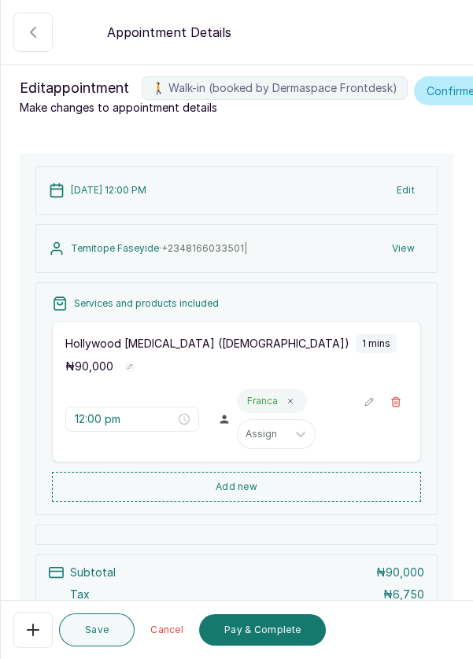
click at [48, 648] on button "🚶 Walk-in (booked by Dermaspace Frontdesk)" at bounding box center [32, 630] width 39 height 36
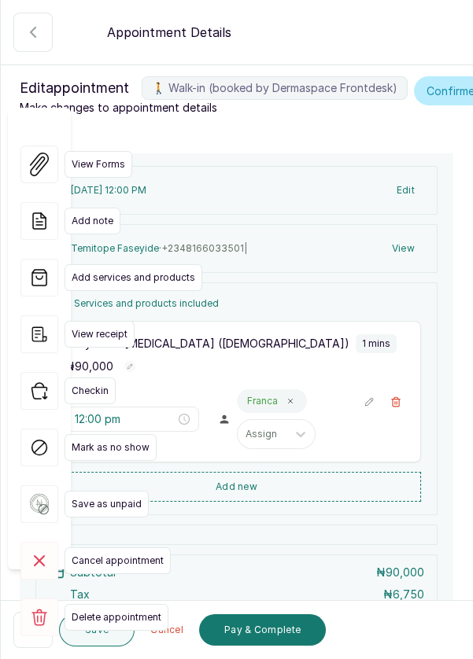
click at [139, 547] on span "Cancel appointment" at bounding box center [117, 560] width 106 height 27
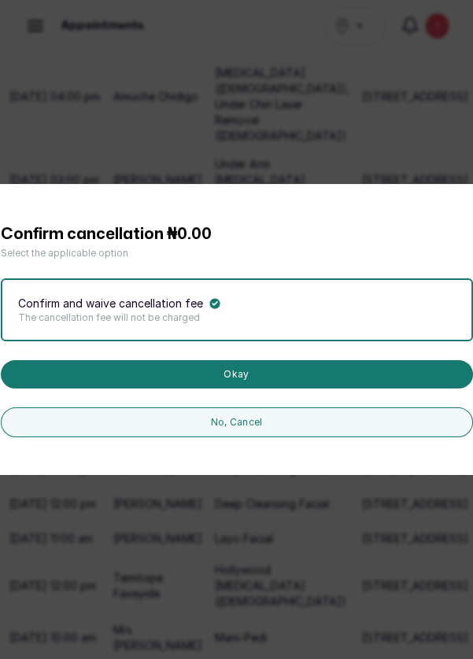
click at [361, 388] on button "Okay" at bounding box center [237, 374] width 472 height 28
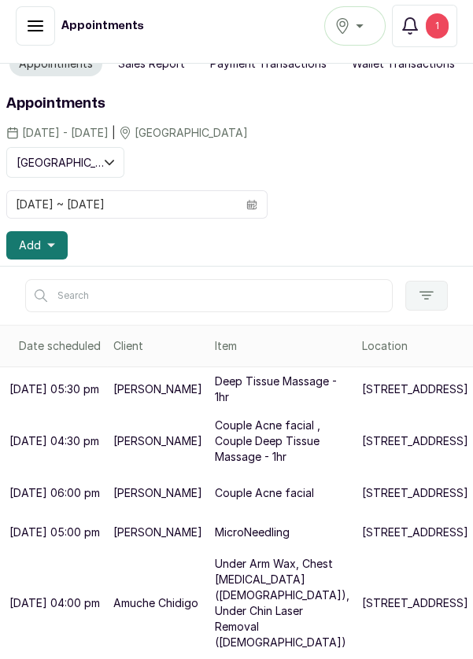
scroll to position [0, 0]
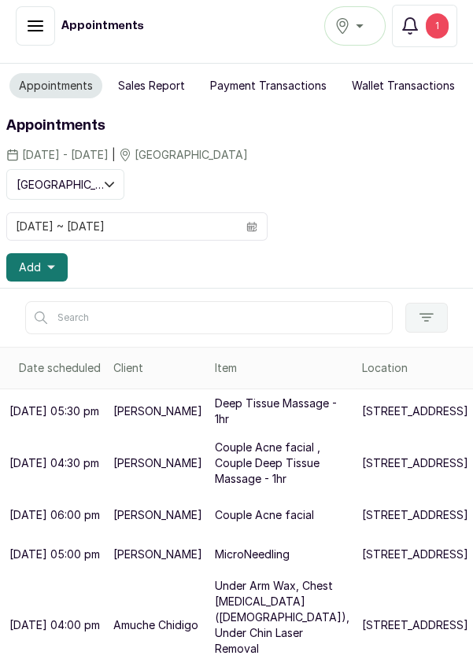
click at [54, 263] on button "Add" at bounding box center [36, 267] width 61 height 28
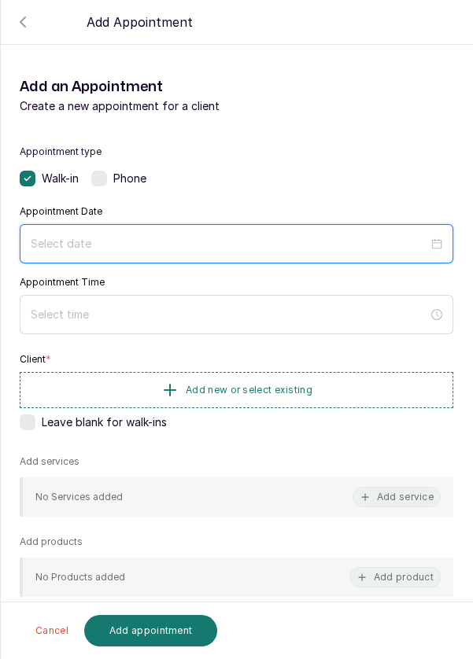
click at [256, 237] on input at bounding box center [229, 243] width 397 height 17
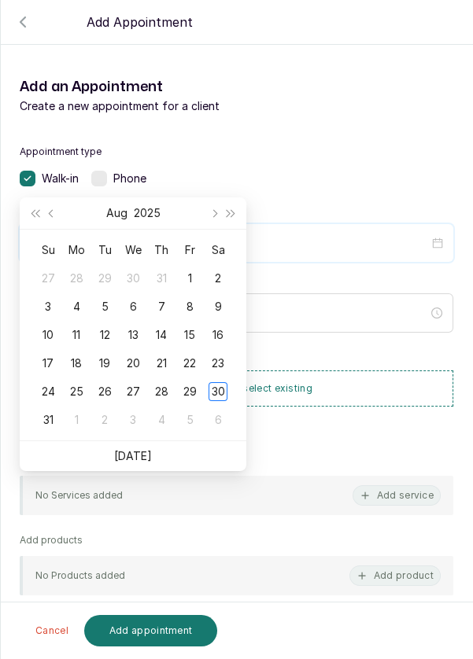
scroll to position [127, 0]
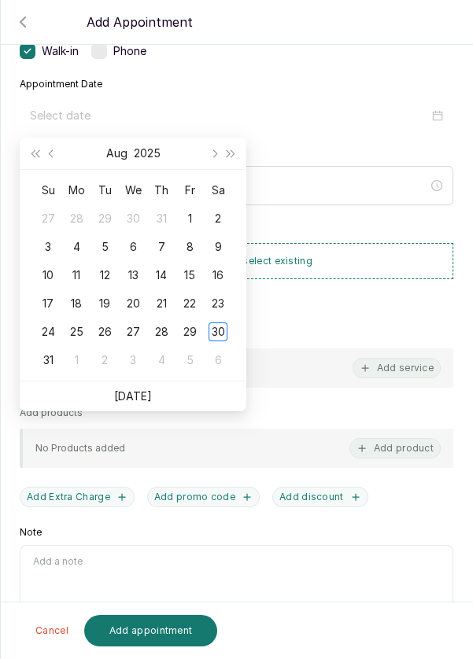
click at [142, 396] on link "[DATE]" at bounding box center [133, 395] width 38 height 13
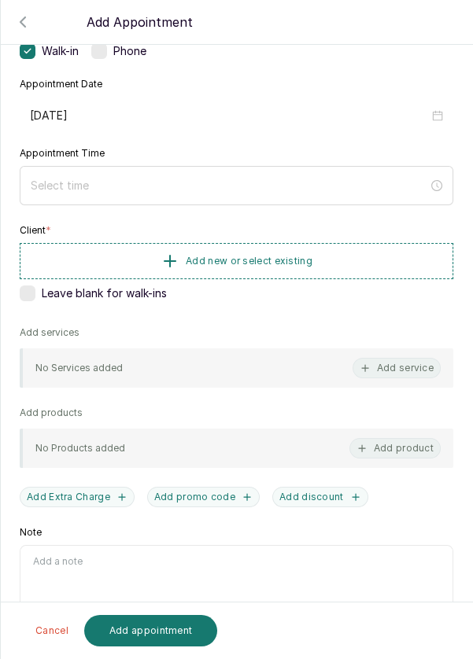
type input "[DATE]"
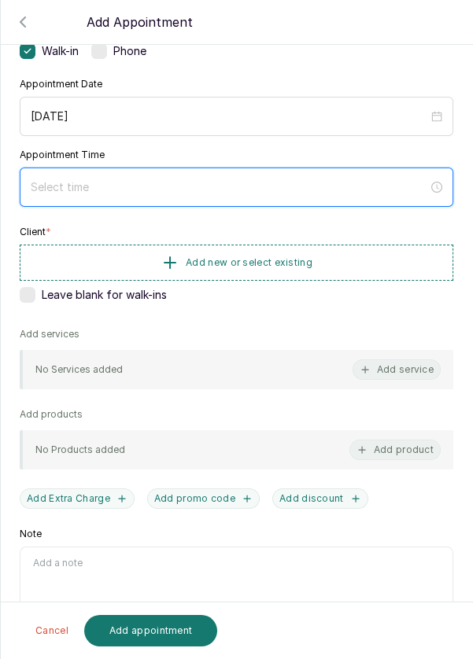
click at [112, 187] on input at bounding box center [229, 186] width 397 height 17
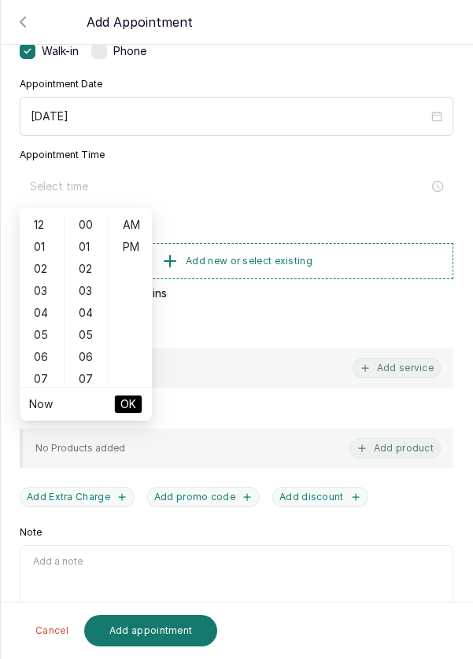
click at [35, 358] on div "06" at bounding box center [42, 357] width 38 height 22
click at [38, 315] on div "10" at bounding box center [42, 313] width 38 height 22
type input "10:00 am"
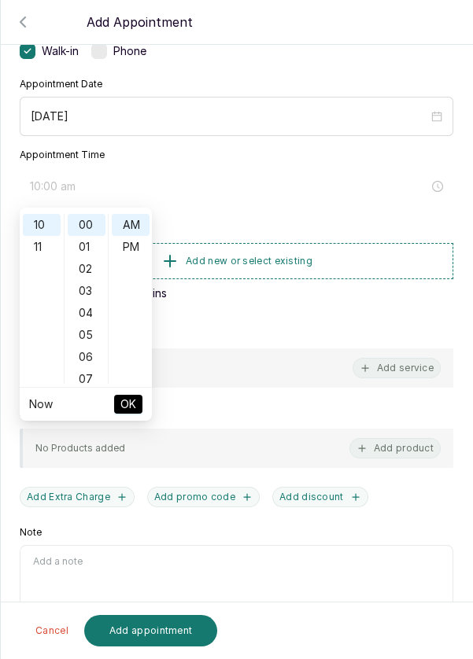
click at [138, 405] on button "OK" at bounding box center [128, 404] width 28 height 19
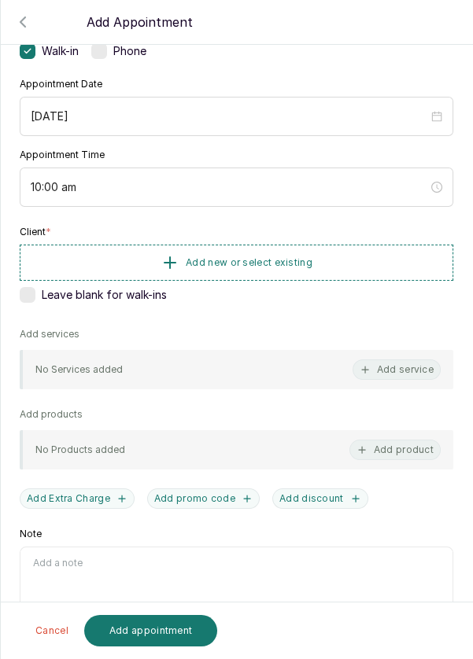
click at [346, 252] on button "Add new or select existing" at bounding box center [236, 263] width 433 height 36
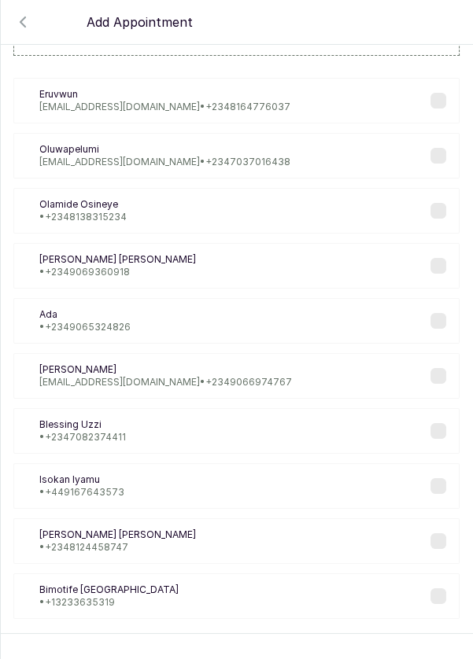
scroll to position [64, 0]
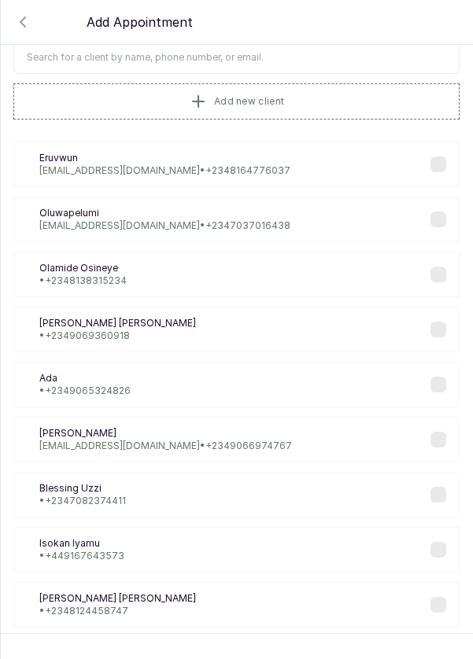
click at [296, 54] on input "text" at bounding box center [236, 57] width 446 height 33
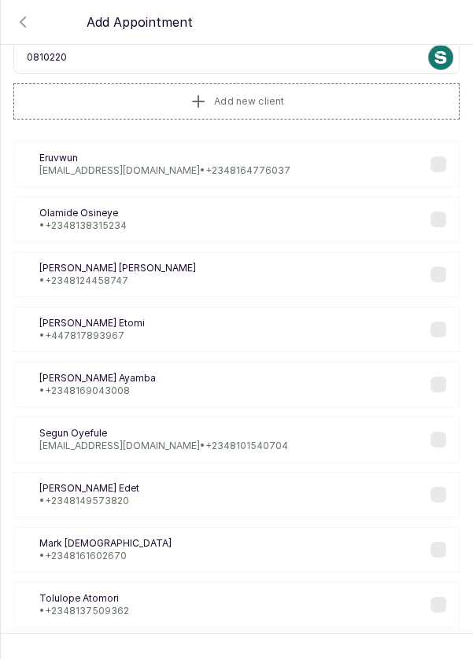
type input "08102206"
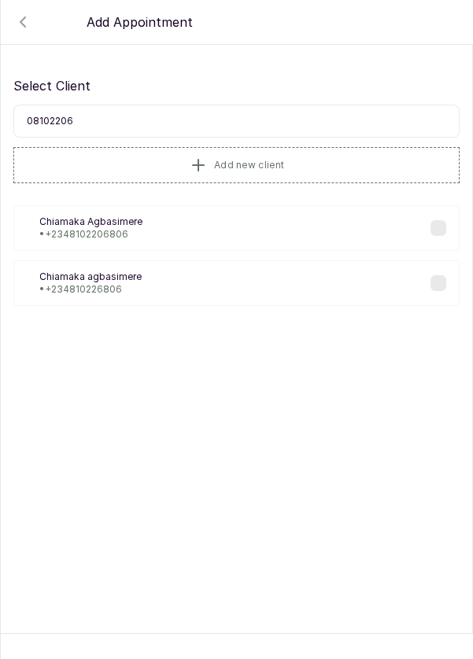
scroll to position [0, 0]
click at [168, 226] on div "CA [PERSON_NAME] • [PHONE_NUMBER]" at bounding box center [236, 228] width 446 height 46
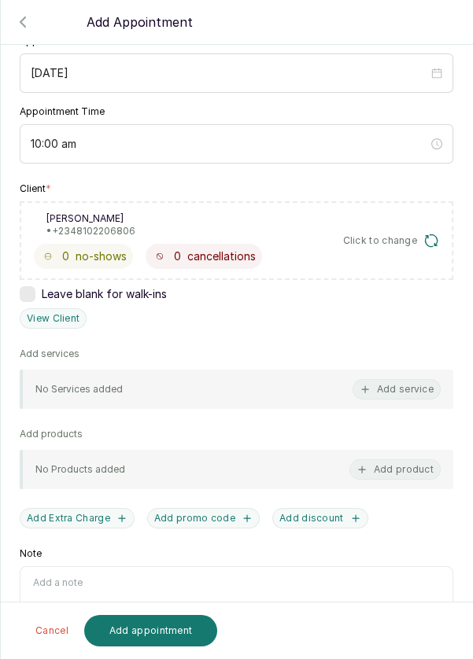
scroll to position [174, 0]
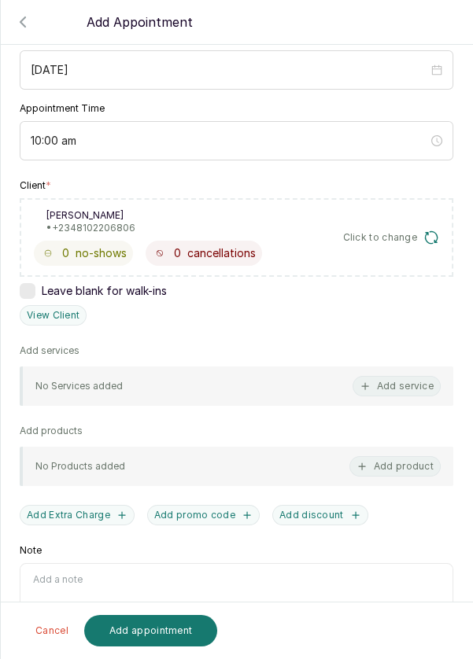
click at [429, 386] on button "Add service" at bounding box center [396, 386] width 88 height 20
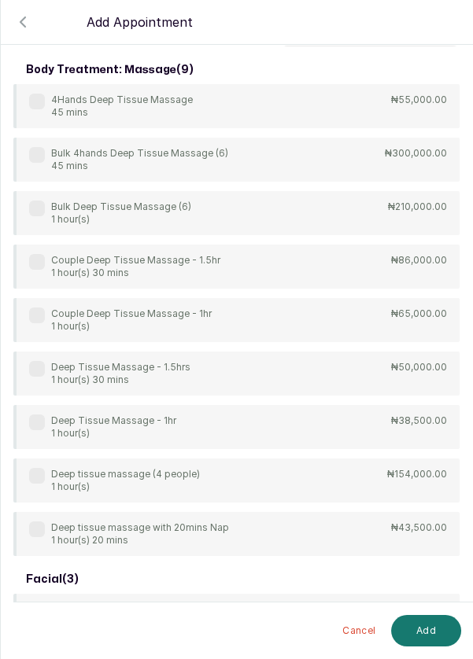
scroll to position [0, 0]
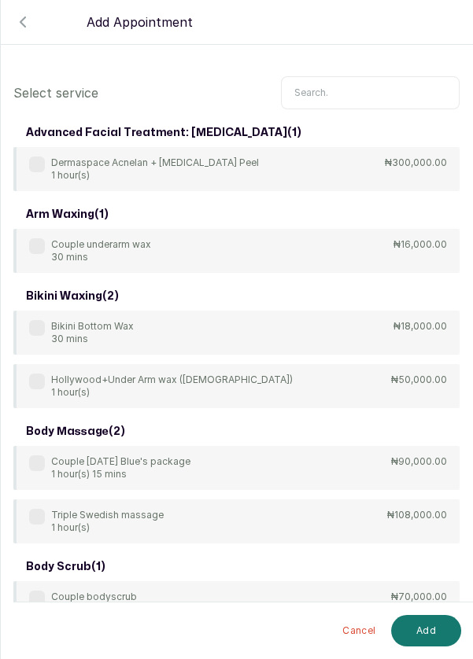
click at [334, 90] on input "text" at bounding box center [370, 92] width 178 height 33
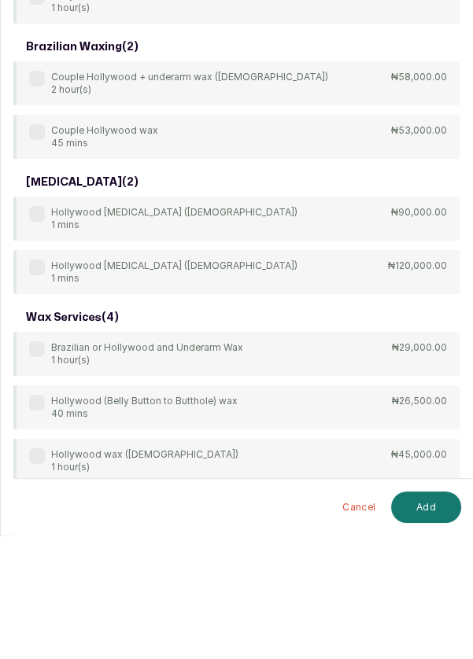
scroll to position [11, 0]
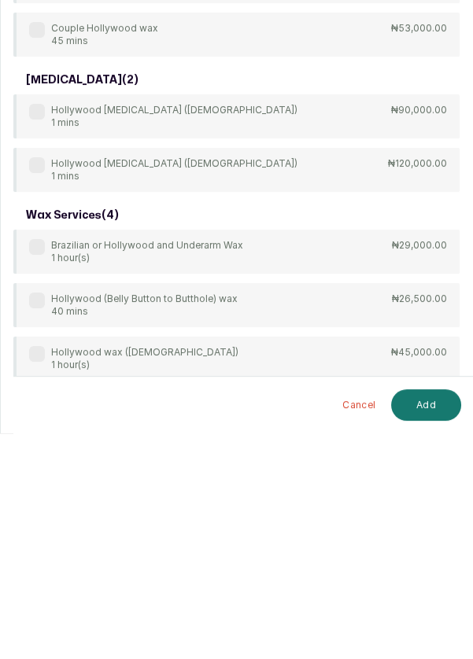
type input "Hollywood"
click at [33, 527] on label at bounding box center [37, 526] width 16 height 16
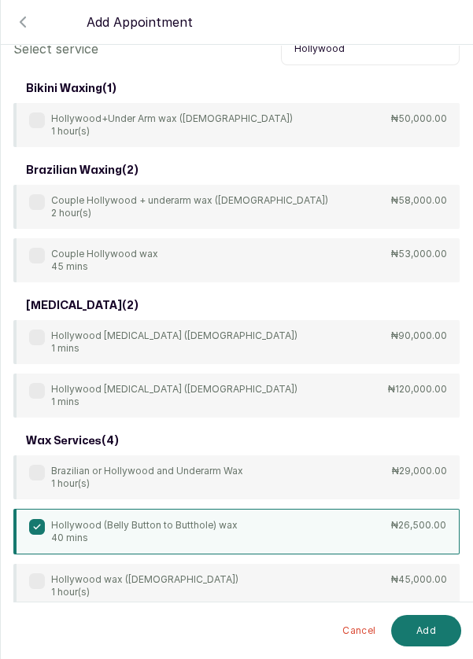
click at [429, 633] on button "Add" at bounding box center [426, 630] width 70 height 31
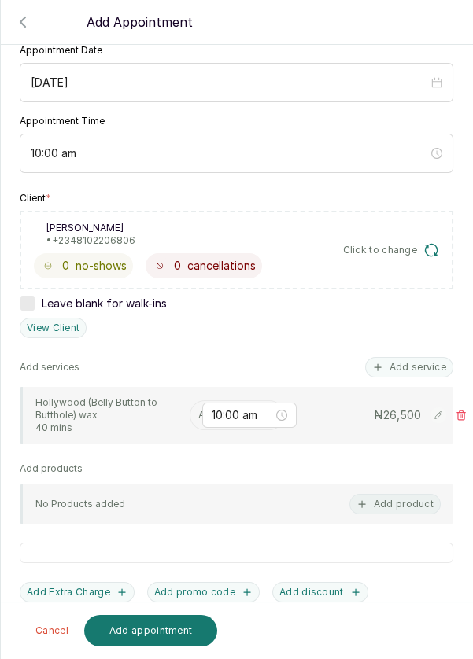
scroll to position [165, 0]
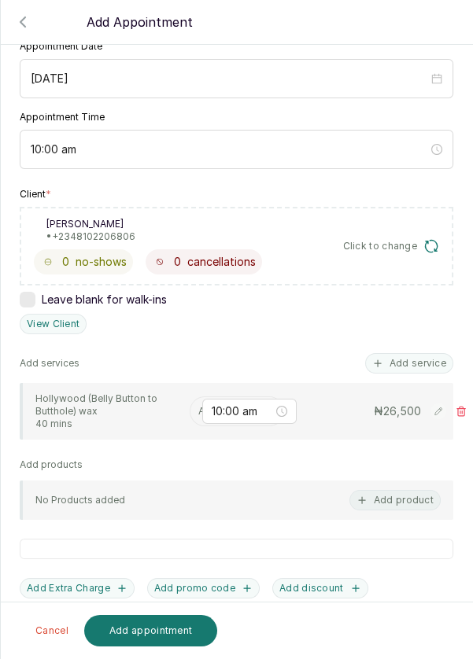
click at [198, 408] on input "text" at bounding box center [199, 411] width 2 height 11
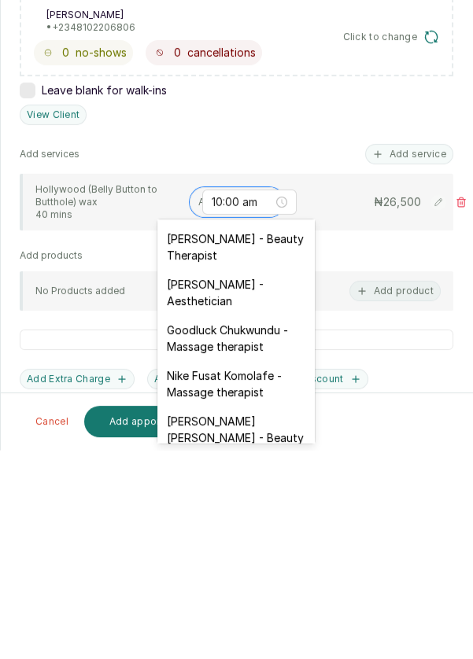
scroll to position [455, 0]
click at [264, 528] on div "Goodluck Chukwundu - Massage therapist" at bounding box center [235, 547] width 157 height 46
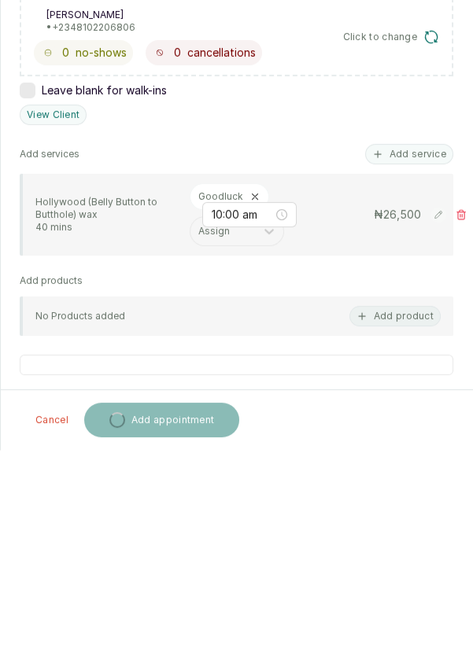
scroll to position [11, 0]
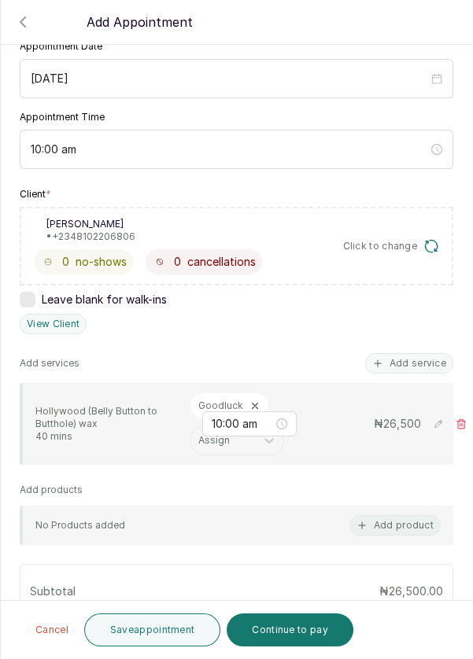
click at [425, 366] on button "Add service" at bounding box center [409, 363] width 88 height 20
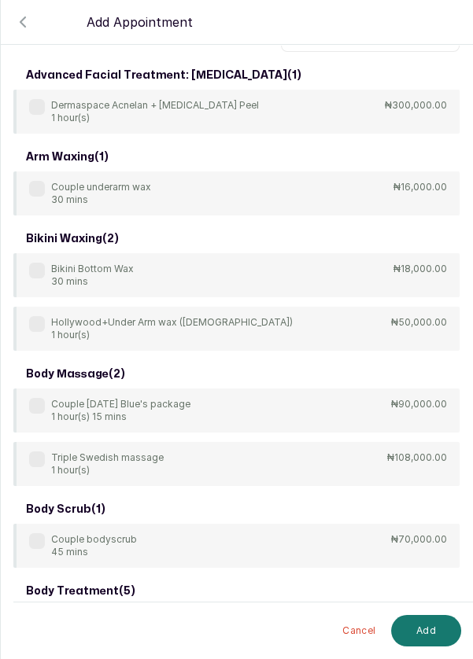
scroll to position [0, 0]
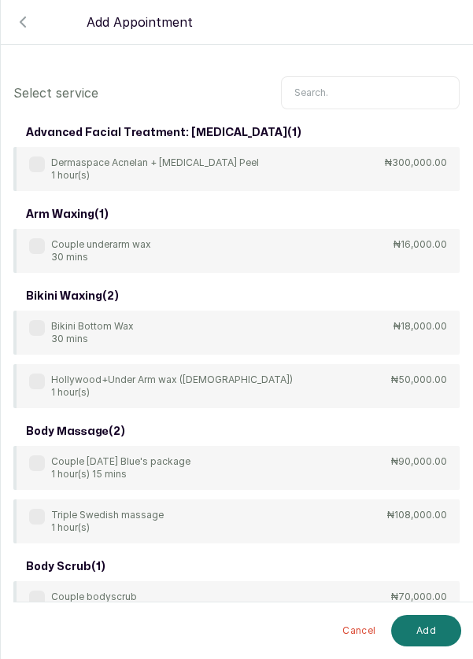
click at [333, 76] on input "text" at bounding box center [370, 92] width 178 height 33
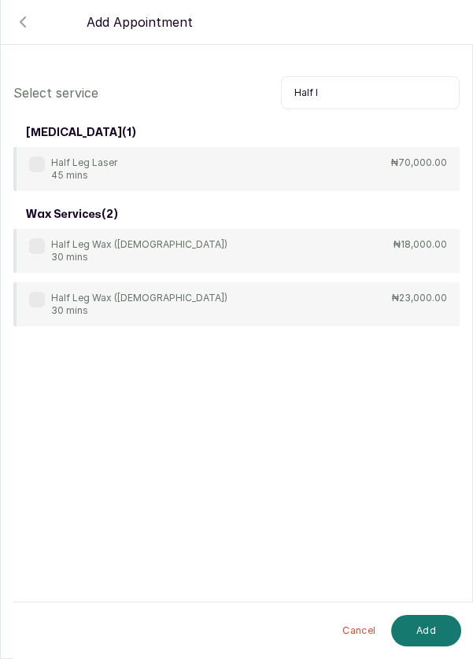
type input "Half l"
click at [38, 238] on label at bounding box center [37, 246] width 16 height 16
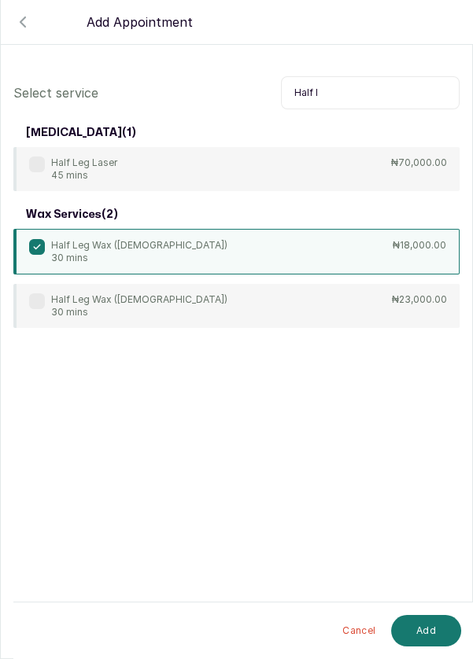
click at [421, 631] on button "Add" at bounding box center [426, 630] width 70 height 31
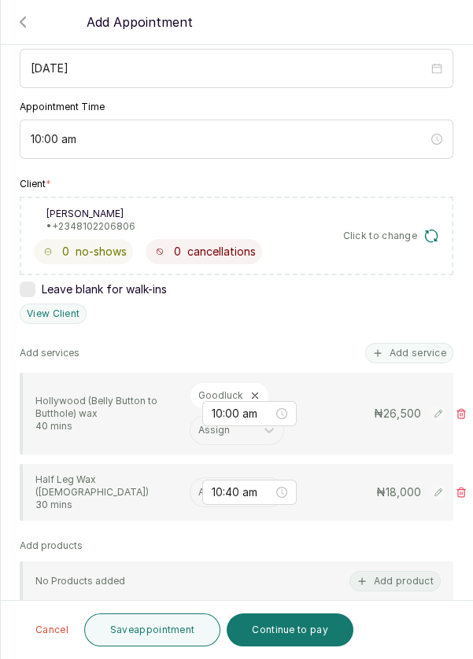
scroll to position [176, 0]
click at [198, 486] on input "text" at bounding box center [199, 491] width 2 height 11
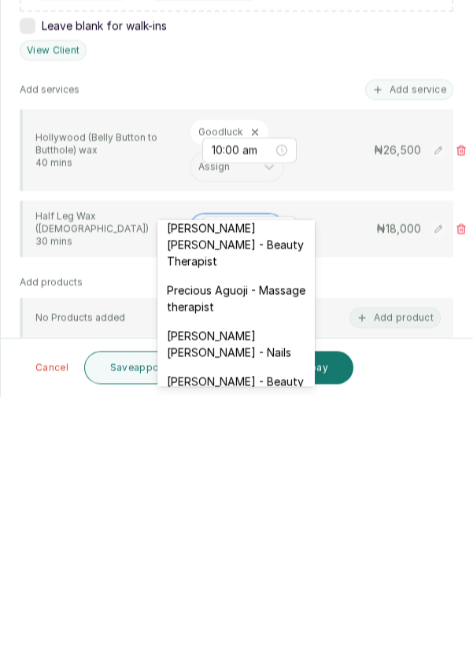
scroll to position [653, 0]
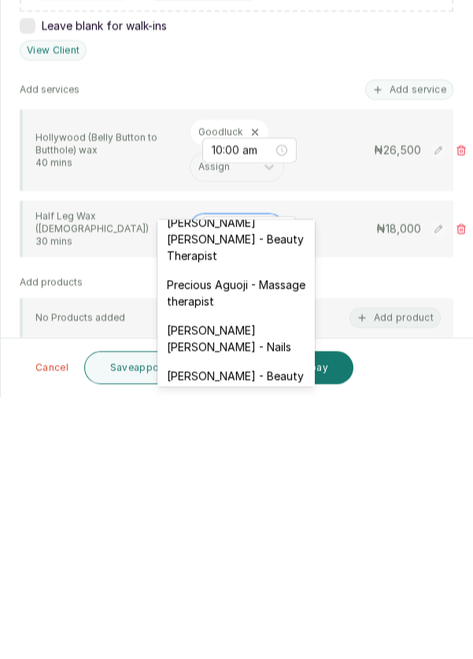
click at [273, 578] on div "[PERSON_NAME] [PERSON_NAME] - Nails" at bounding box center [235, 601] width 157 height 46
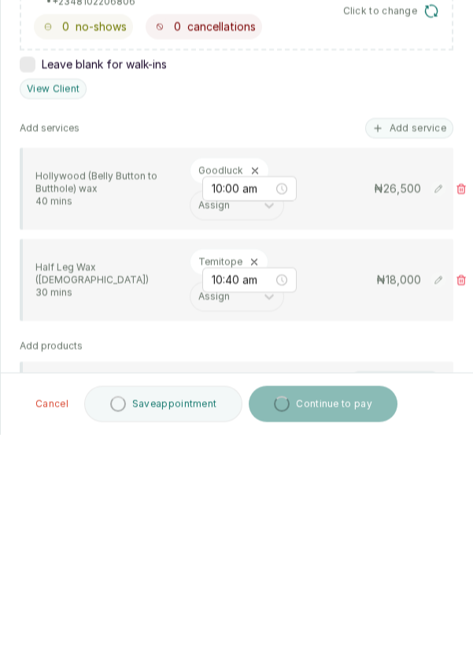
scroll to position [11, 0]
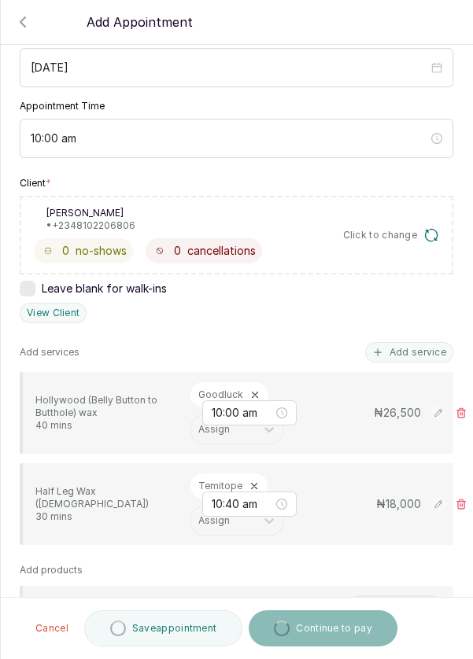
click at [430, 342] on button "Add service" at bounding box center [409, 352] width 88 height 20
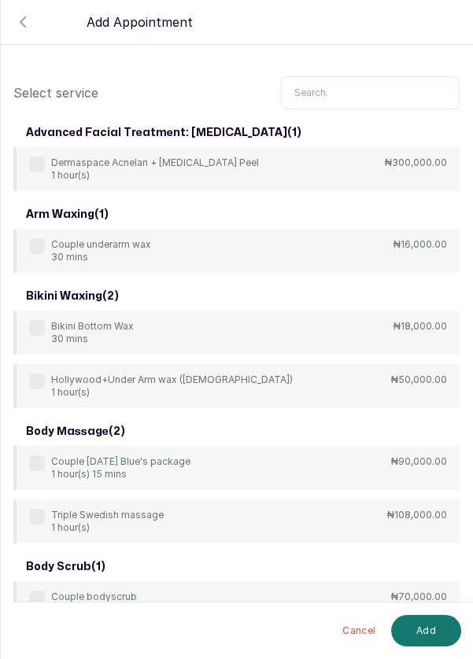
scroll to position [0, 0]
click at [340, 87] on input "text" at bounding box center [370, 92] width 178 height 33
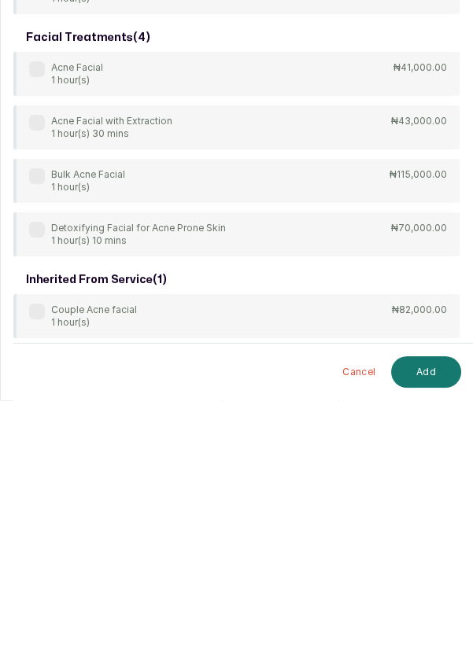
type input "Acne"
click at [36, 333] on label at bounding box center [37, 328] width 16 height 16
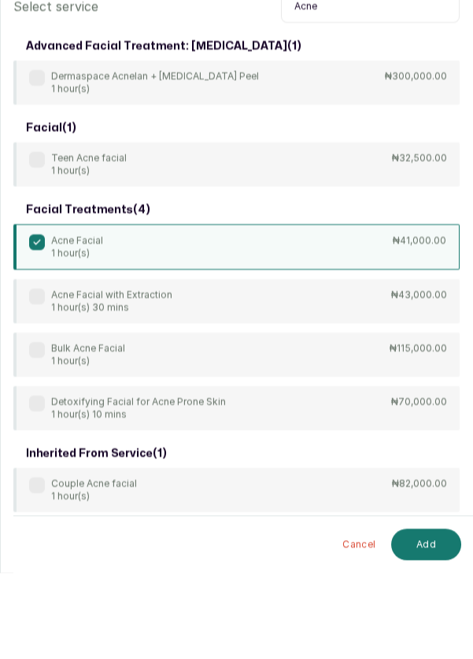
scroll to position [11, 0]
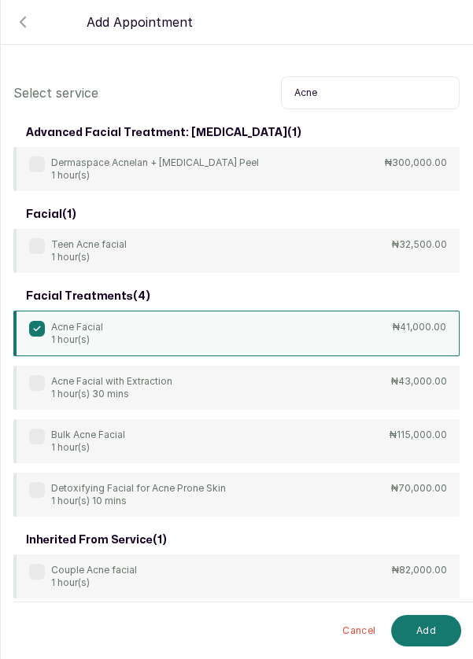
click at [432, 633] on button "Add" at bounding box center [426, 630] width 70 height 31
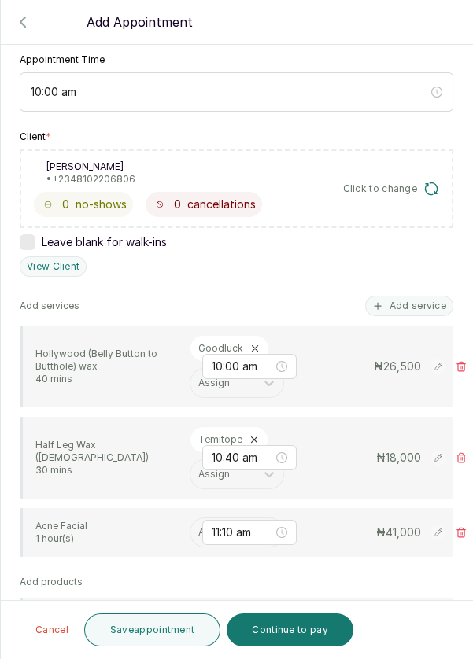
scroll to position [230, 0]
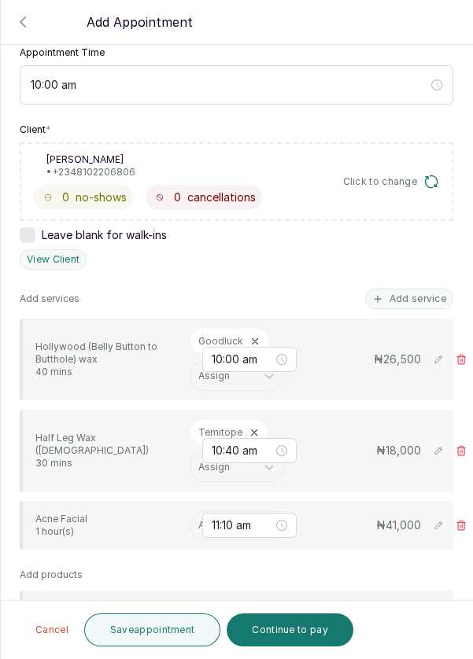
click at [199, 521] on input "text" at bounding box center [199, 525] width 2 height 11
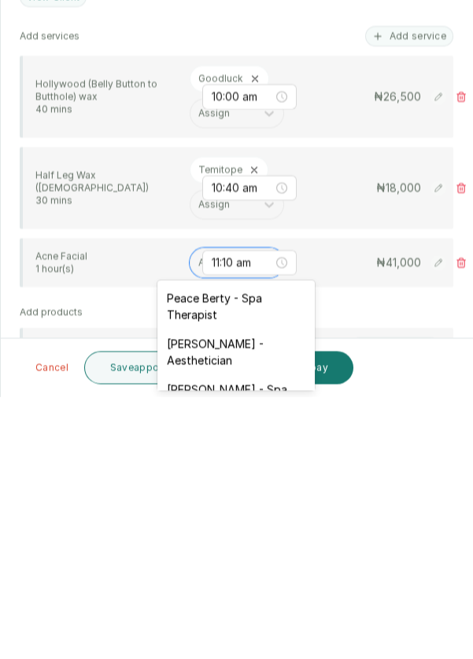
scroll to position [61, 0]
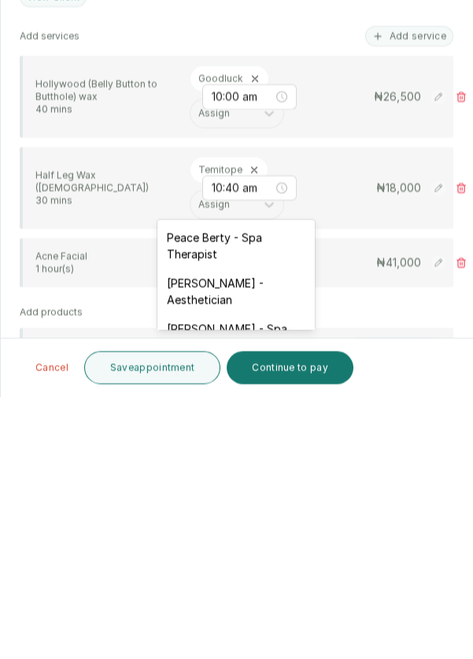
click at [259, 543] on div "[PERSON_NAME] - Aesthetician" at bounding box center [235, 554] width 157 height 46
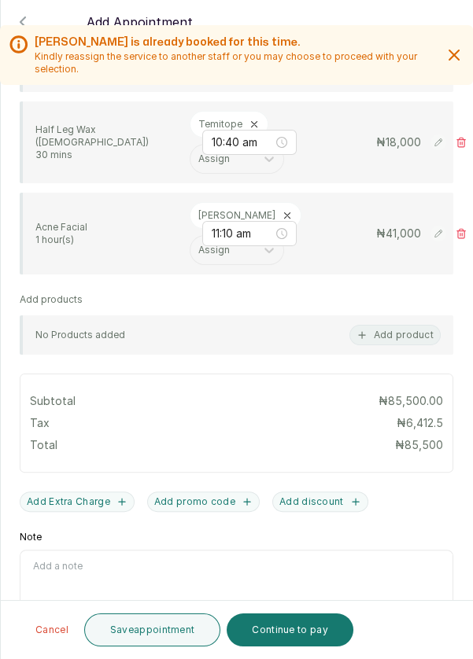
scroll to position [539, 0]
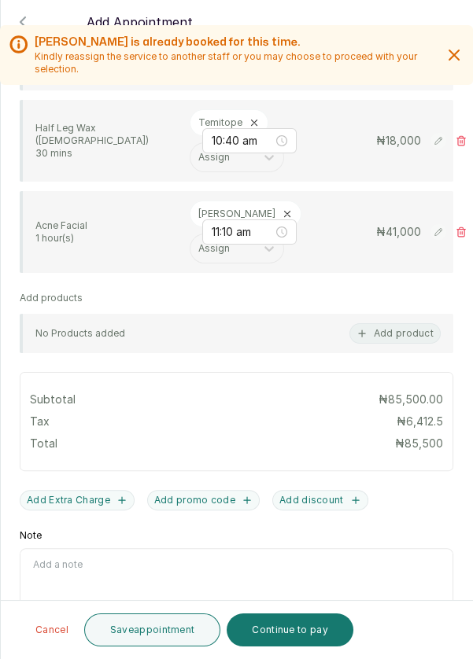
click at [163, 631] on button "Save appointment" at bounding box center [152, 629] width 137 height 33
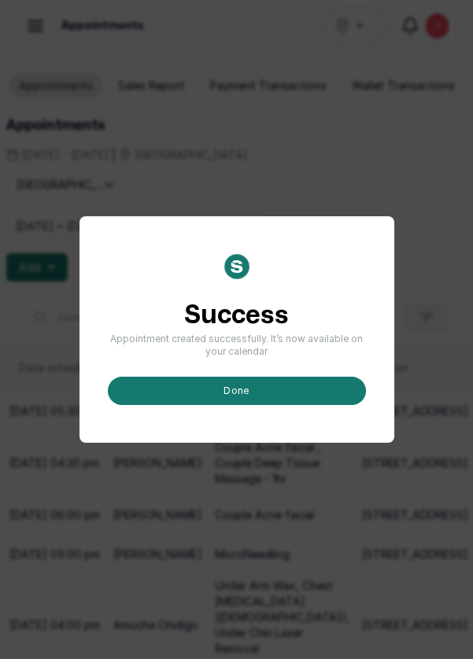
click at [263, 405] on button "done" at bounding box center [237, 391] width 258 height 28
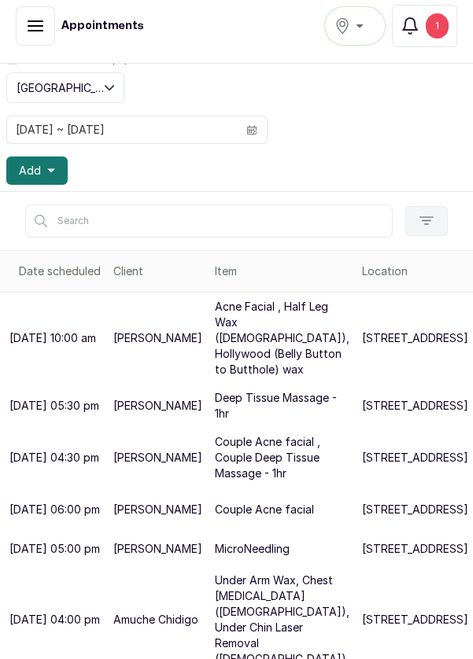
scroll to position [97, 0]
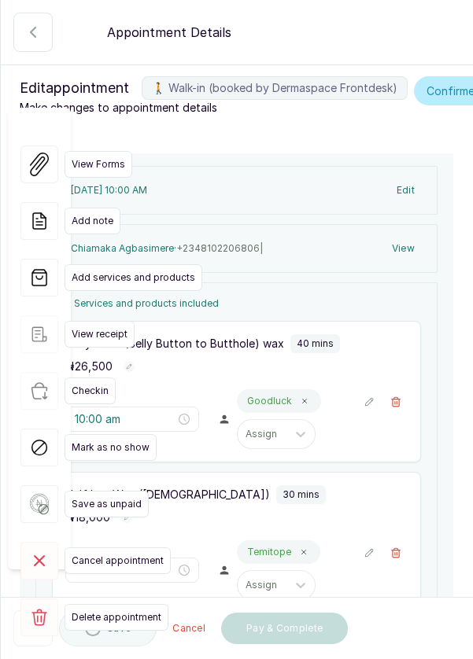
type input "10:00 am"
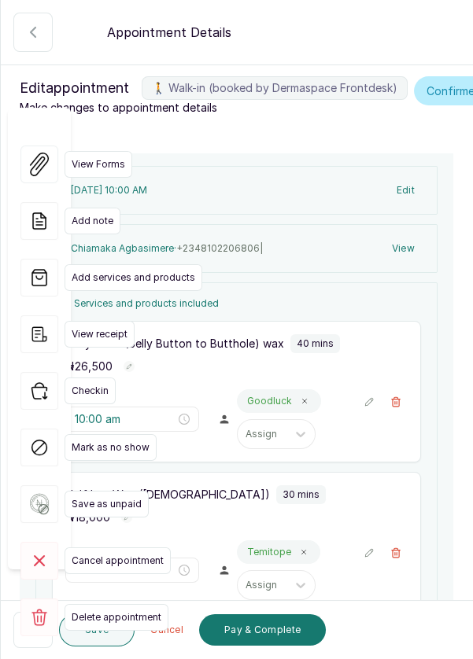
click at [38, 631] on icon "button" at bounding box center [33, 629] width 19 height 19
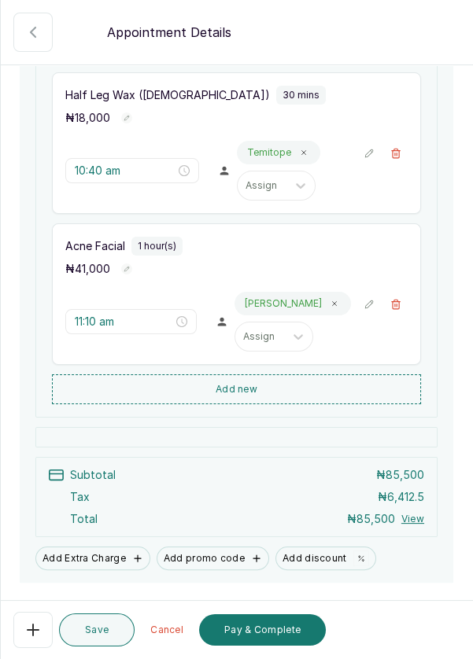
scroll to position [460, 0]
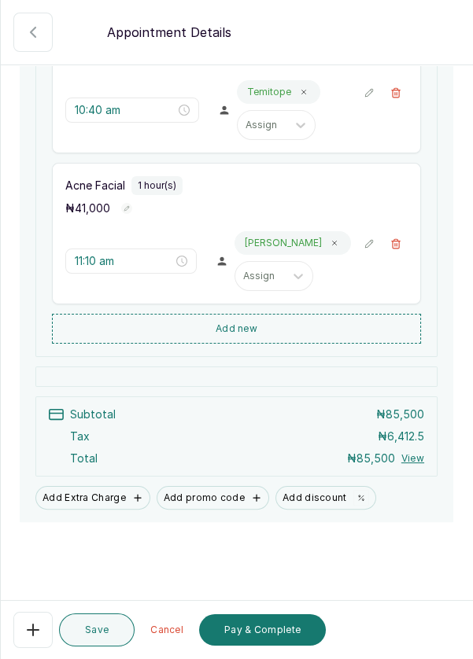
click at [91, 509] on button "Add Extra Charge" at bounding box center [92, 498] width 115 height 24
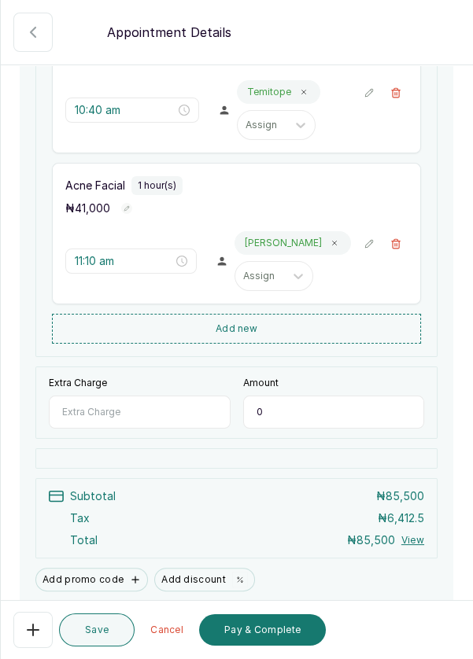
click at [124, 427] on input "Extra Charge" at bounding box center [140, 411] width 182 height 33
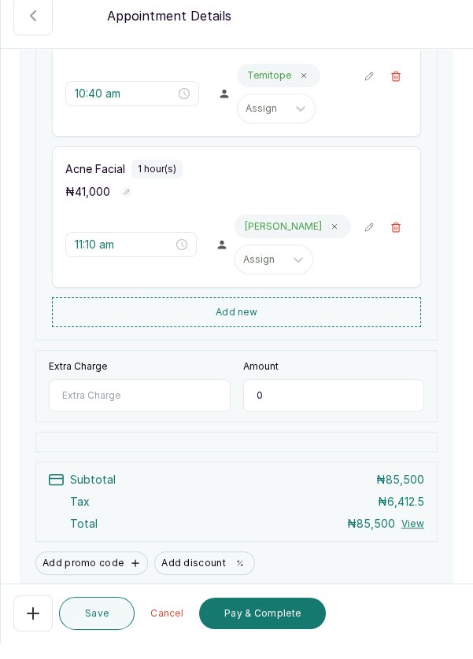
scroll to position [11, 0]
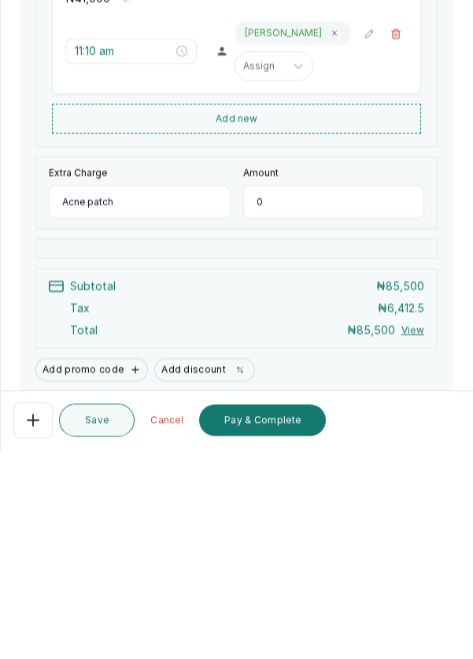
type input "Acne patch"
click at [316, 427] on input "0" at bounding box center [334, 411] width 182 height 33
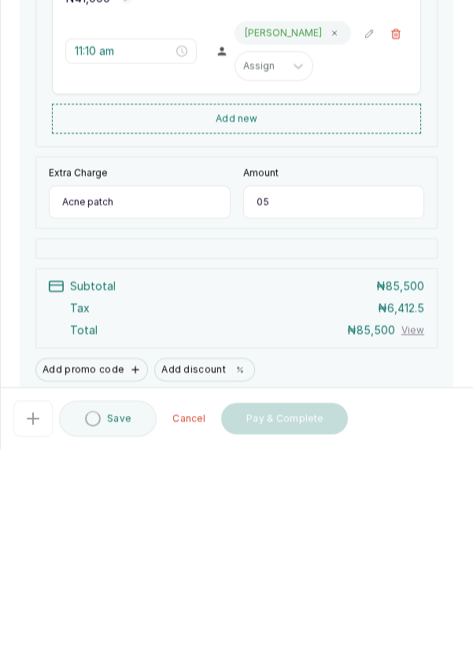
type input "0"
type input "5,000"
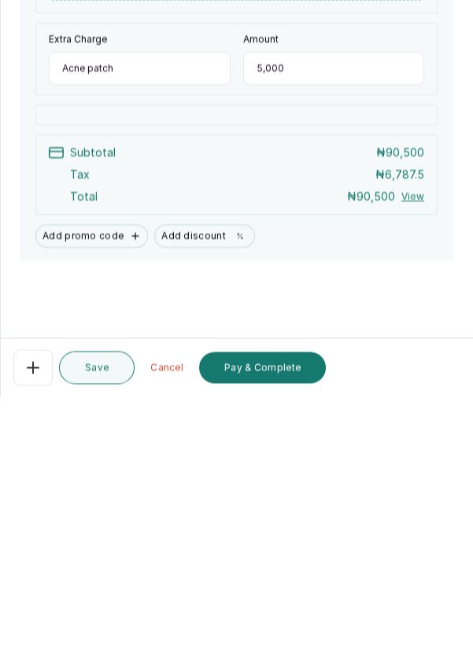
scroll to position [75, 0]
click at [289, 631] on button "Pay & Complete" at bounding box center [262, 629] width 127 height 31
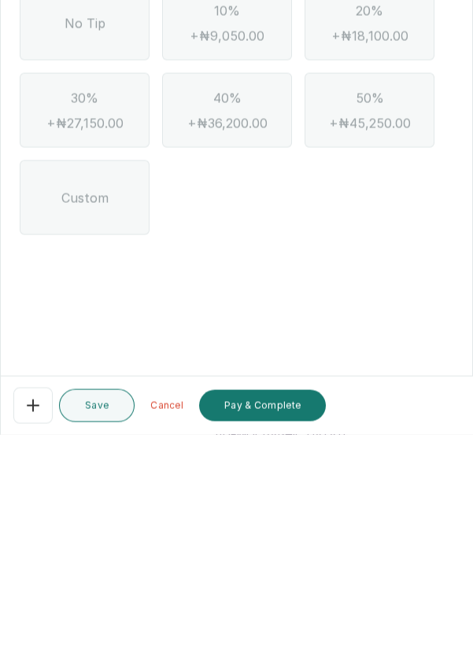
scroll to position [0, 0]
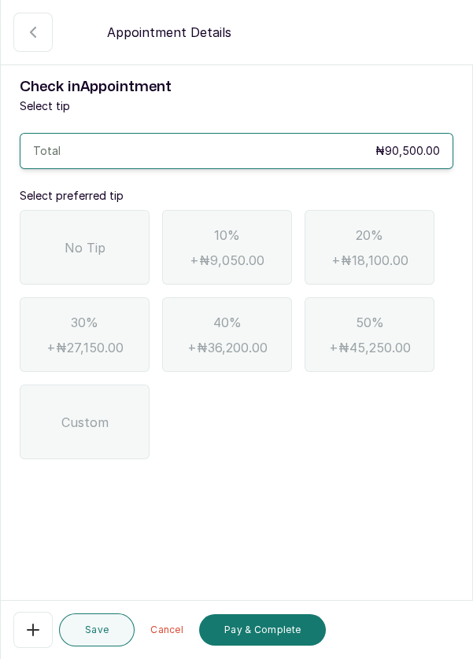
click at [99, 238] on span "No Tip" at bounding box center [84, 247] width 41 height 19
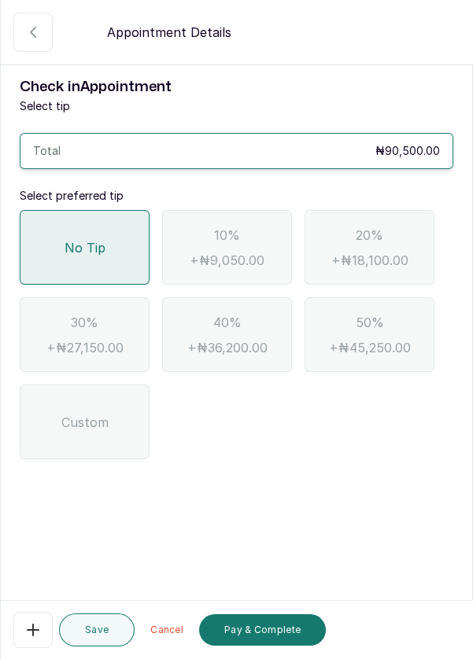
click at [278, 642] on button "Pay & Complete" at bounding box center [262, 629] width 127 height 31
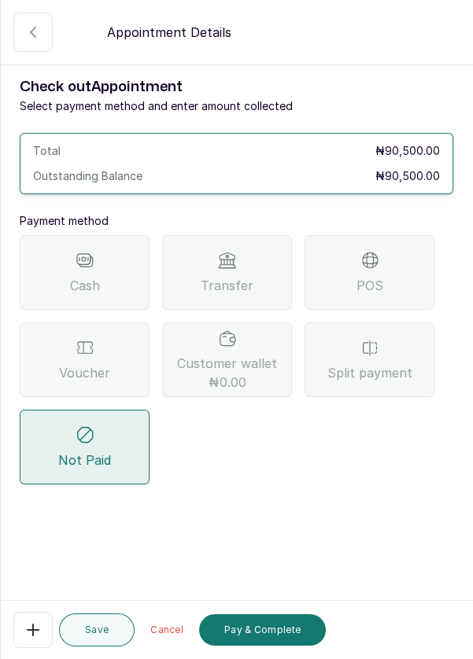
click at [252, 235] on div "Transfer" at bounding box center [227, 272] width 130 height 75
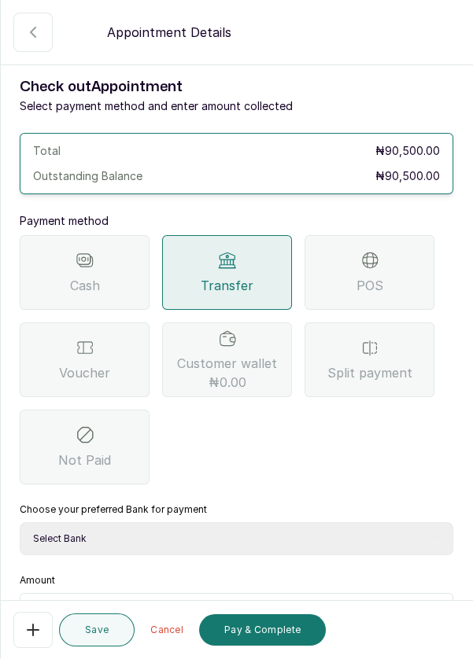
click at [141, 522] on select "Select Bank DERMASPACE ESTHETIC & WELLNESS CENT Sterling Bank DERMASPACEEST/DER…" at bounding box center [236, 538] width 433 height 33
select select "818ea5c0-5b47-4751-8f35-6fc14409c533"
click at [20, 522] on select "Select Bank DERMASPACE ESTHETIC & WELLNESS CENT Sterling Bank DERMASPACEEST/DER…" at bounding box center [236, 538] width 433 height 33
click at [115, 603] on input "text" at bounding box center [246, 612] width 392 height 19
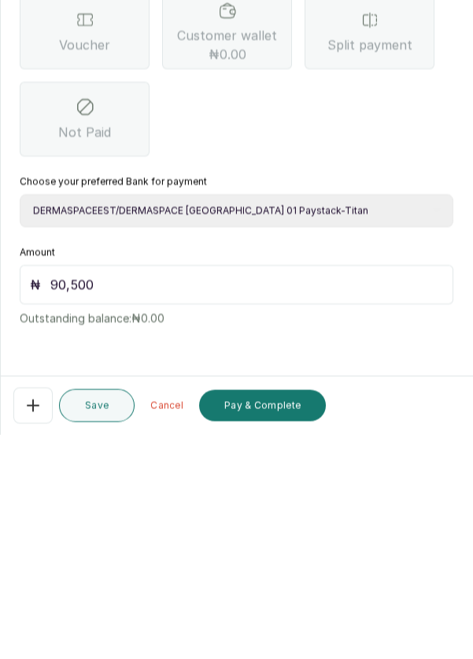
scroll to position [11, 0]
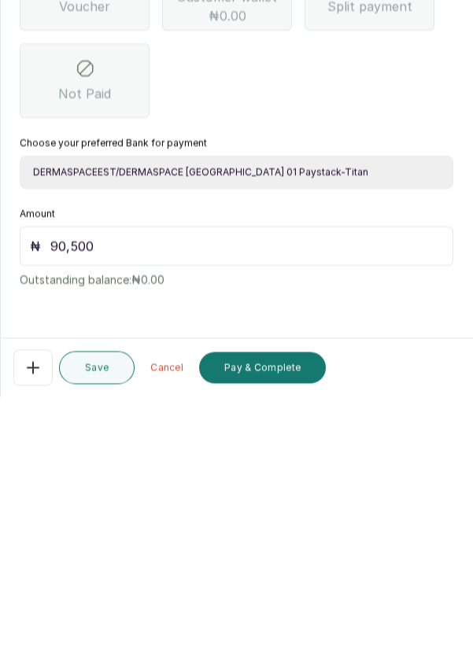
type input "90,500"
click at [285, 632] on button "Pay & Complete" at bounding box center [262, 629] width 127 height 31
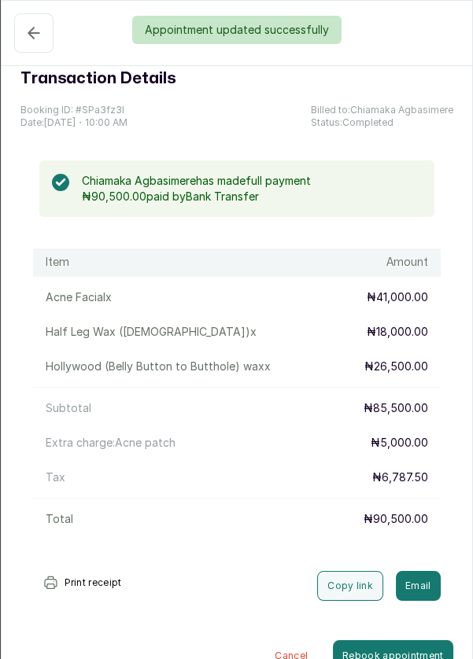
click at [26, 31] on div "Appointment updated successfully" at bounding box center [236, 30] width 473 height 28
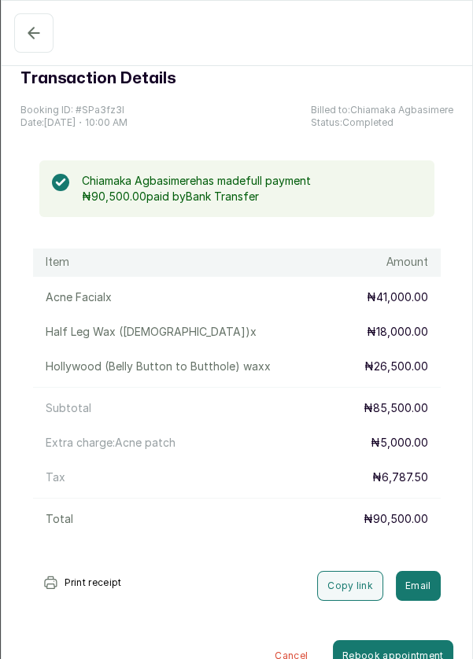
click at [35, 35] on icon "button" at bounding box center [33, 33] width 19 height 19
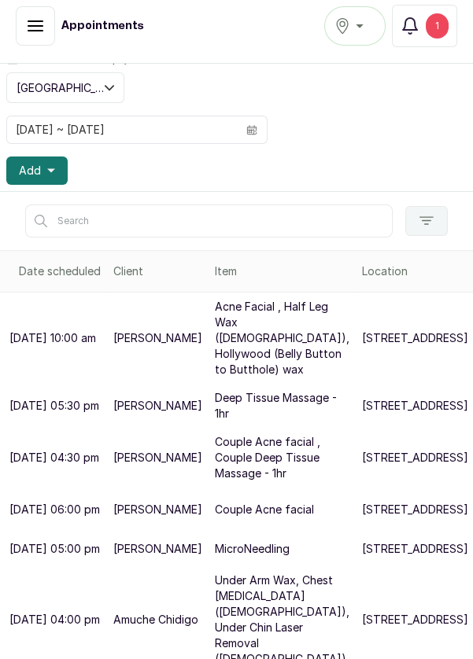
click at [51, 173] on button "Add" at bounding box center [36, 170] width 61 height 28
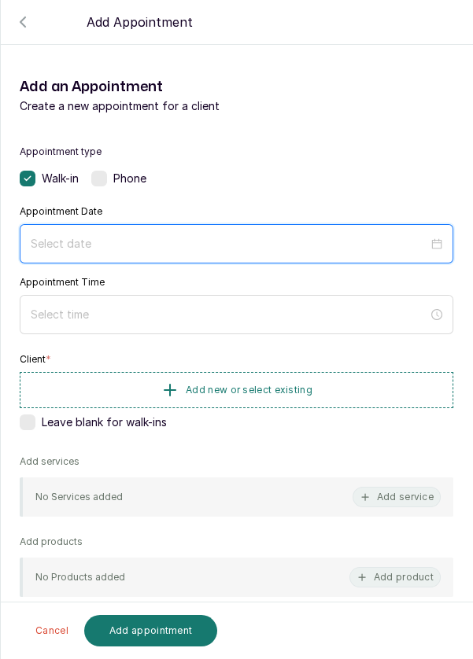
click at [133, 243] on input at bounding box center [229, 243] width 397 height 17
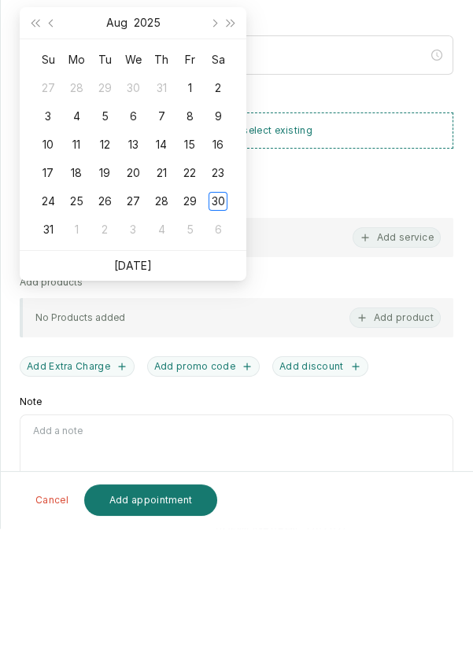
click at [142, 398] on link "[DATE]" at bounding box center [133, 395] width 38 height 13
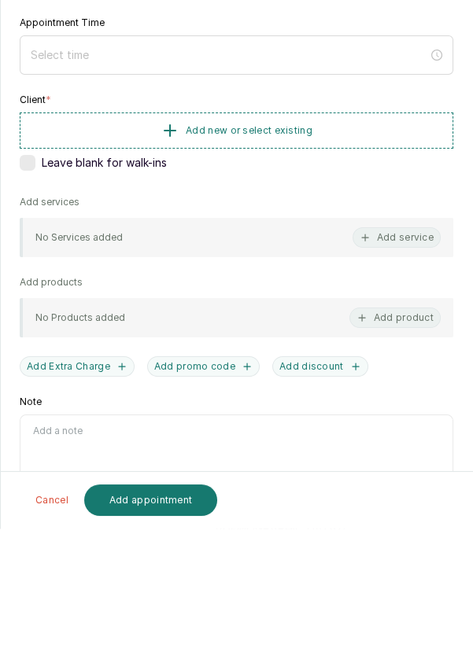
type input "[DATE]"
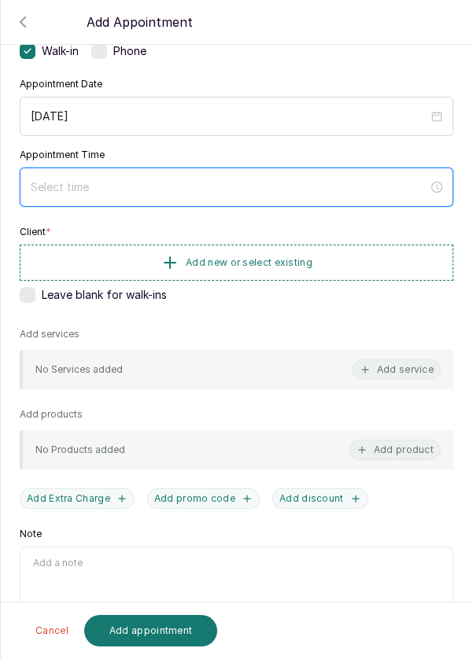
click at [126, 182] on input at bounding box center [229, 186] width 397 height 17
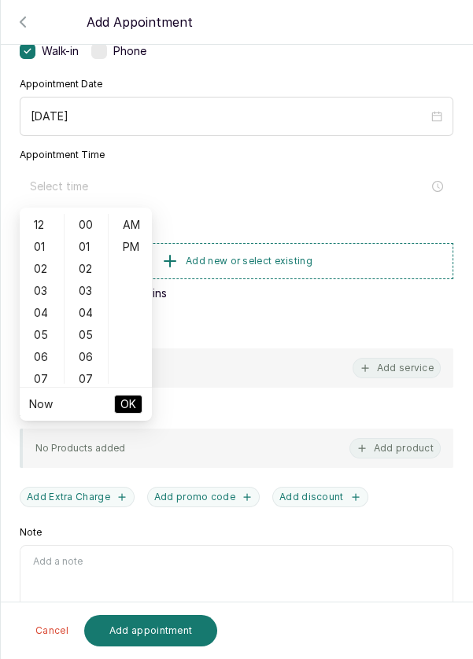
click at [35, 359] on div "06" at bounding box center [42, 357] width 38 height 22
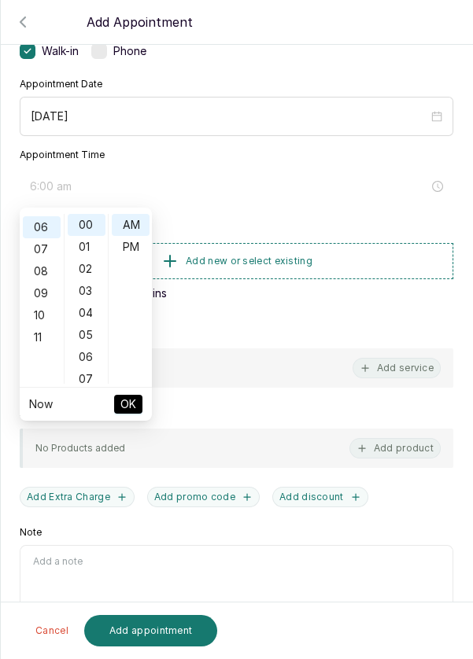
scroll to position [132, 0]
click at [134, 249] on div "PM" at bounding box center [131, 247] width 38 height 22
type input "6:00 pm"
click at [138, 403] on button "OK" at bounding box center [128, 404] width 28 height 19
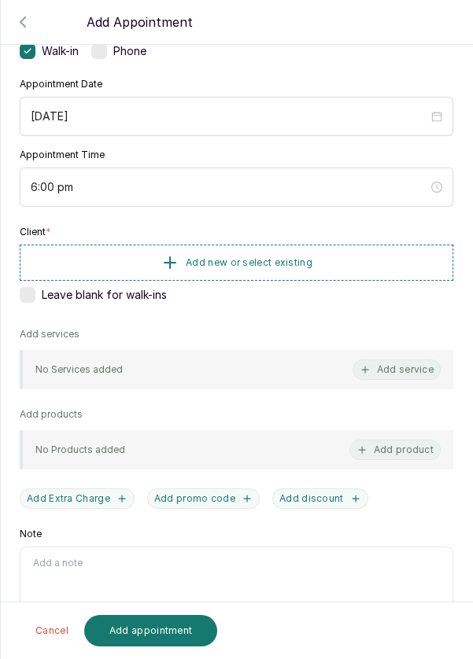
click at [348, 256] on button "Add new or select existing" at bounding box center [236, 263] width 433 height 36
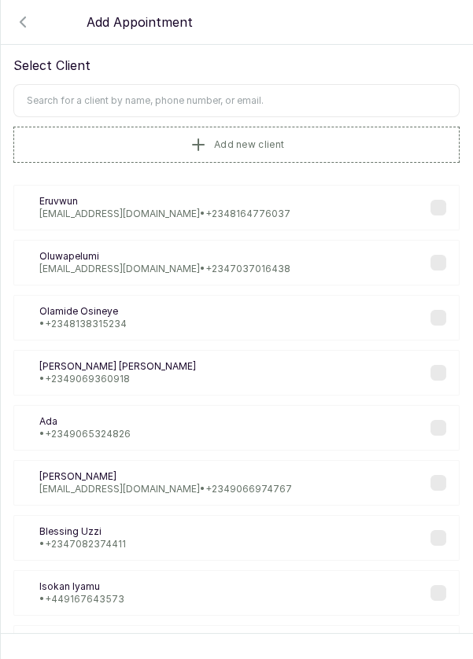
scroll to position [0, 0]
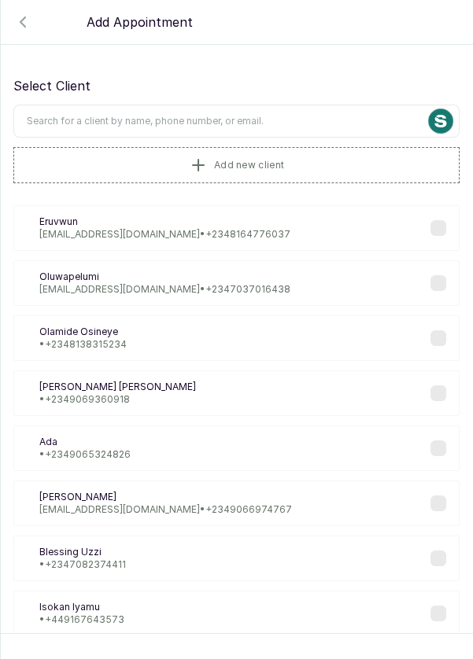
click at [281, 121] on input "text" at bounding box center [236, 121] width 446 height 33
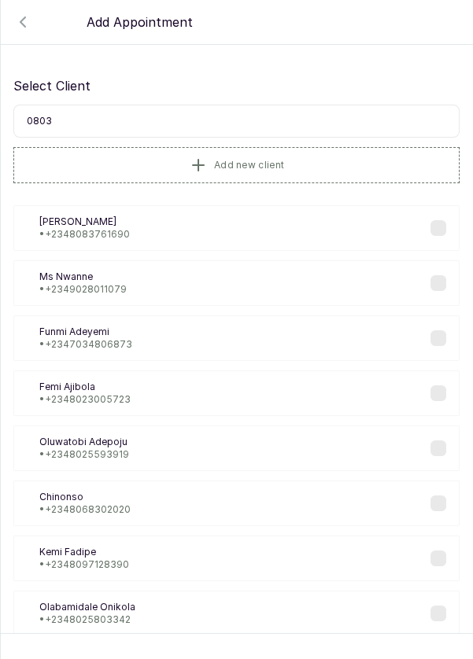
type input "08030"
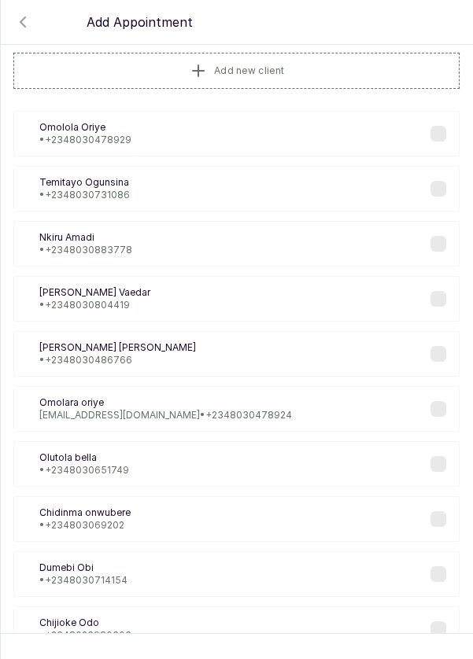
scroll to position [94, 0]
click at [140, 306] on div "[PERSON_NAME] Vaedar • [PHONE_NUMBER]" at bounding box center [236, 299] width 446 height 46
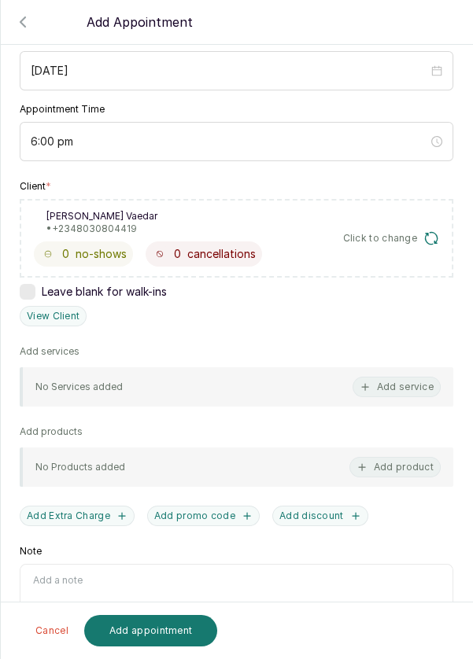
scroll to position [174, 0]
click at [399, 385] on button "Add service" at bounding box center [396, 386] width 88 height 20
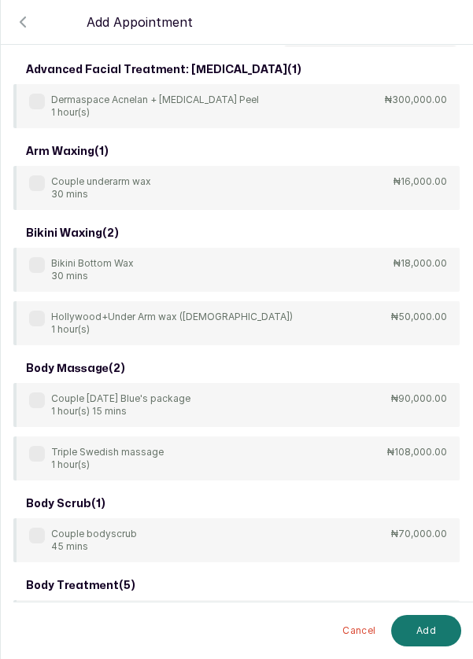
scroll to position [0, 0]
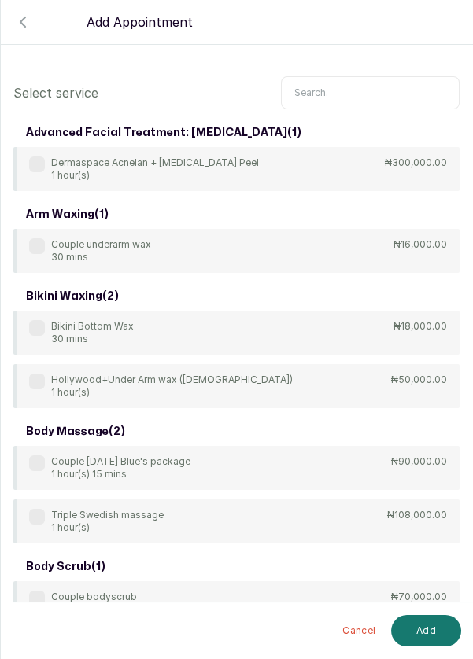
click at [353, 92] on input "text" at bounding box center [370, 92] width 178 height 33
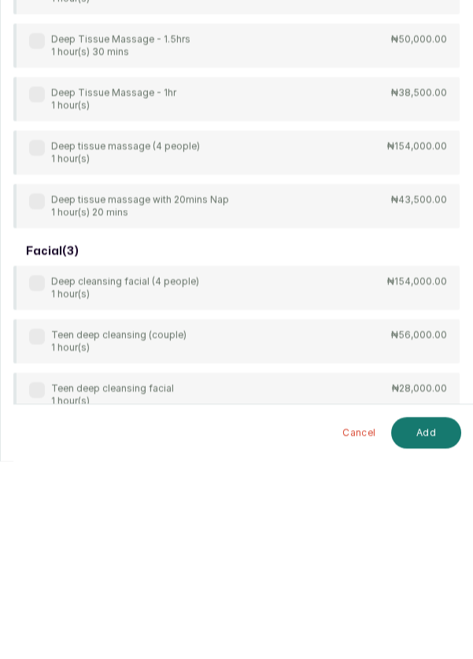
scroll to position [149, 0]
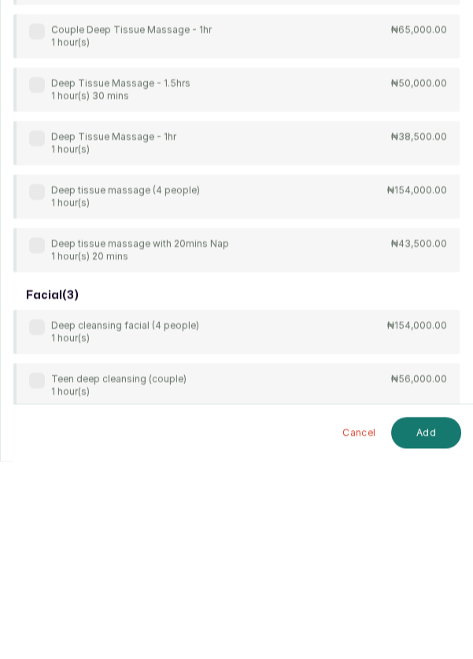
type input "Deep"
click at [40, 334] on div "4Hands Deep Tissue Massage 45 mins ₦55,000.00 Bulk 4hands Deep Tissue Massage (…" at bounding box center [236, 234] width 446 height 472
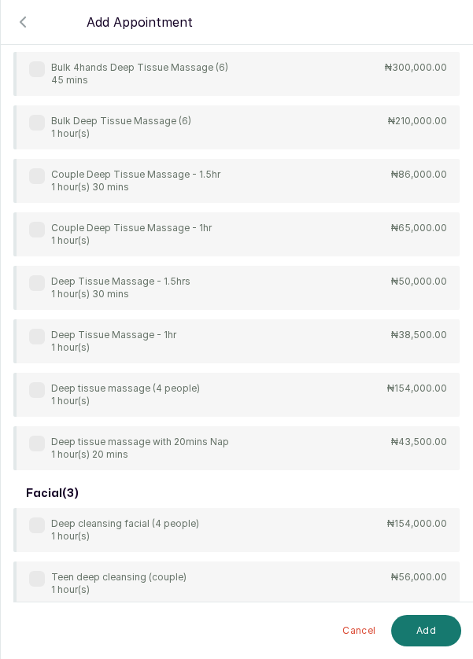
scroll to position [85, 0]
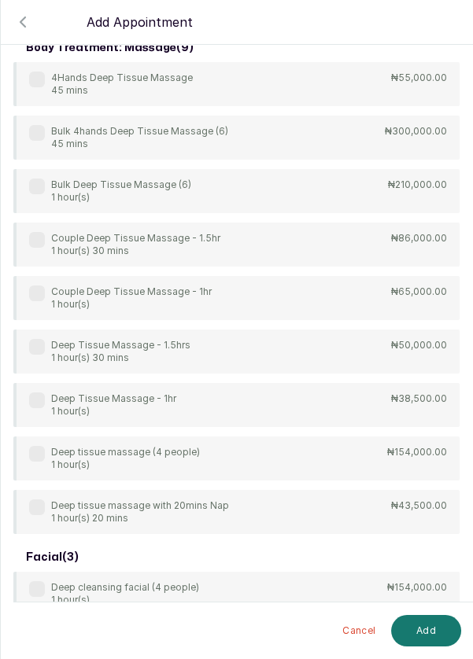
click at [37, 399] on label at bounding box center [37, 400] width 16 height 16
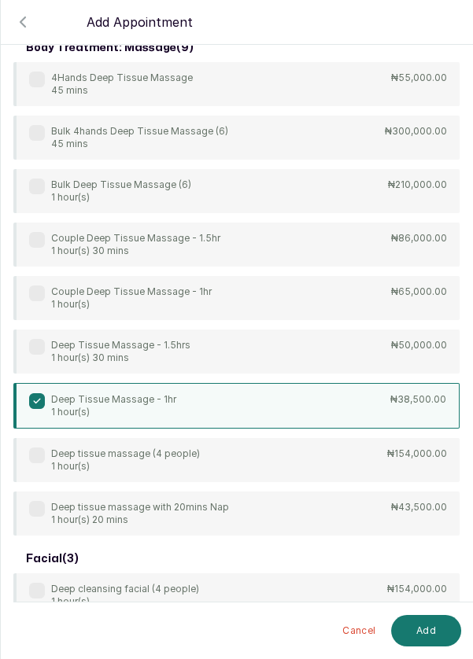
click at [429, 638] on button "Add" at bounding box center [426, 630] width 70 height 31
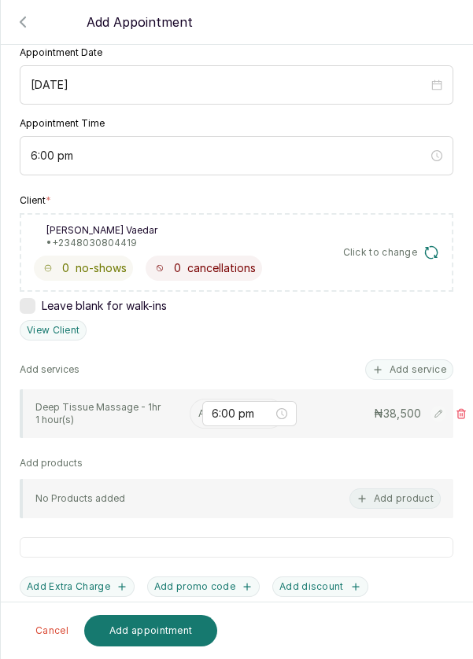
scroll to position [164, 0]
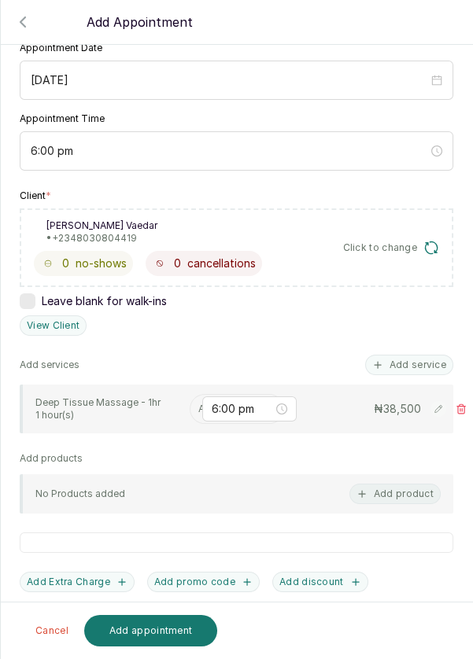
click at [198, 405] on input "text" at bounding box center [199, 408] width 2 height 11
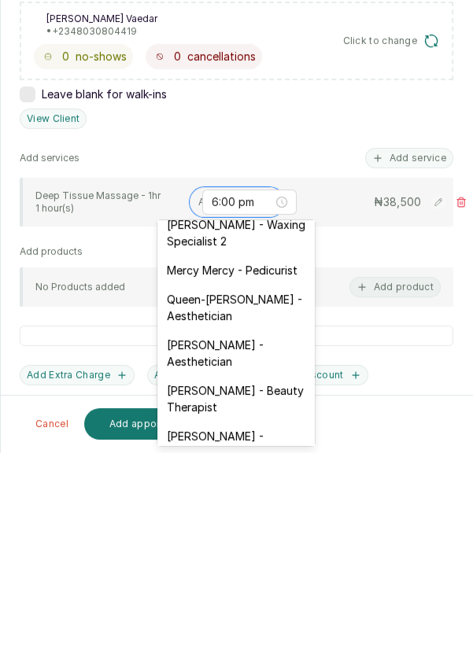
scroll to position [303, 0]
click at [234, 539] on div "[PERSON_NAME] - Aesthetician" at bounding box center [235, 560] width 157 height 46
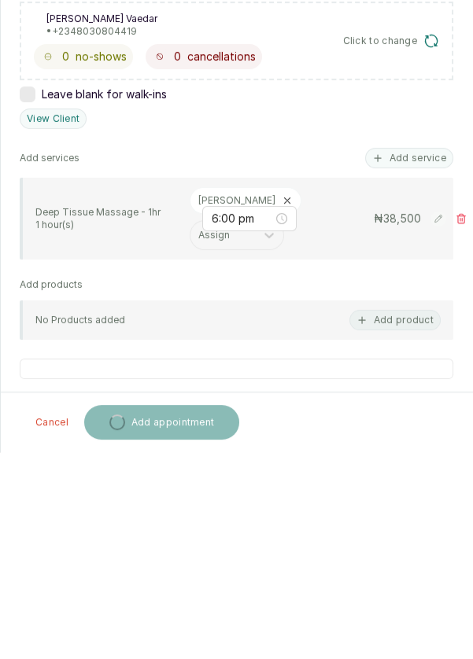
scroll to position [11, 0]
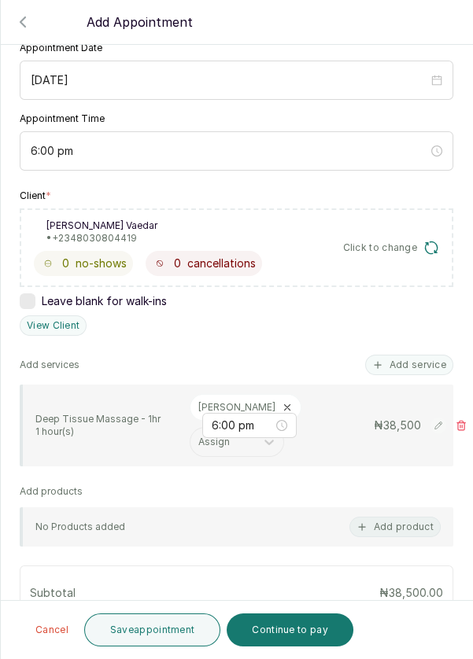
click at [171, 636] on button "Save appointment" at bounding box center [152, 629] width 137 height 33
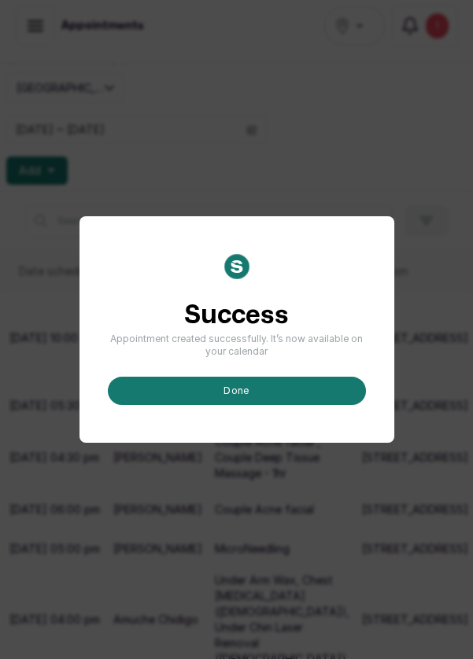
click at [296, 405] on button "done" at bounding box center [237, 391] width 258 height 28
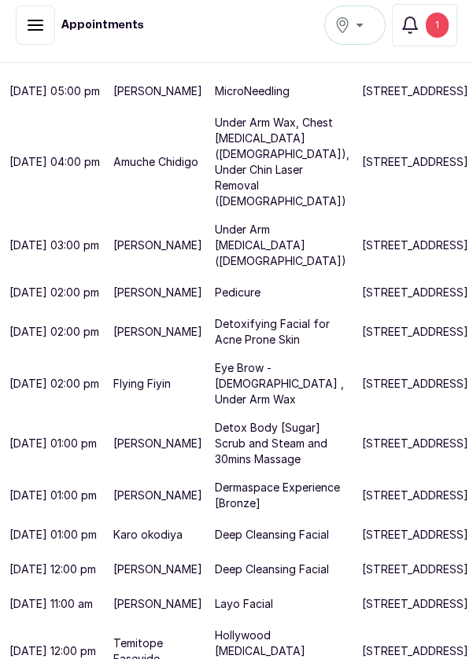
scroll to position [564, 0]
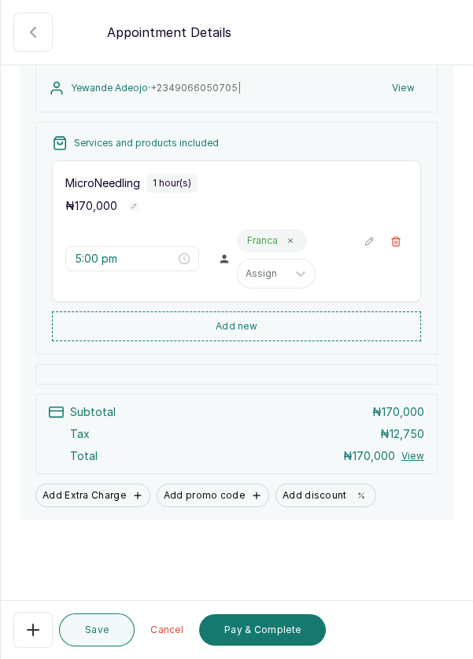
scroll to position [157, 0]
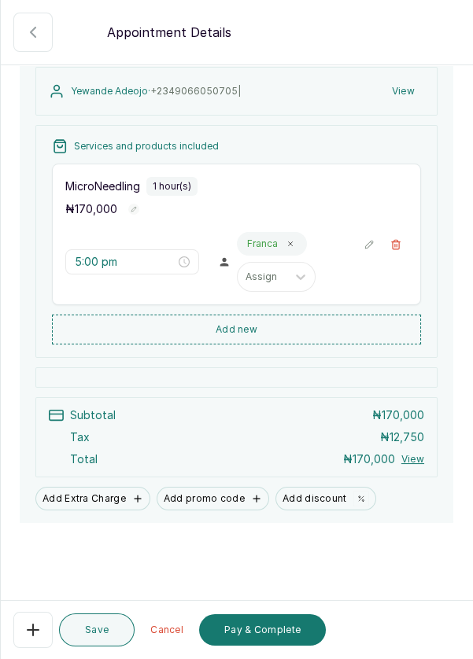
click at [288, 635] on button "Pay & Complete" at bounding box center [262, 629] width 127 height 31
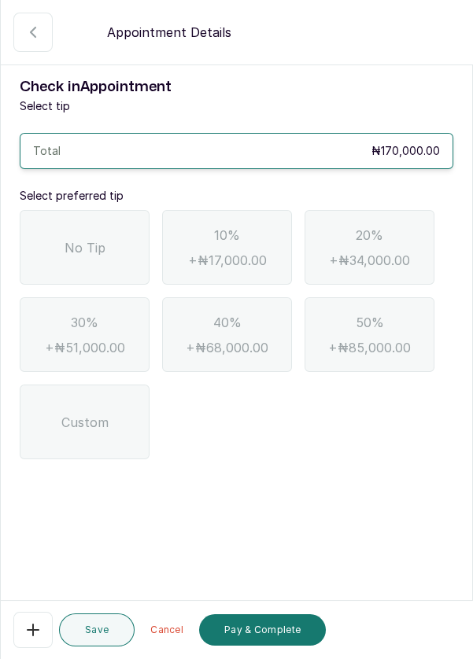
scroll to position [0, 0]
click at [90, 241] on span "No Tip" at bounding box center [84, 247] width 41 height 19
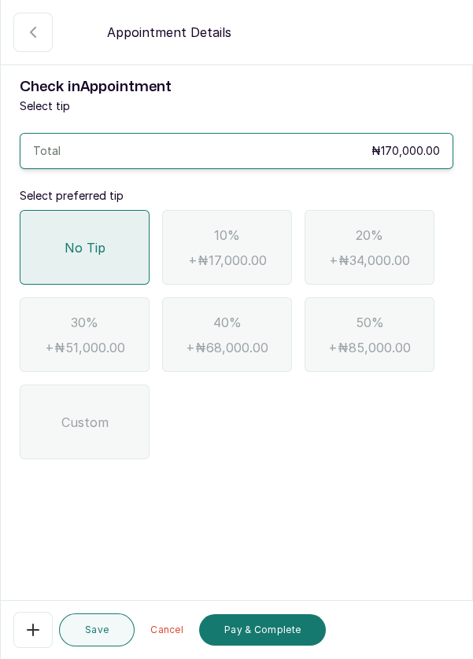
click at [285, 634] on button "Pay & Complete" at bounding box center [262, 629] width 127 height 31
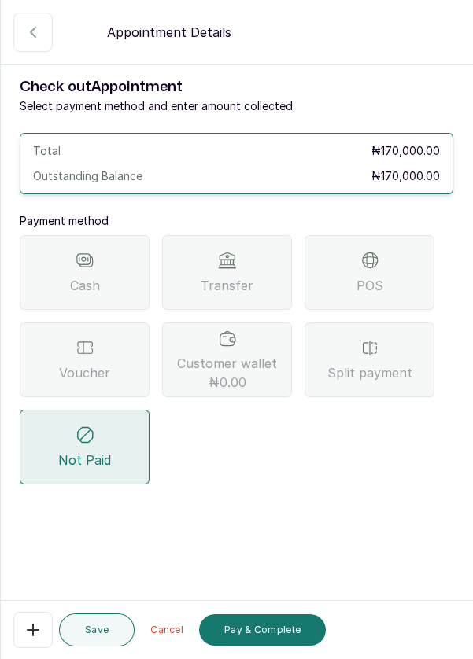
click at [244, 268] on div "Transfer" at bounding box center [227, 272] width 130 height 75
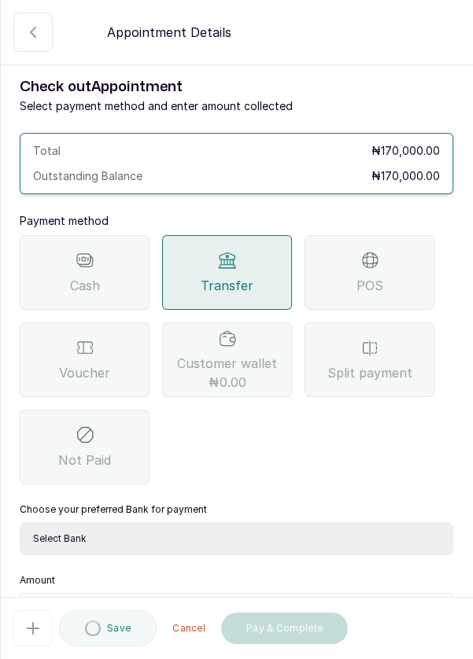
click at [182, 541] on select "Select Bank DERMASPACE ESTHETIC & WELLNESS CENT Sterling Bank DERMASPACEEST/DER…" at bounding box center [236, 538] width 433 height 33
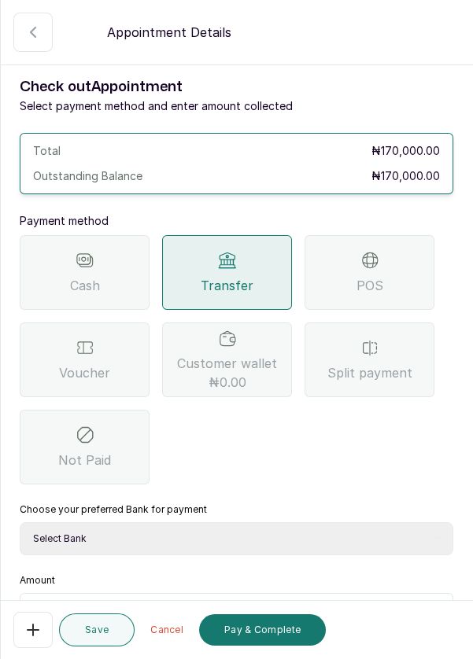
select select "818ea5c0-5b47-4751-8f35-6fc14409c533"
click at [20, 522] on select "Select Bank DERMASPACE ESTHETIC & WELLNESS CENT Sterling Bank DERMASPACEEST/DER…" at bounding box center [236, 538] width 433 height 33
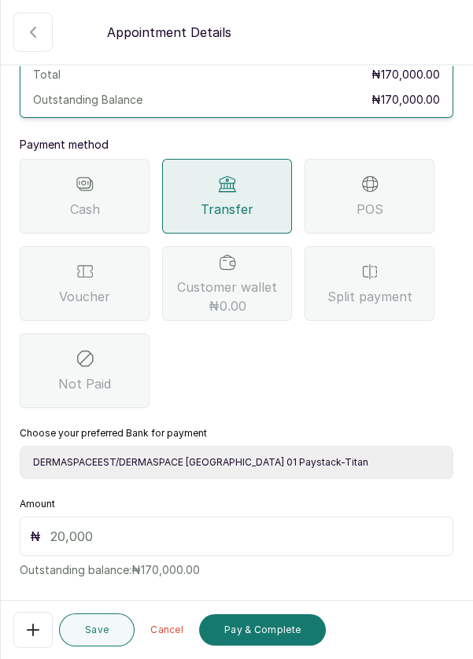
scroll to position [104, 0]
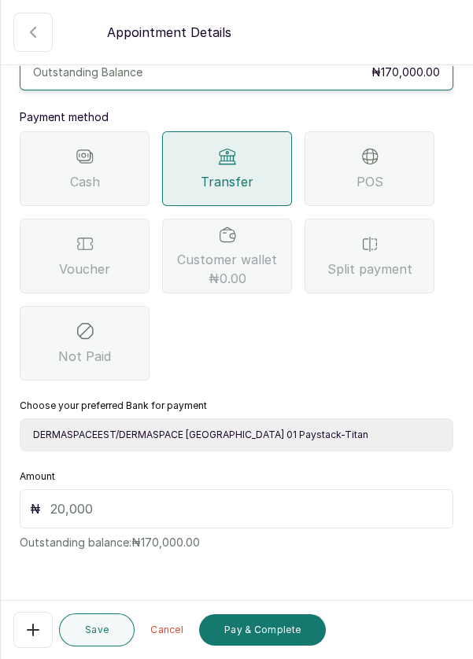
click at [108, 504] on input "text" at bounding box center [246, 508] width 392 height 19
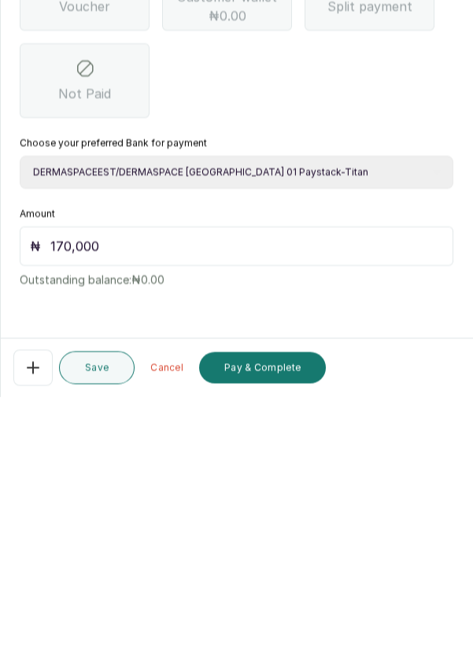
scroll to position [75, 0]
type input "170,000"
click at [282, 631] on button "Pay & Complete" at bounding box center [262, 629] width 127 height 31
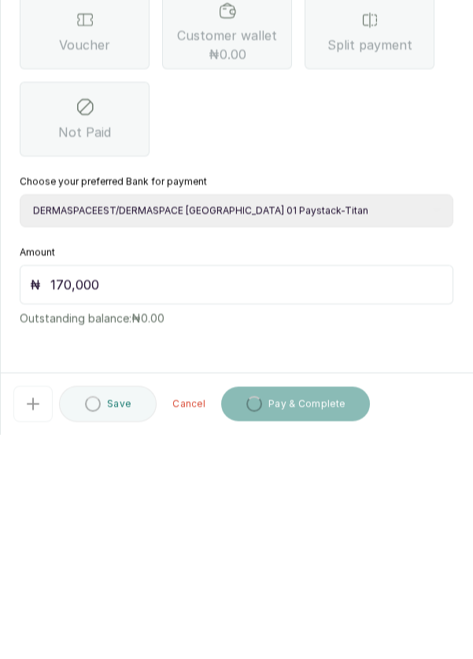
scroll to position [17, 0]
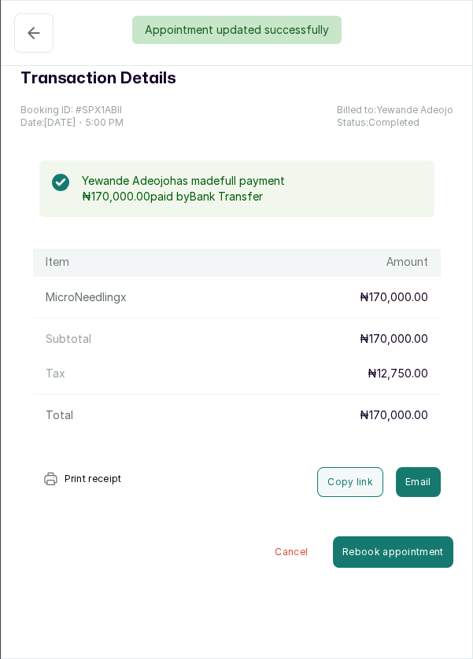
click at [33, 25] on div "Appointment updated successfully" at bounding box center [236, 30] width 473 height 28
click at [472, 469] on section "Transaction Details Booking ID: # SPX1ABll Date: [DATE] ・ 5:00 PM Billed to: [P…" at bounding box center [237, 329] width 472 height 659
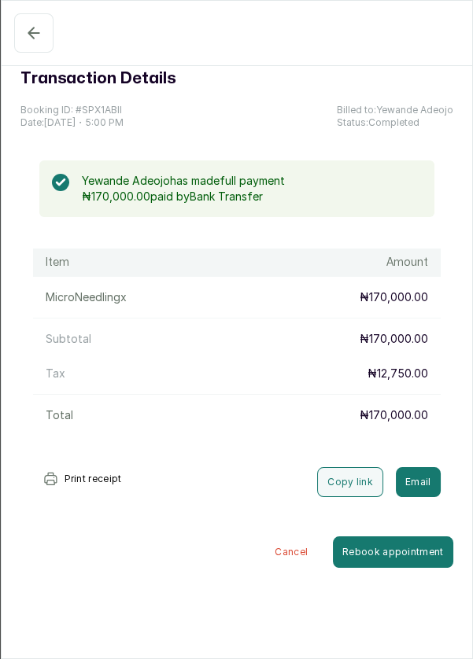
scroll to position [6, 0]
click at [26, 38] on button "Confirmed" at bounding box center [33, 32] width 39 height 39
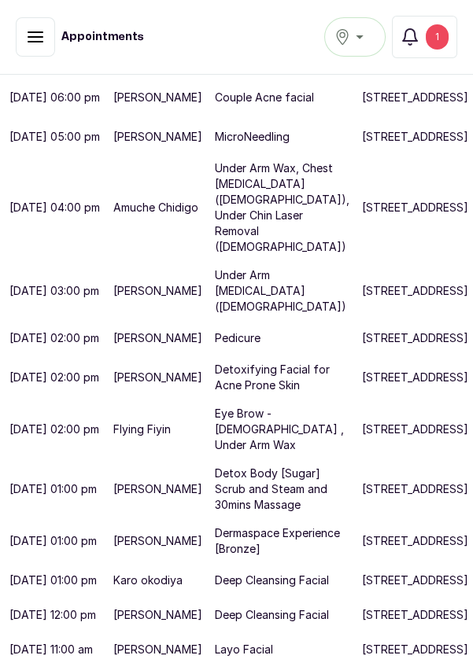
click at [406, 50] on button "Notifications 1" at bounding box center [424, 37] width 65 height 42
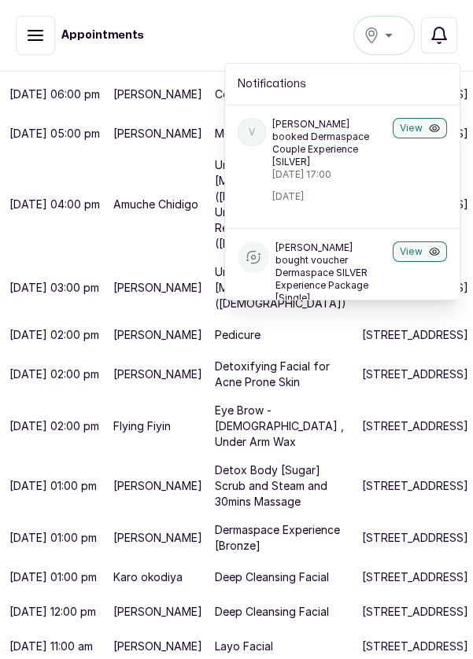
click at [389, 37] on div "[GEOGRAPHIC_DATA]" at bounding box center [383, 35] width 41 height 19
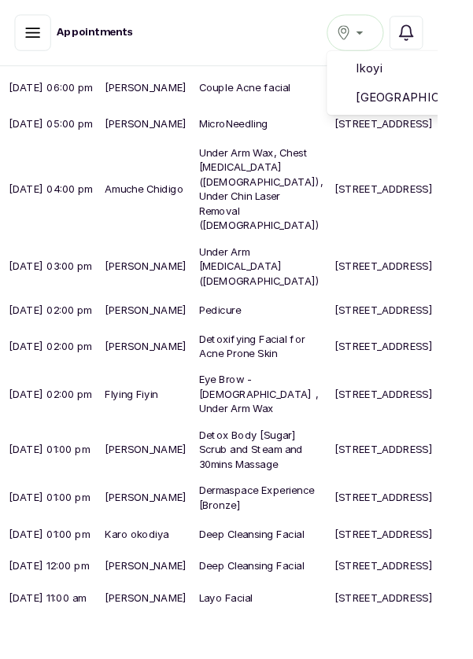
click at [415, 72] on span "Ikoyi" at bounding box center [440, 73] width 113 height 19
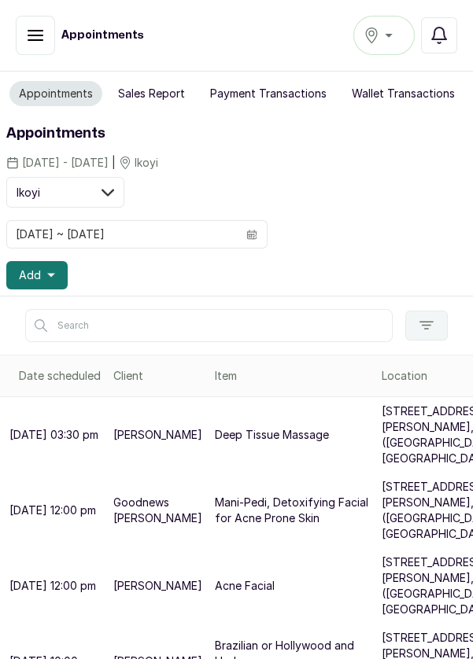
click at [436, 43] on icon "button" at bounding box center [438, 35] width 19 height 19
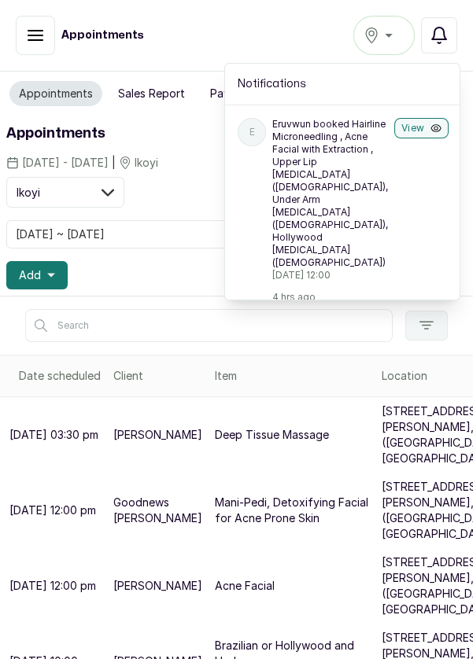
click at [414, 127] on button "View" at bounding box center [421, 128] width 54 height 20
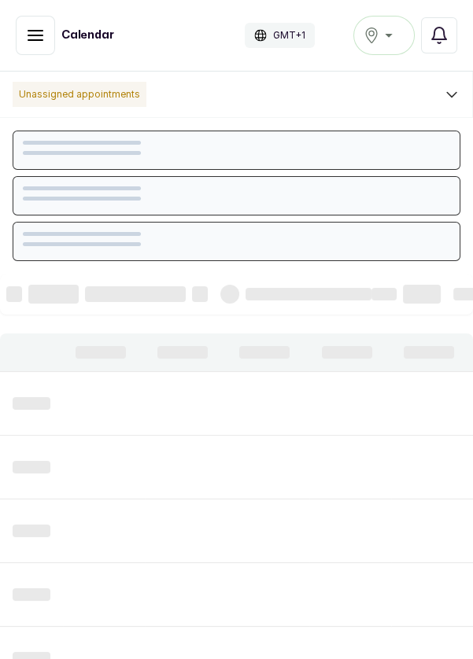
scroll to position [529, 0]
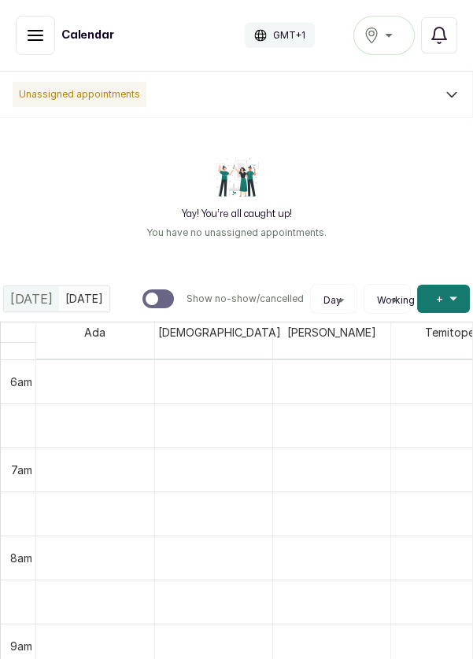
click at [21, 39] on button "Show no-show/cancelled" at bounding box center [35, 35] width 39 height 39
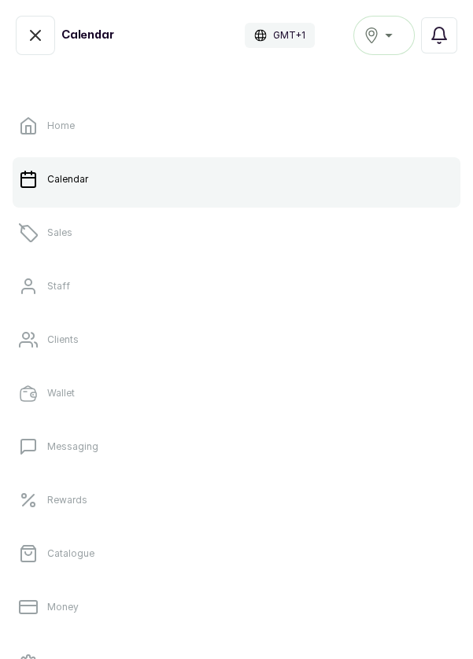
click at [83, 230] on link "Sales" at bounding box center [236, 233] width 447 height 44
